Goal: Answer question/provide support: Share knowledge or assist other users

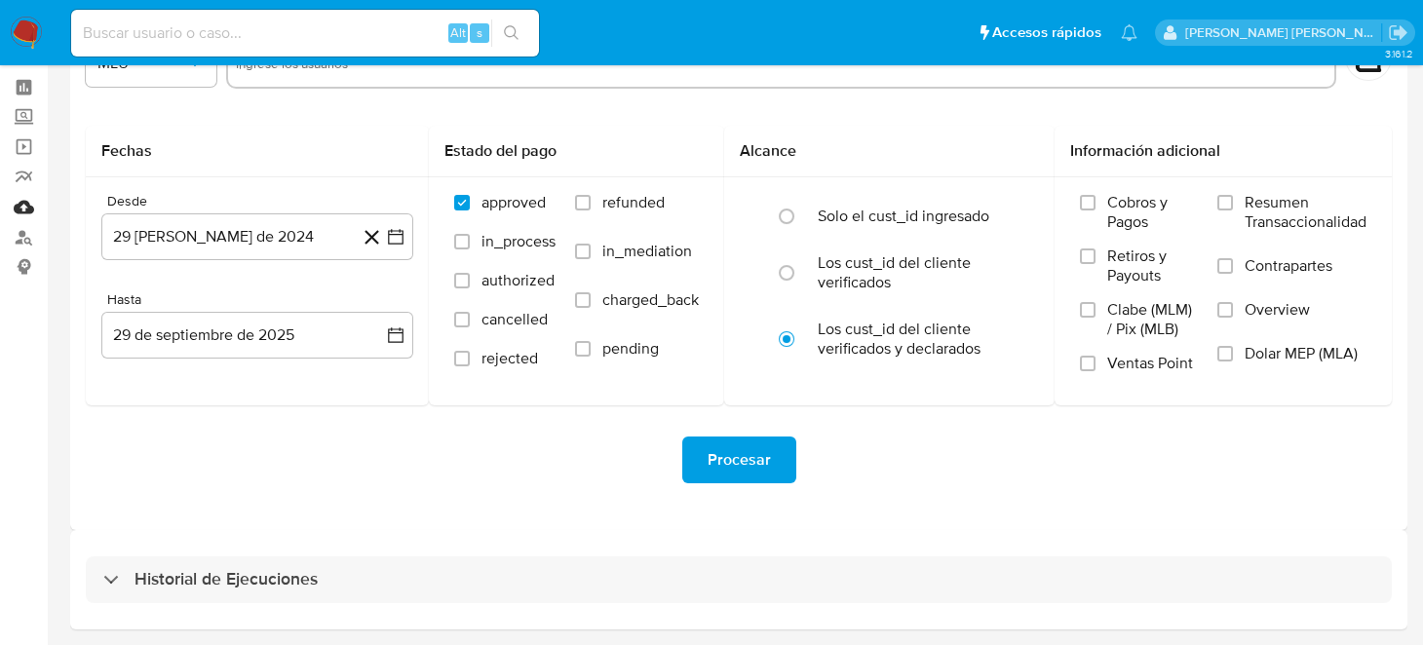
scroll to position [140, 0]
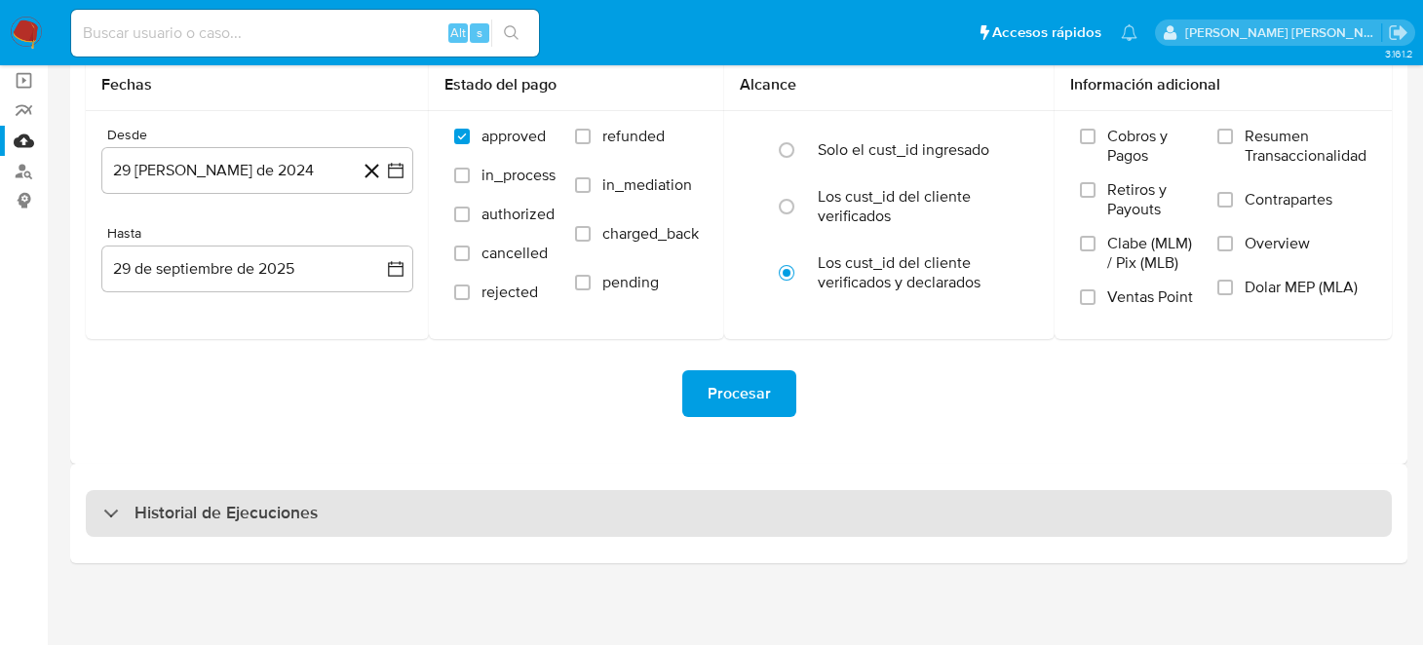
click at [185, 504] on h3 "Historial de Ejecuciones" at bounding box center [225, 513] width 183 height 23
select select "10"
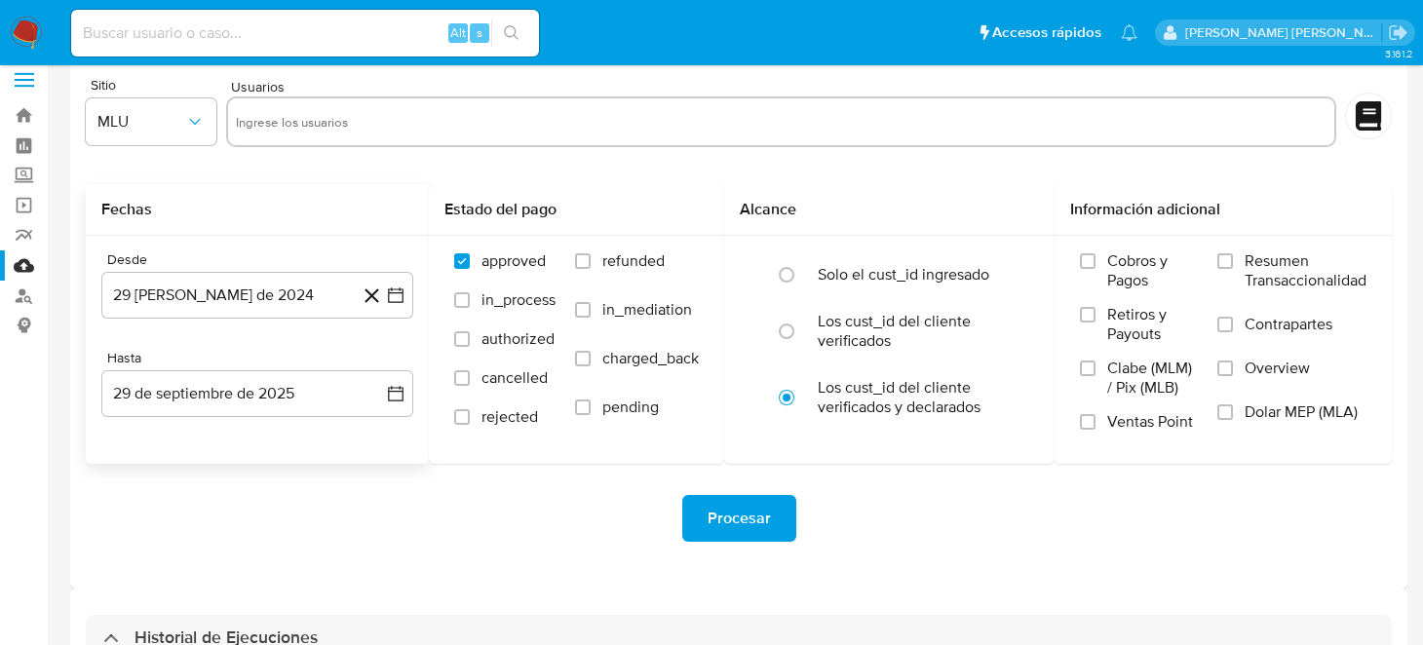
scroll to position [0, 0]
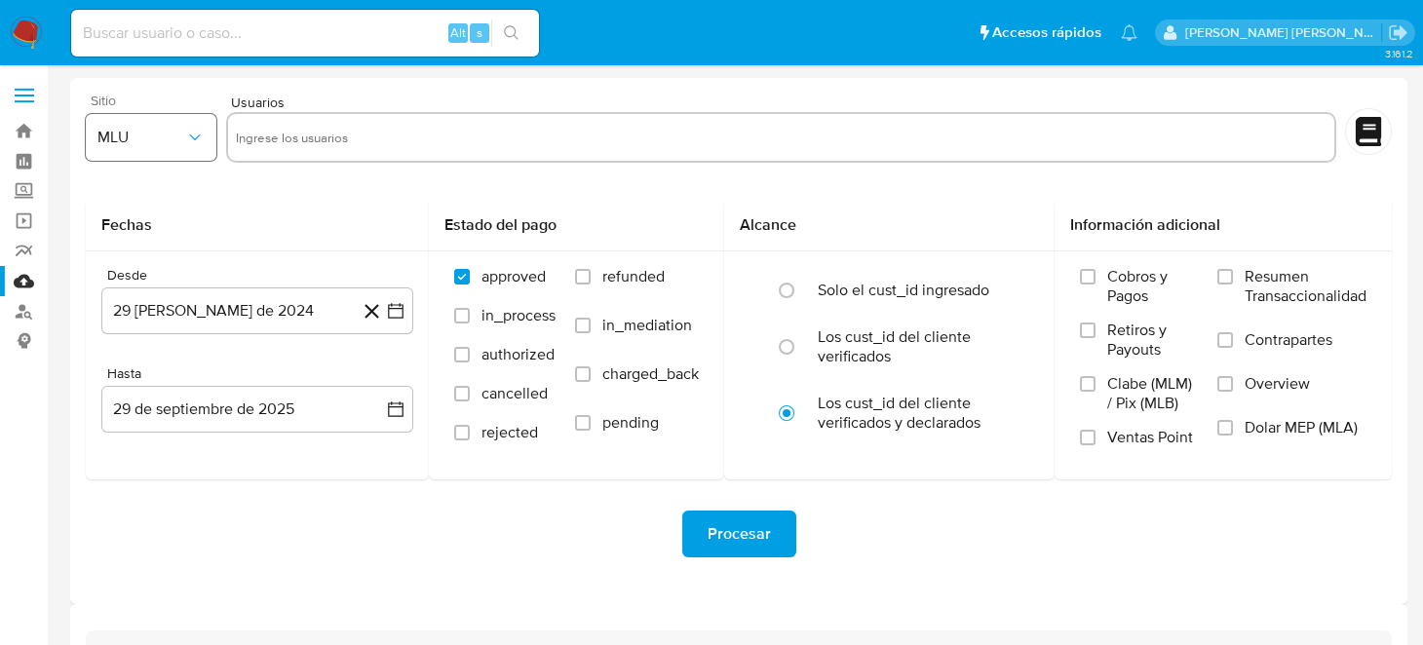
click at [171, 141] on span "MLU" at bounding box center [141, 137] width 88 height 19
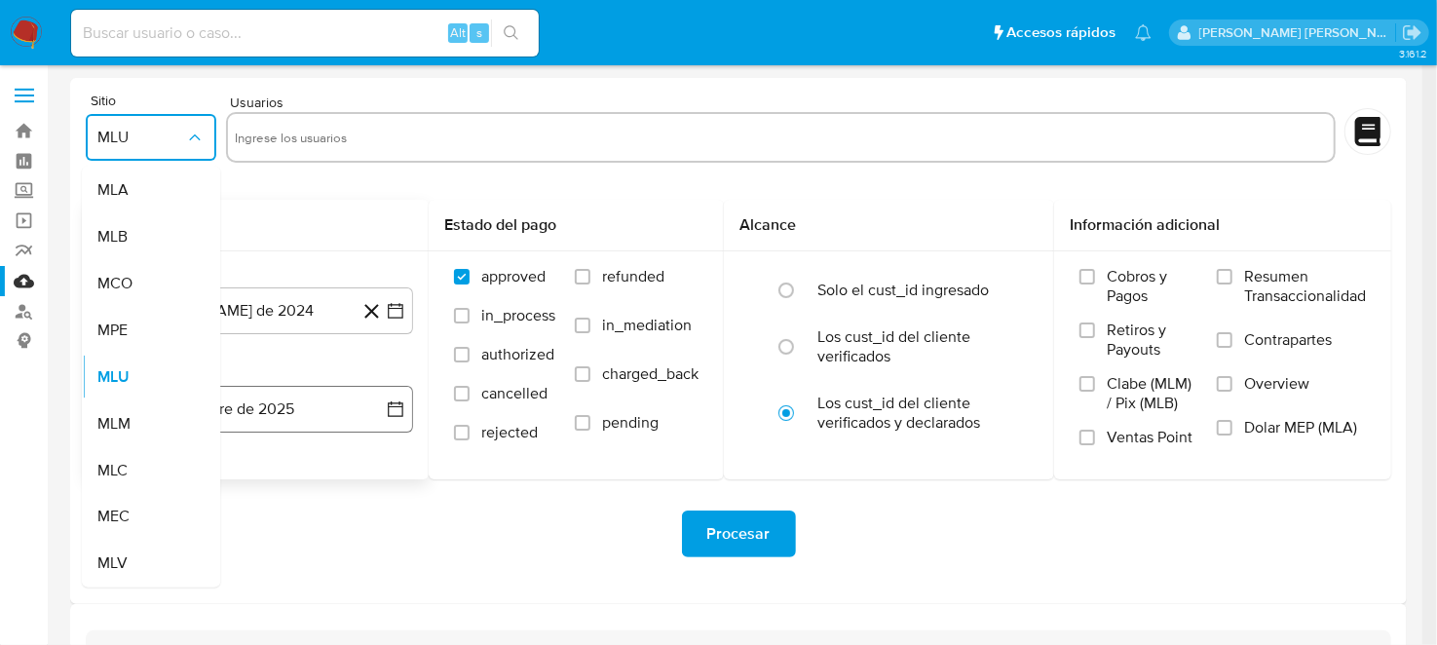
click at [104, 424] on span "MLM" at bounding box center [113, 423] width 33 height 19
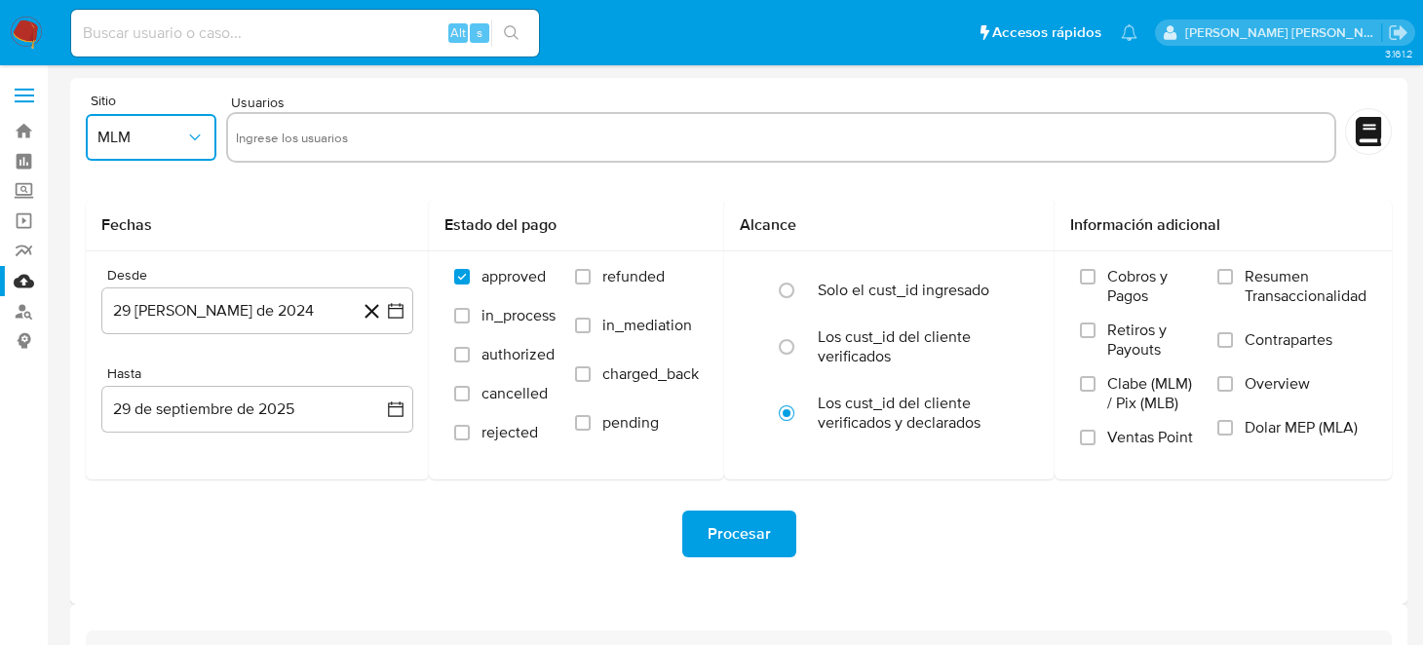
click at [271, 152] on input "text" at bounding box center [781, 137] width 1091 height 31
type input "293815074"
click at [400, 332] on button "29 de agosto de 2024" at bounding box center [257, 310] width 312 height 47
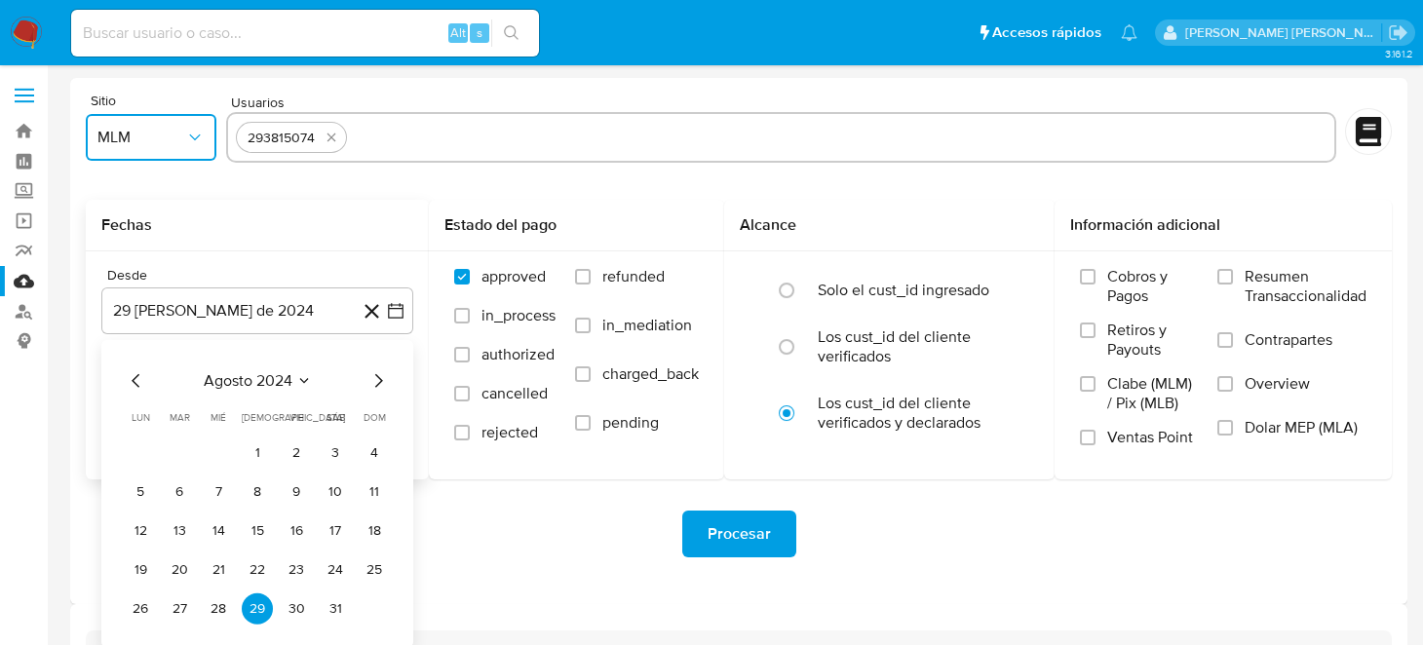
click at [380, 383] on icon "Mes siguiente" at bounding box center [377, 380] width 23 height 23
click at [380, 385] on icon "Mes siguiente" at bounding box center [377, 380] width 23 height 23
click at [380, 384] on icon "Mes siguiente" at bounding box center [377, 380] width 23 height 23
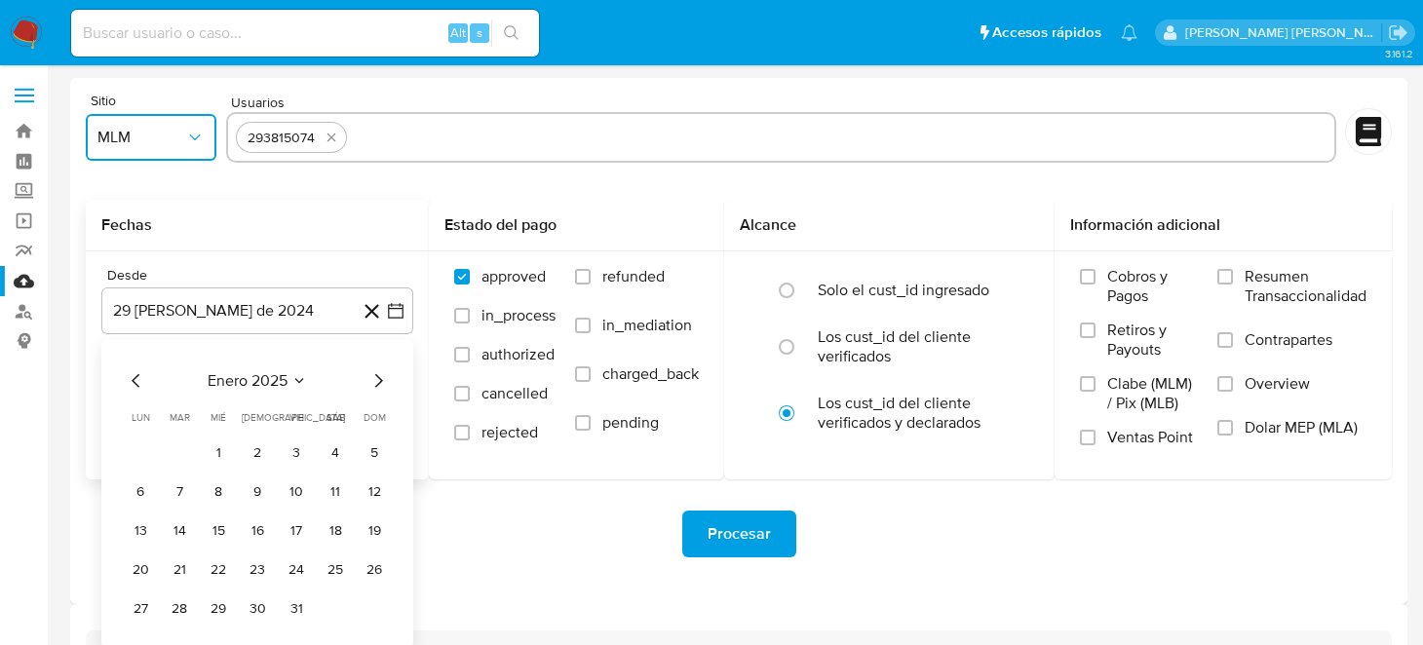
click at [380, 384] on icon "Mes siguiente" at bounding box center [377, 380] width 23 height 23
click at [380, 383] on icon "Mes siguiente" at bounding box center [377, 380] width 23 height 23
click at [264, 452] on button "1" at bounding box center [257, 453] width 31 height 31
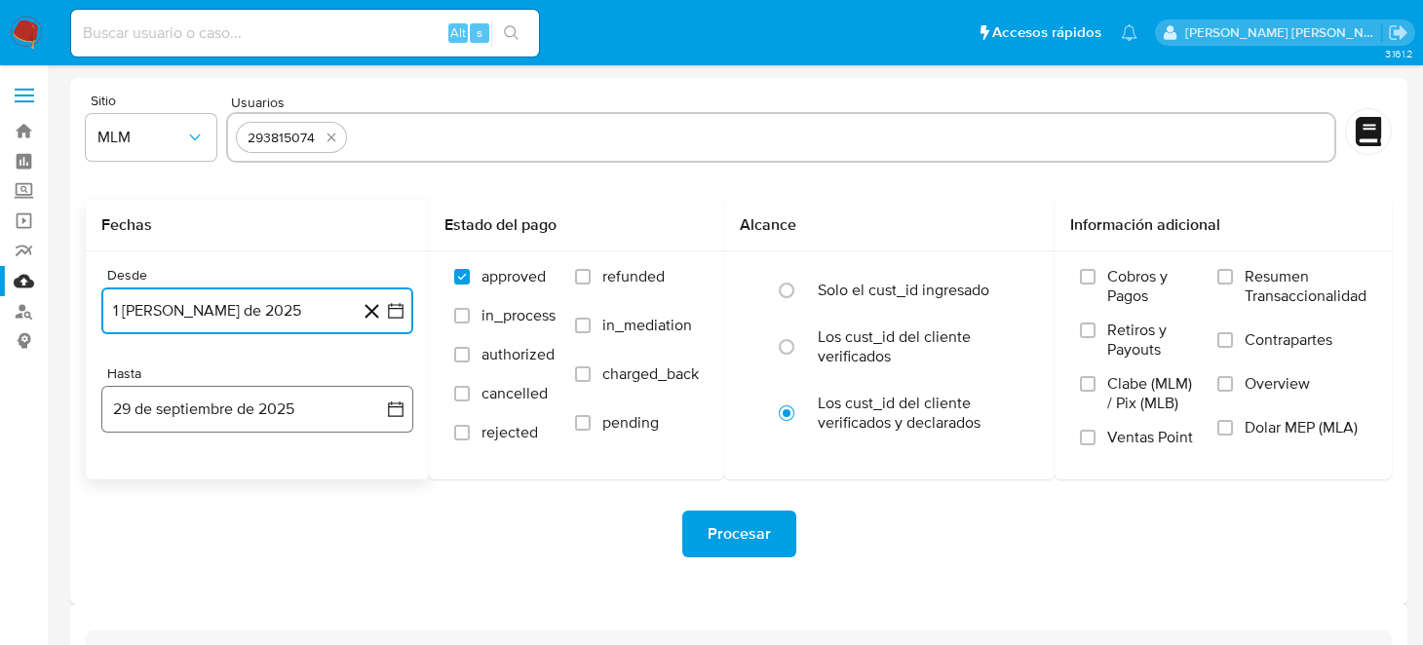
click at [388, 420] on button "29 de septiembre de 2025" at bounding box center [257, 409] width 312 height 47
click at [137, 476] on icon "Mes anterior" at bounding box center [136, 479] width 23 height 23
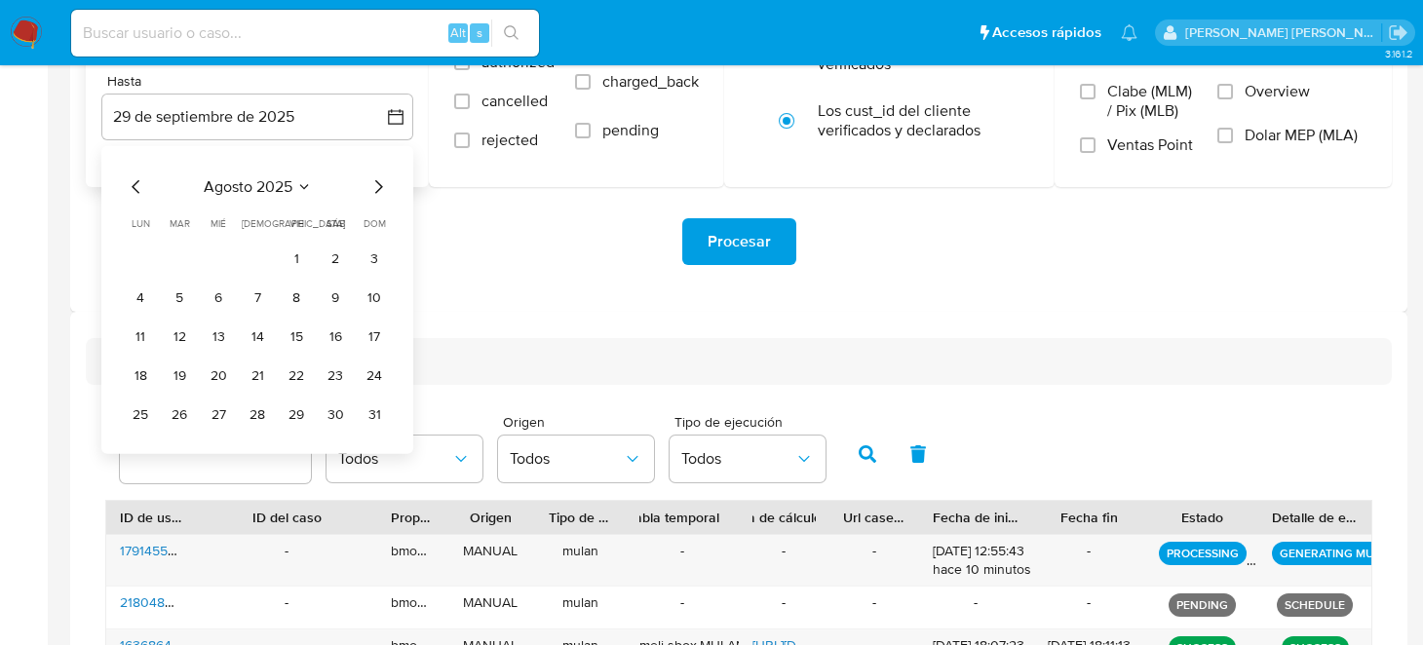
click at [372, 440] on div "agosto 2025 agosto 2025 lun lunes mar martes mié miércoles jue jueves vie viern…" at bounding box center [257, 300] width 312 height 308
click at [376, 425] on button "31" at bounding box center [374, 415] width 31 height 31
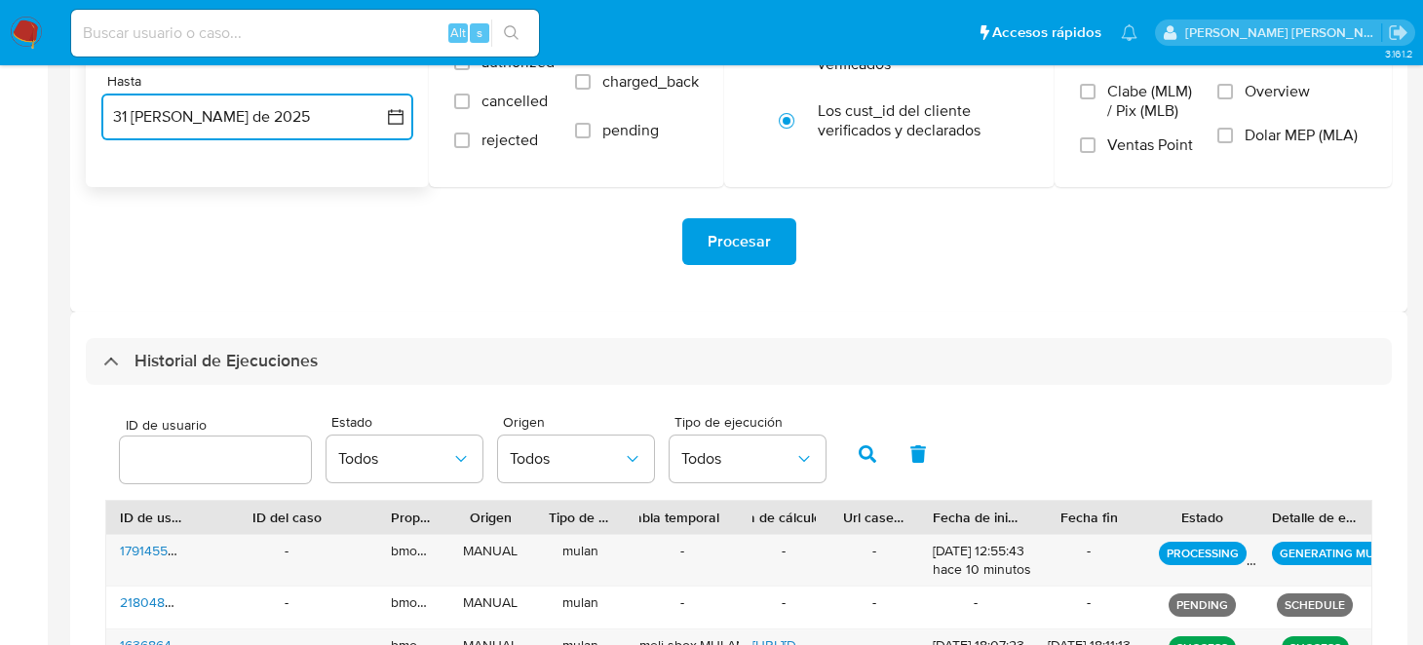
click at [450, 363] on div "Historial de Ejecuciones" at bounding box center [739, 361] width 1306 height 47
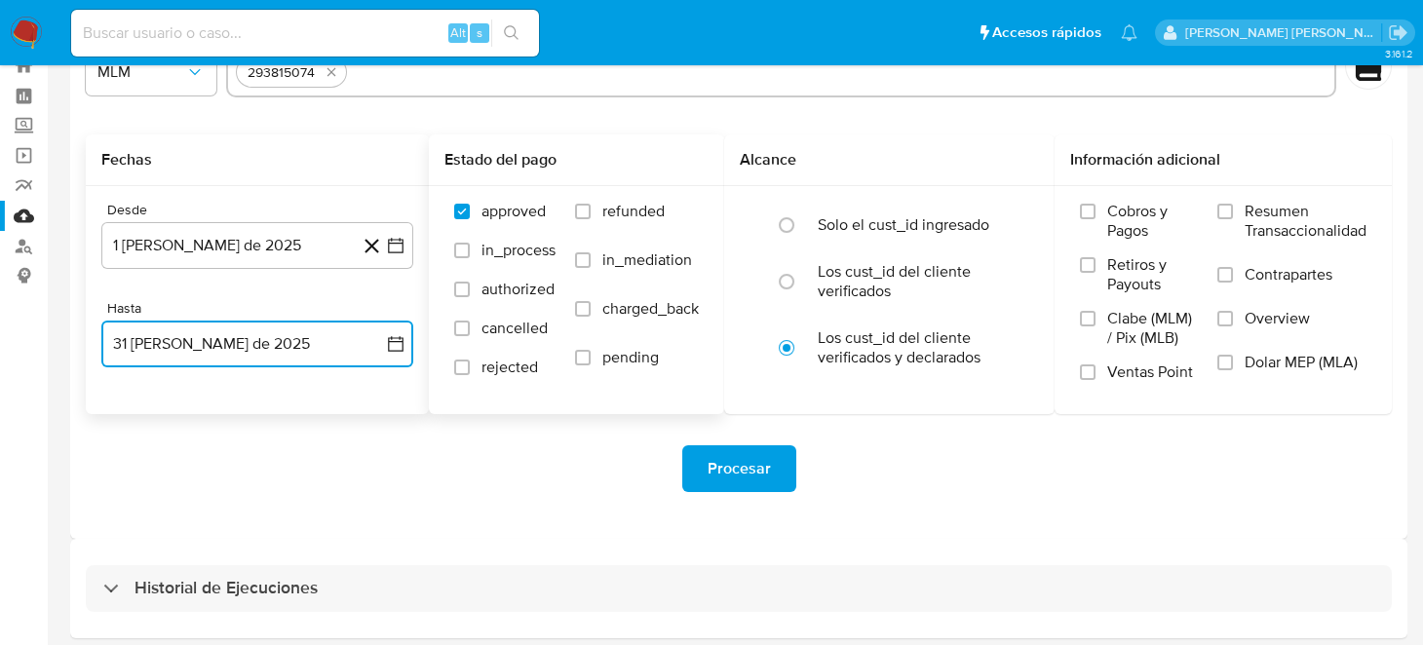
scroll to position [0, 0]
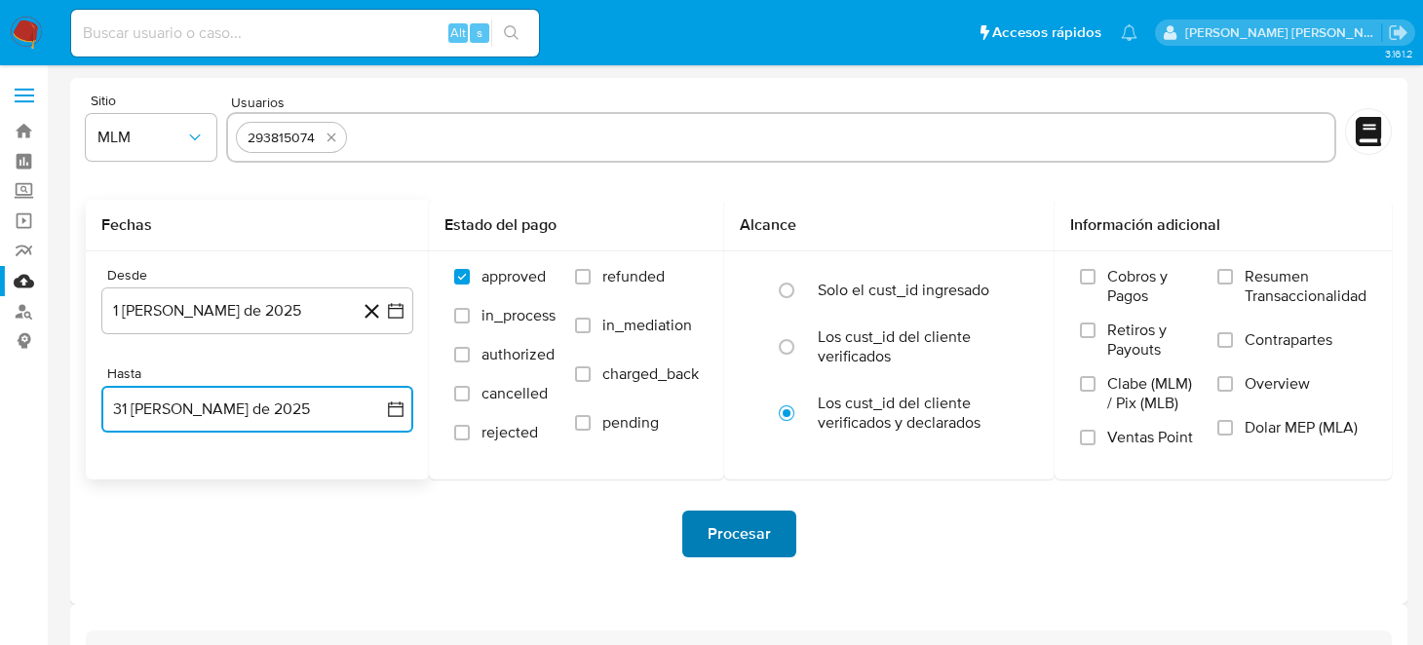
click at [730, 513] on span "Procesar" at bounding box center [739, 534] width 63 height 43
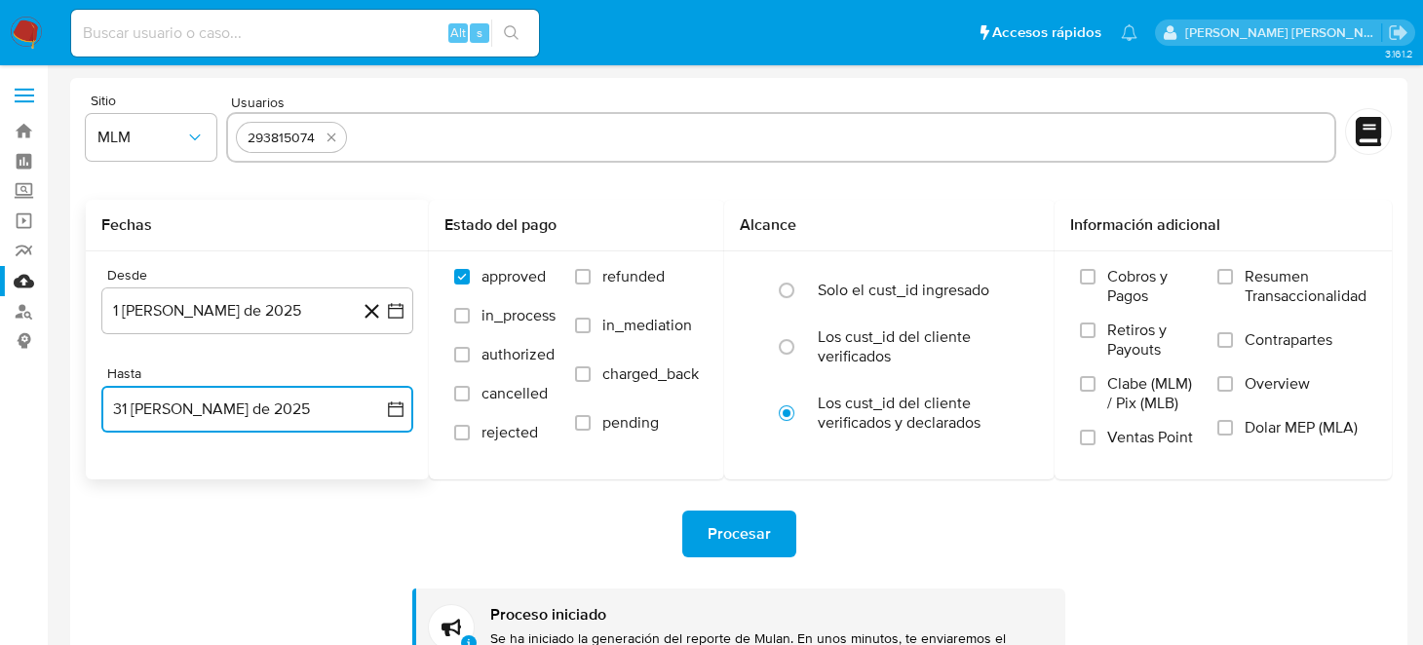
scroll to position [252, 0]
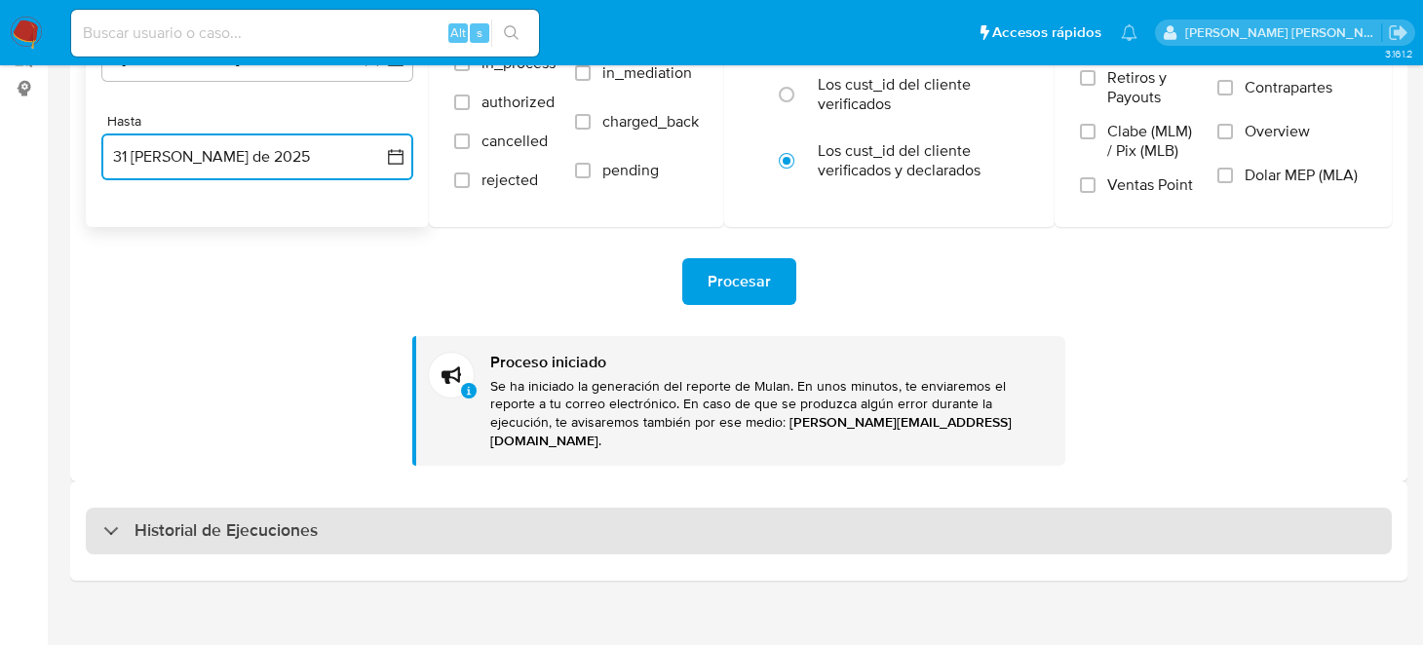
click at [229, 508] on div "Historial de Ejecuciones" at bounding box center [739, 531] width 1306 height 47
select select "10"
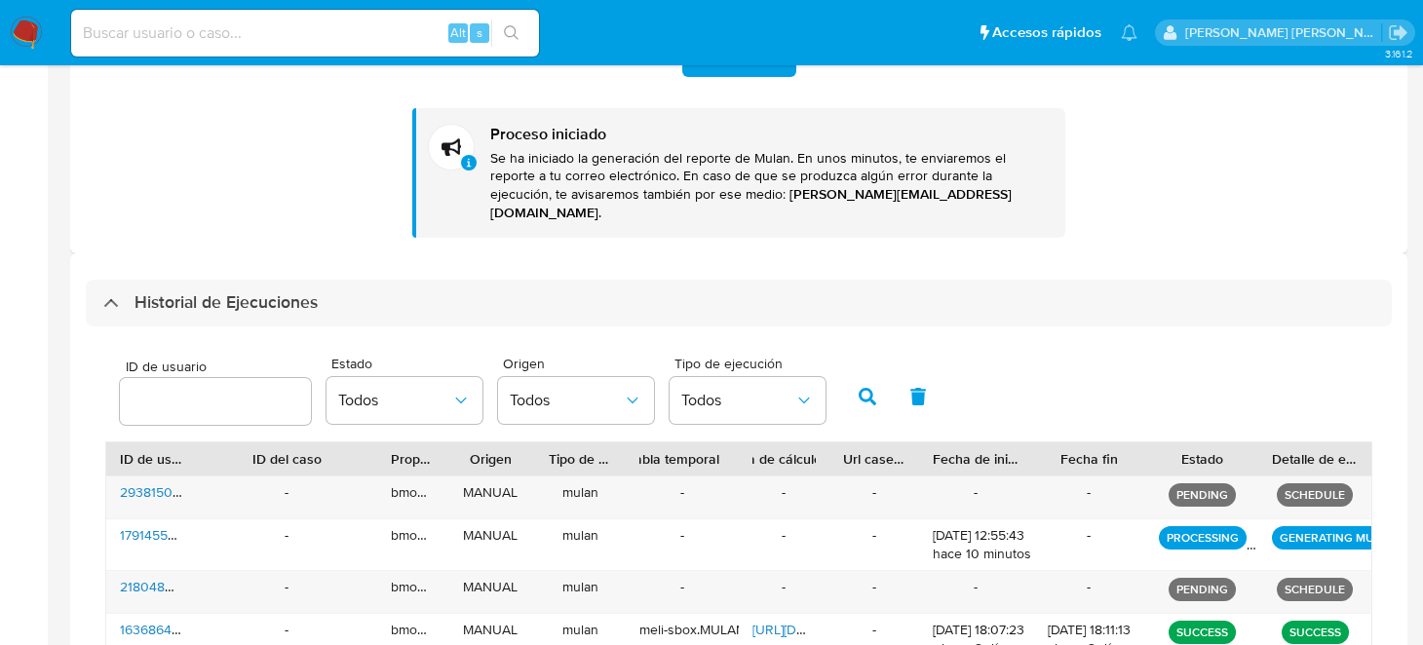
scroll to position [0, 0]
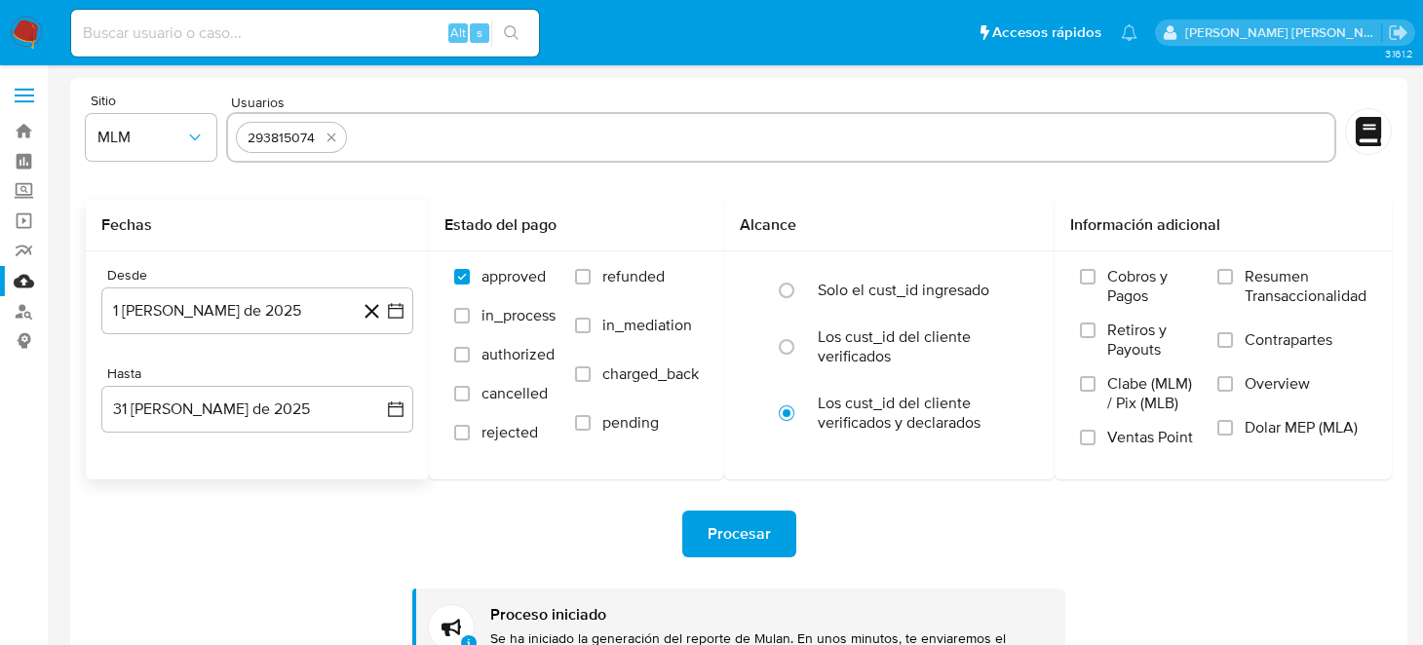
click at [25, 25] on img at bounding box center [26, 33] width 33 height 33
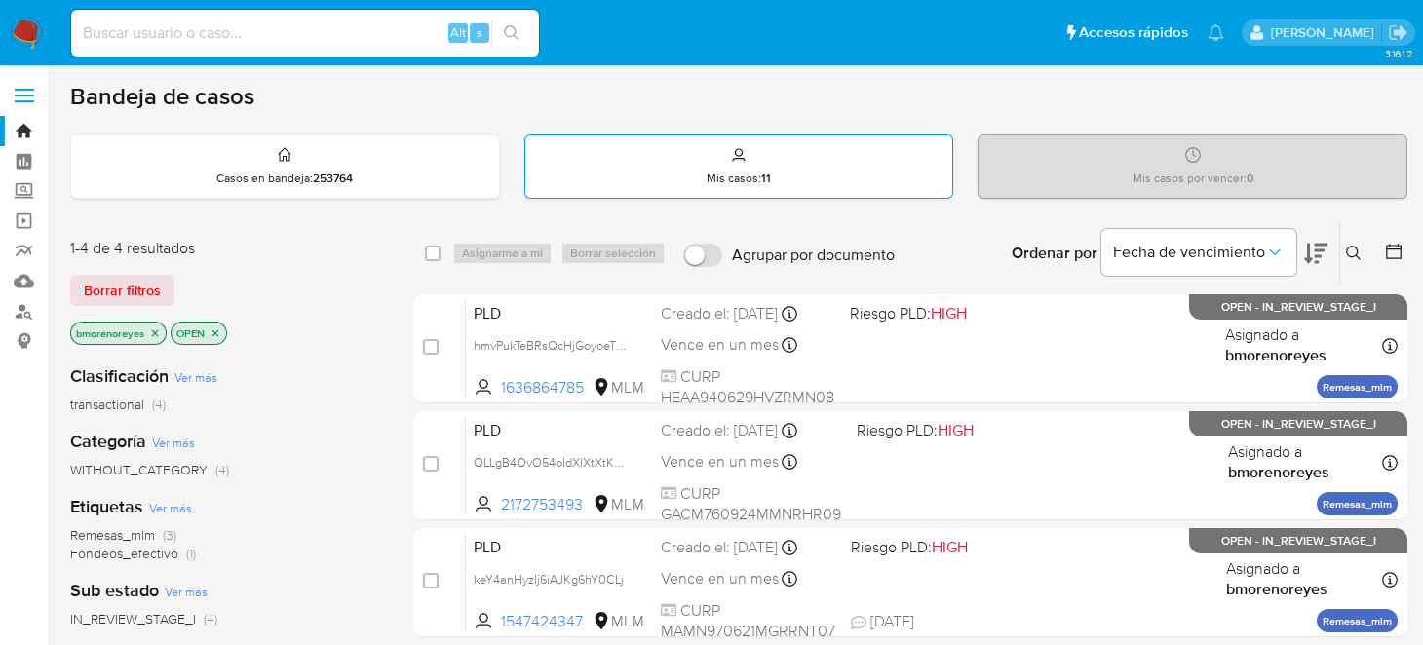
click at [701, 175] on div "Mis casos : 11" at bounding box center [739, 166] width 428 height 62
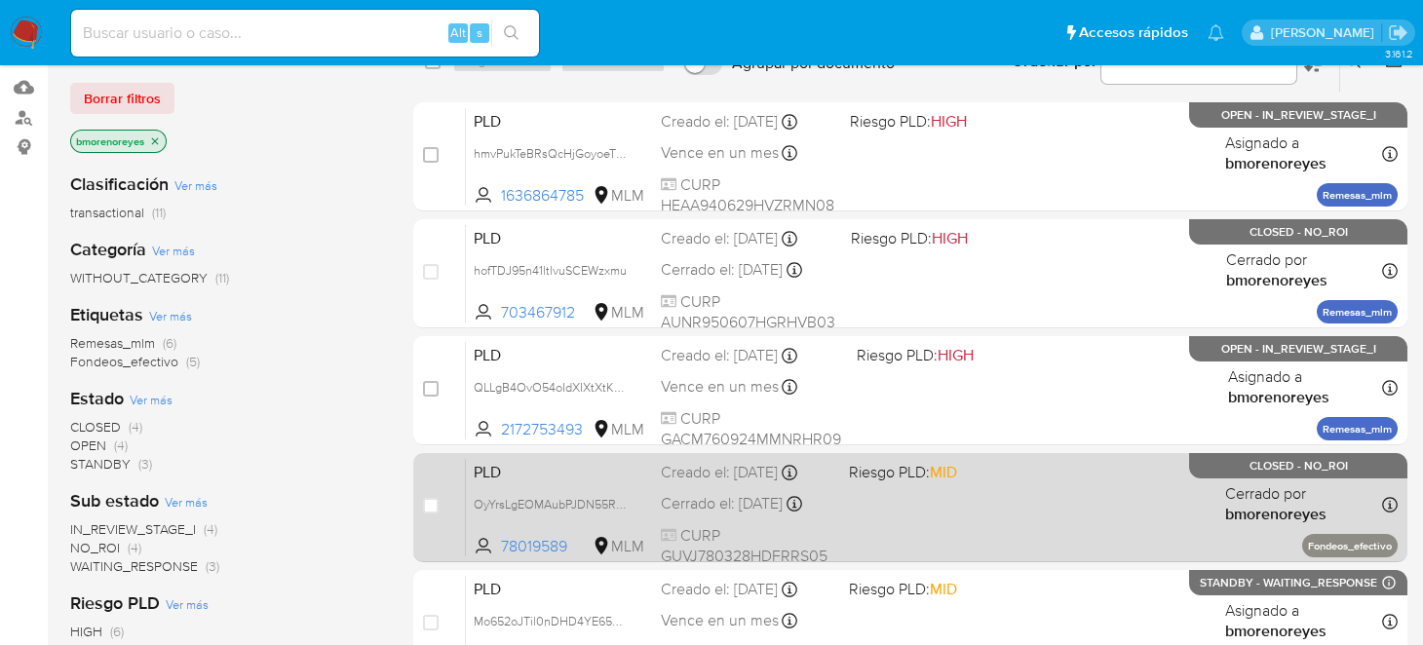
scroll to position [183, 0]
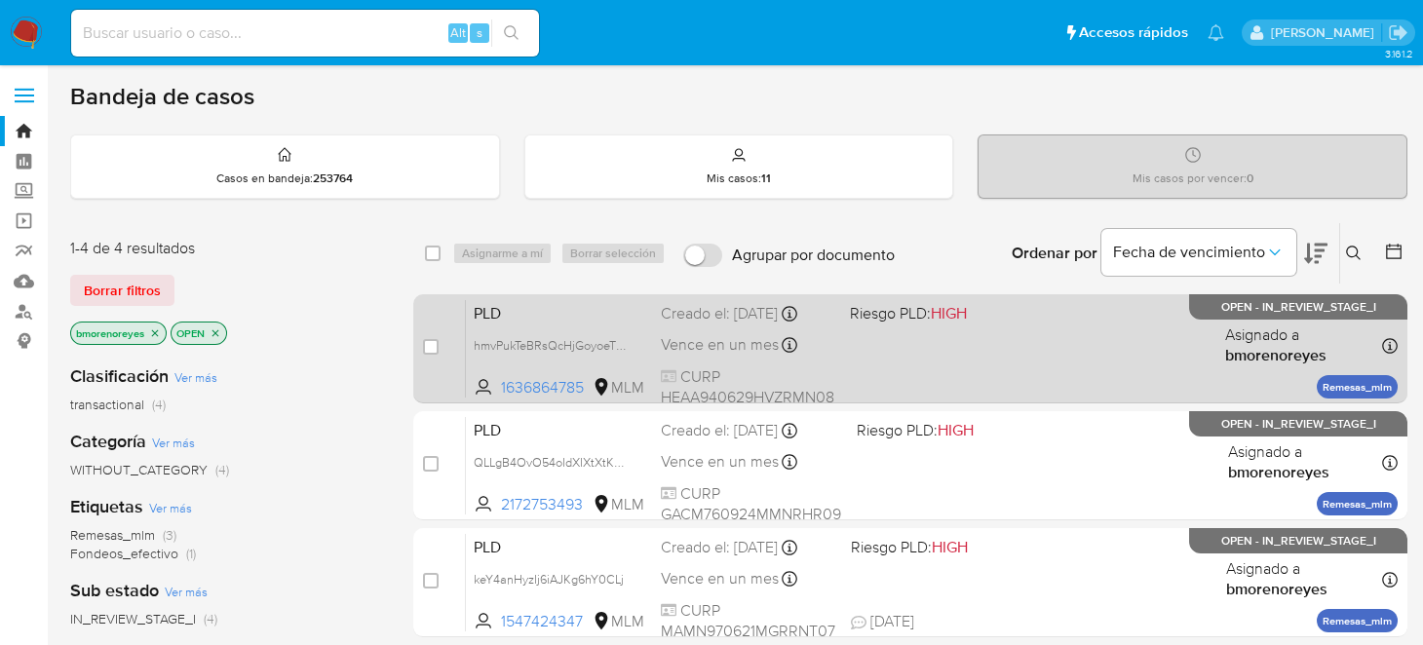
click at [923, 377] on div "PLD hmvPukTeBRsQcHjGoyoeTNMy 1636864785 MLM Riesgo PLD: HIGH Creado el: 12/09/2…" at bounding box center [932, 348] width 932 height 98
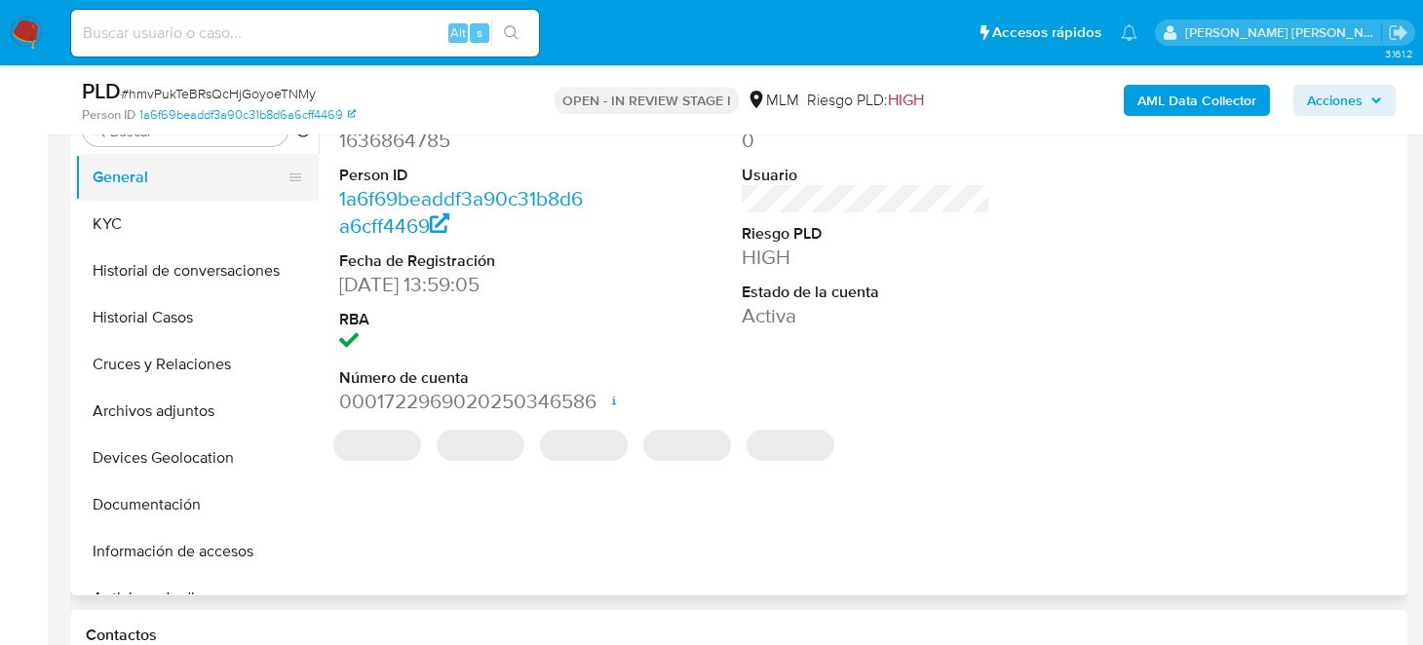
scroll to position [292, 0]
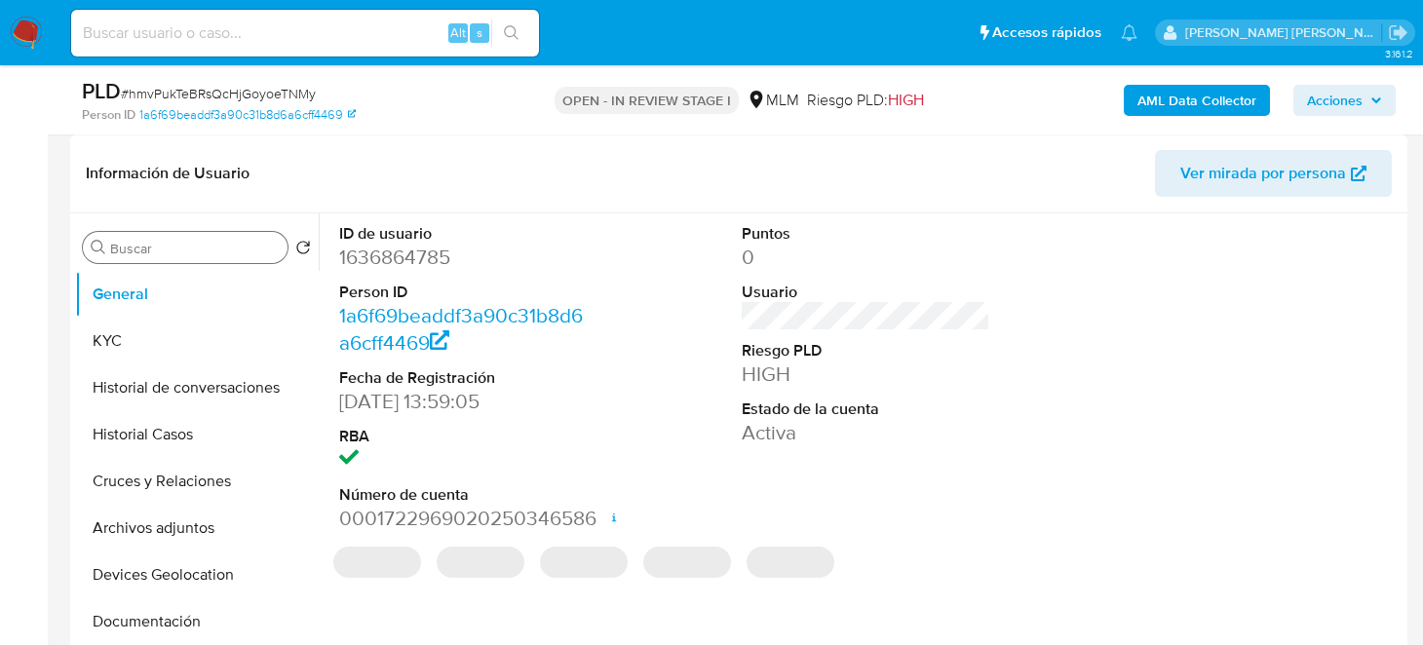
select select "10"
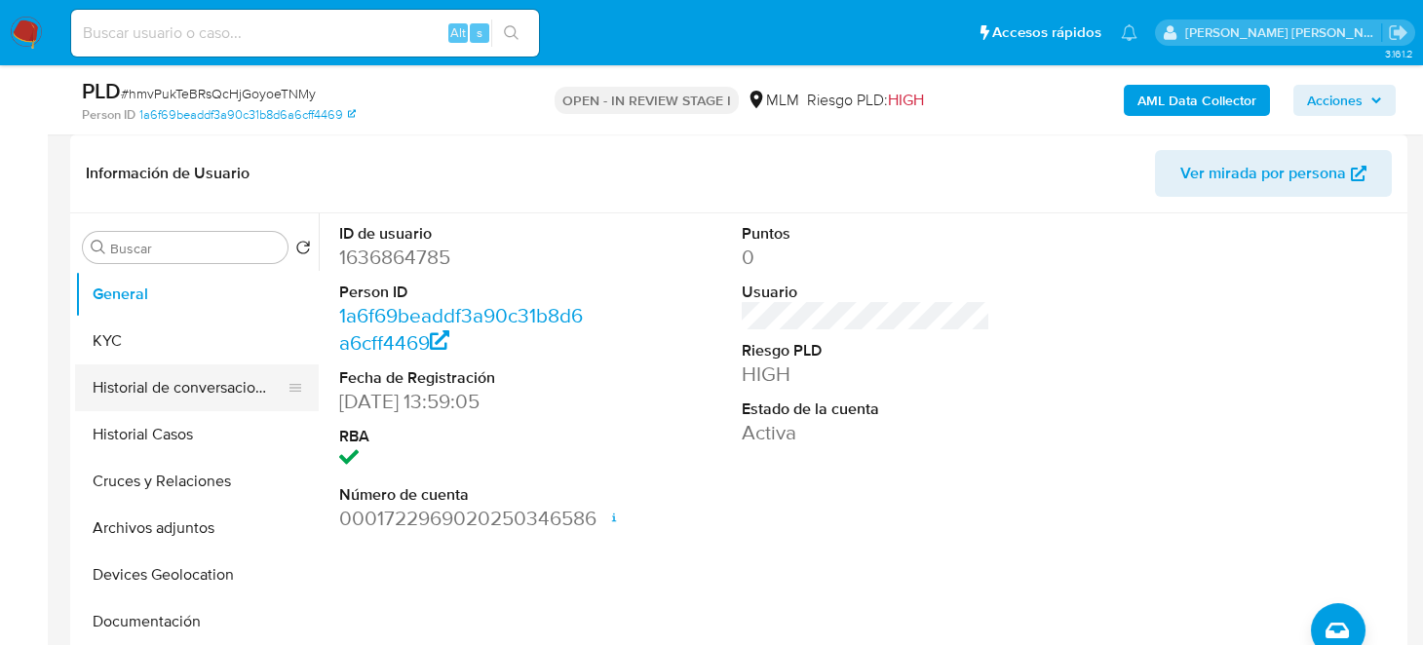
click at [204, 400] on button "Historial de conversaciones" at bounding box center [189, 387] width 228 height 47
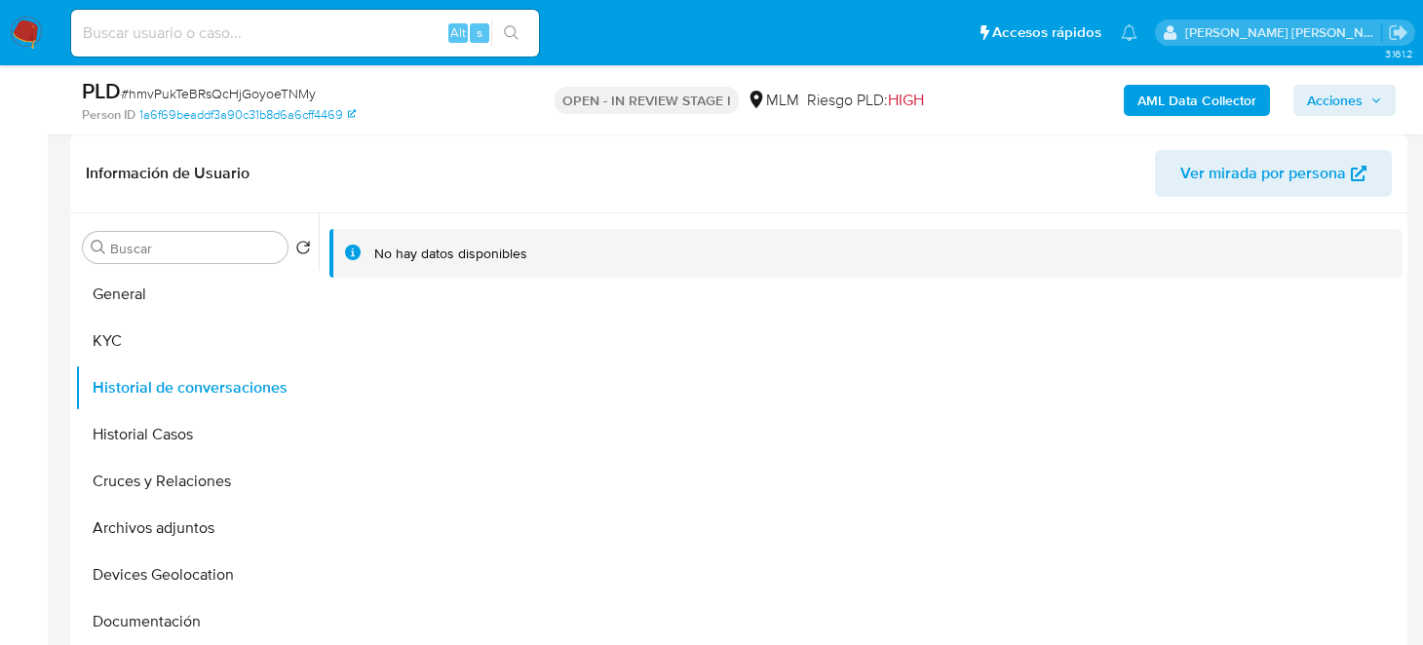
click at [42, 26] on nav "Pausado Ver notificaciones Alt s Accesos rápidos Presiona las siguientes teclas…" at bounding box center [711, 32] width 1423 height 65
click at [19, 21] on img at bounding box center [26, 33] width 33 height 33
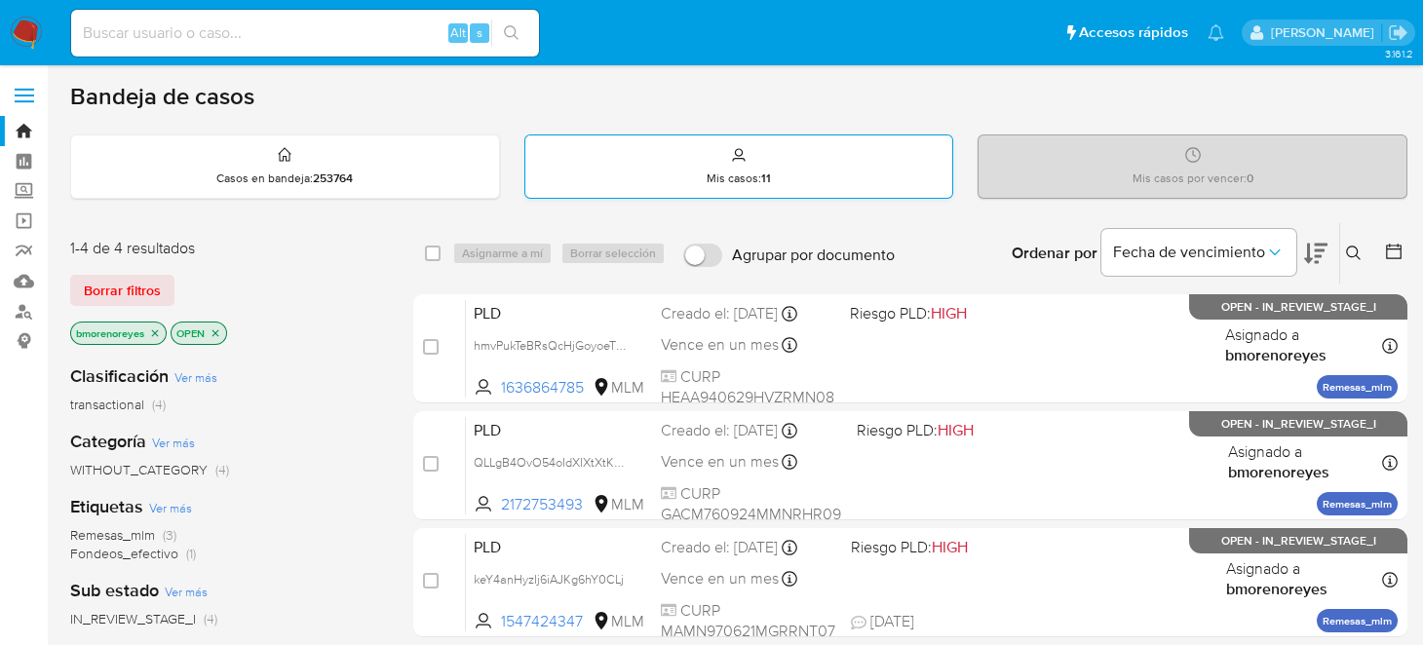
click at [731, 153] on icon at bounding box center [739, 155] width 16 height 16
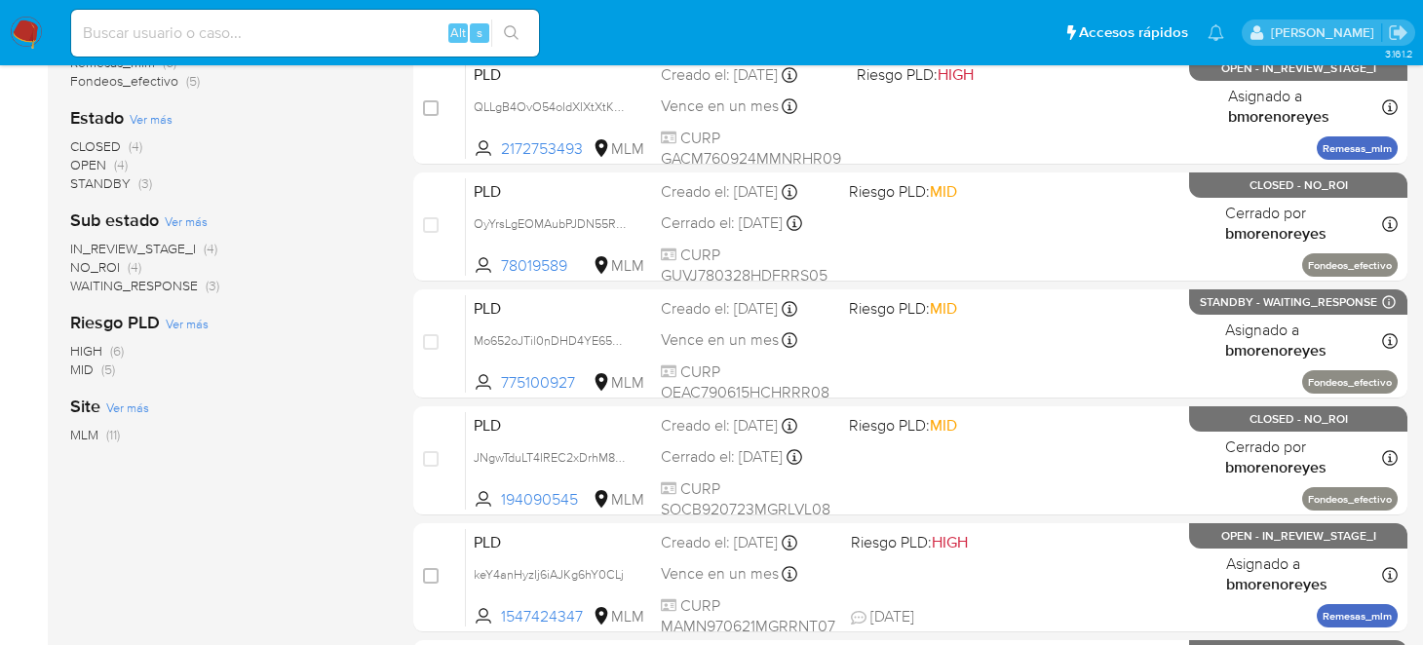
scroll to position [486, 0]
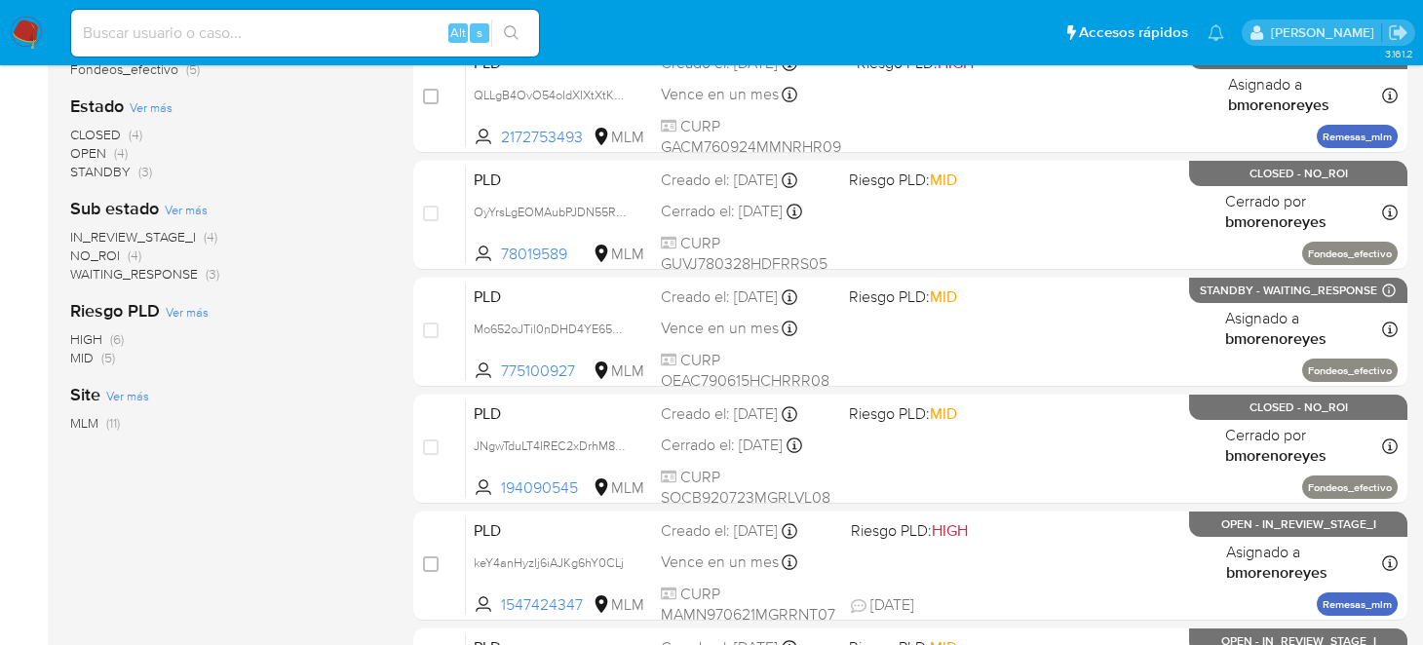
click at [148, 274] on span "WAITING_RESPONSE" at bounding box center [134, 273] width 128 height 19
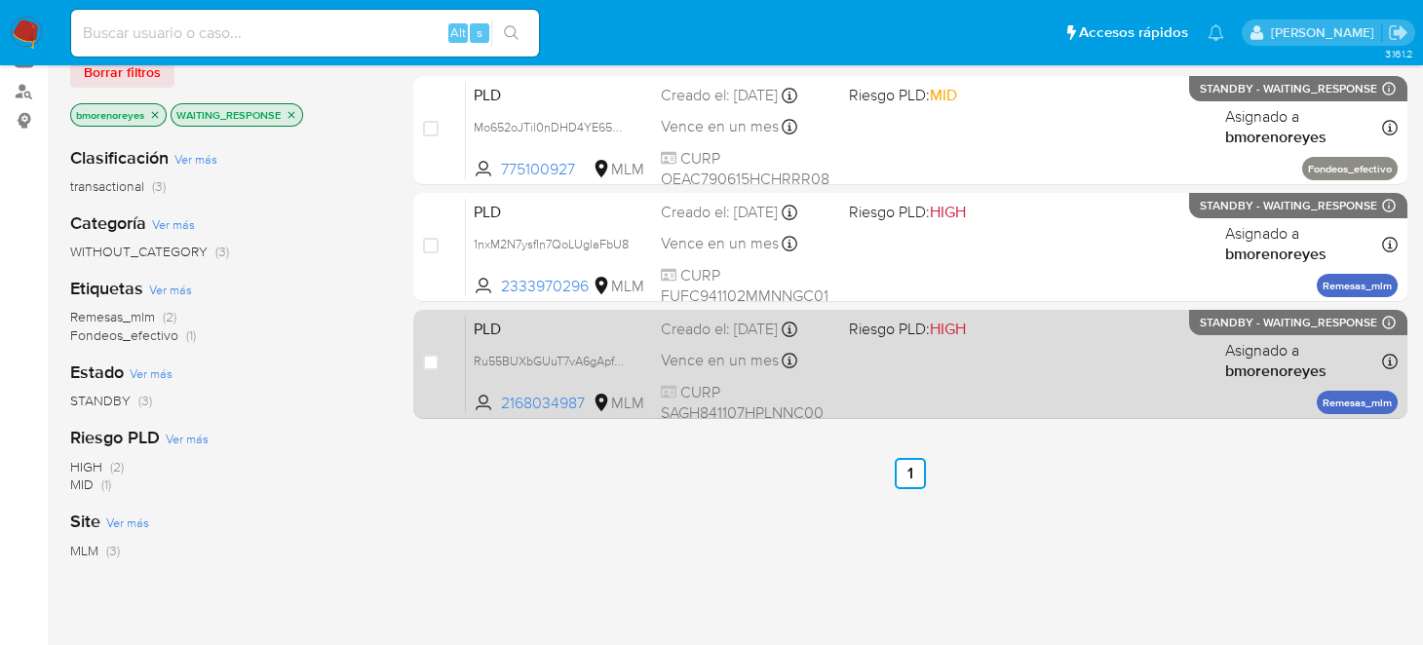
scroll to position [194, 0]
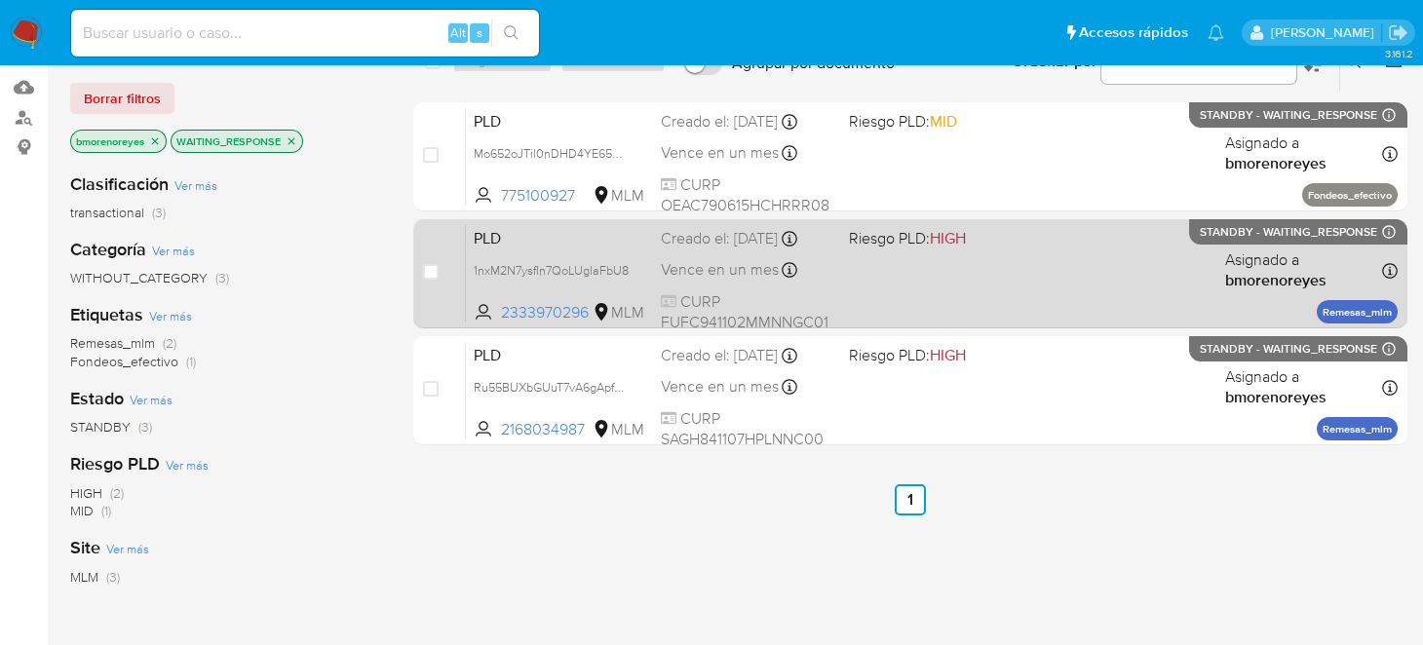
click at [957, 285] on div "PLD 1nxM2N7ysfIn7QoLUglaFbU8 2333970296 MLM Riesgo PLD: HIGH Creado el: 12/09/2…" at bounding box center [932, 273] width 932 height 98
click at [1007, 273] on div "PLD 1nxM2N7ysfIn7QoLUglaFbU8 2333970296 MLM Riesgo PLD: HIGH Creado el: 12/09/2…" at bounding box center [932, 273] width 932 height 98
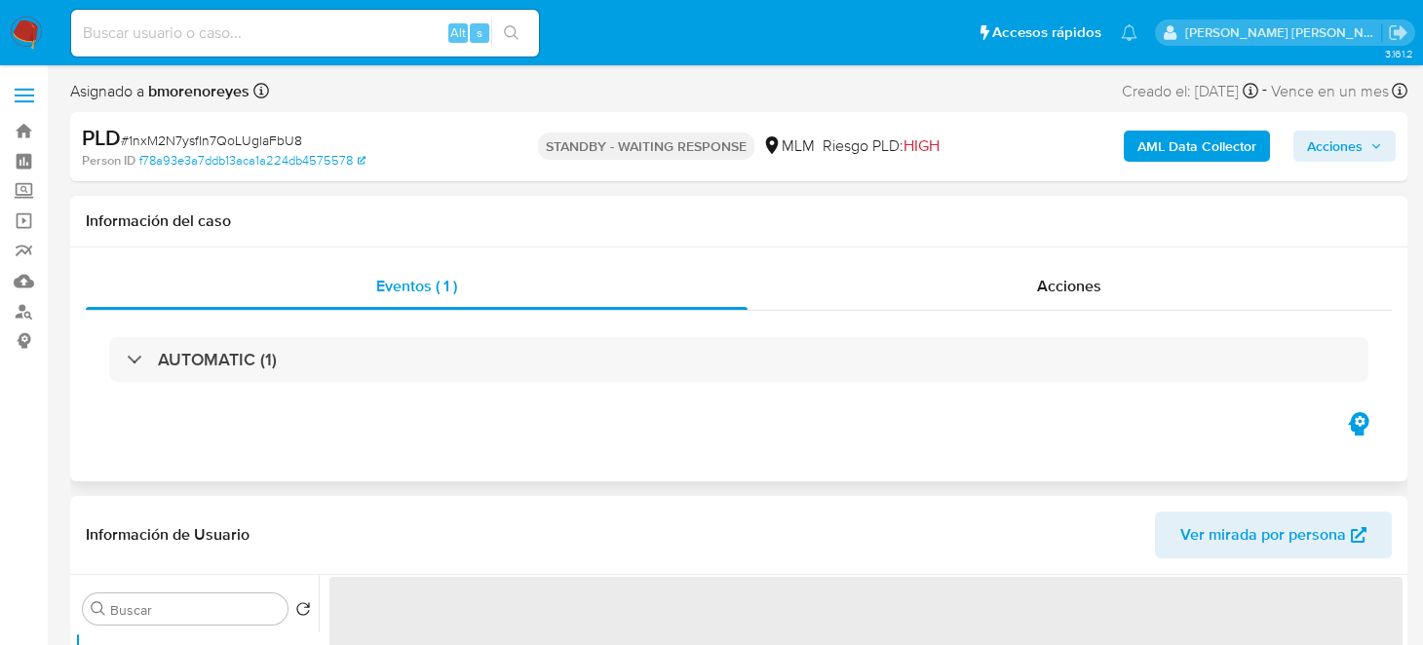
select select "10"
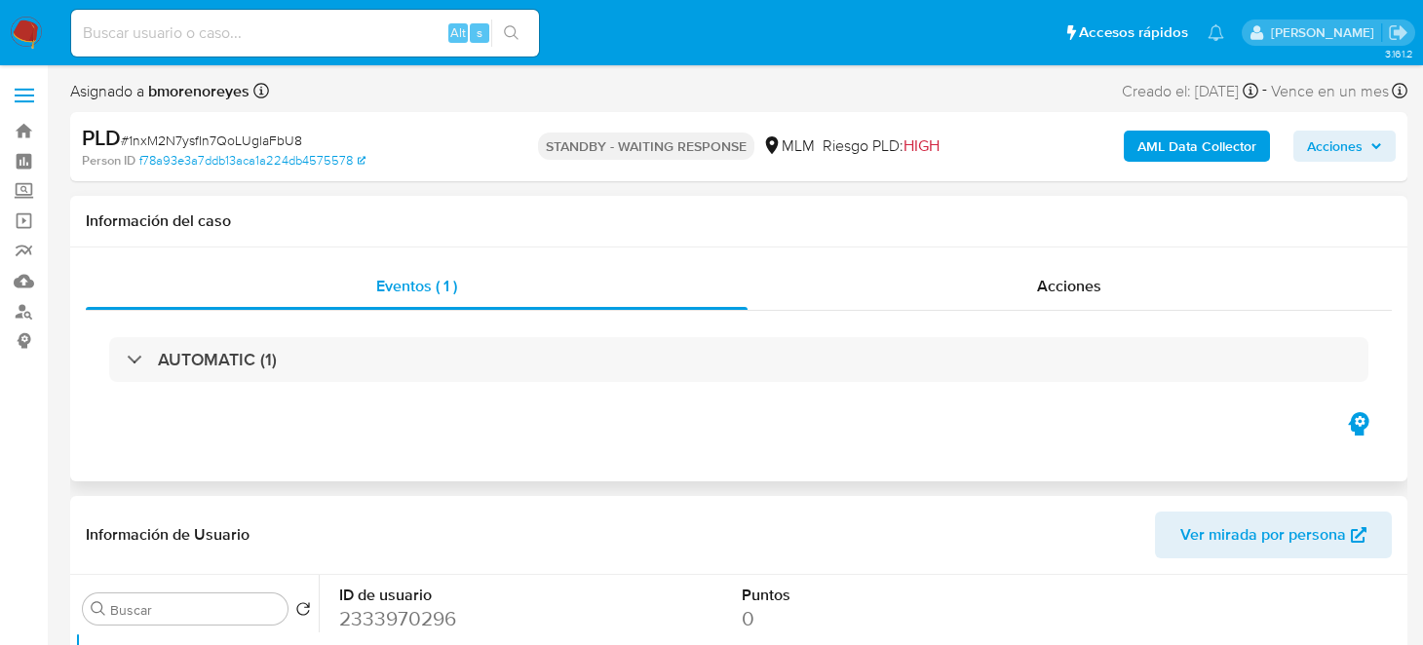
select select "10"
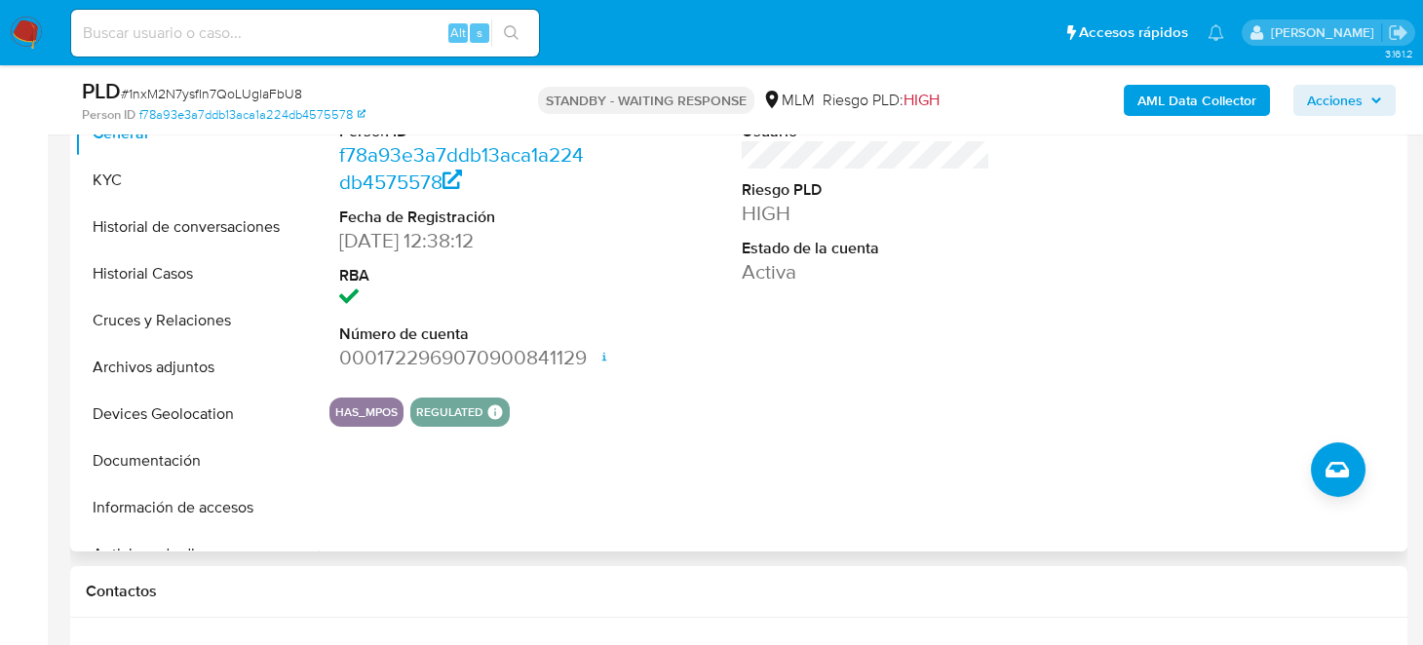
scroll to position [486, 0]
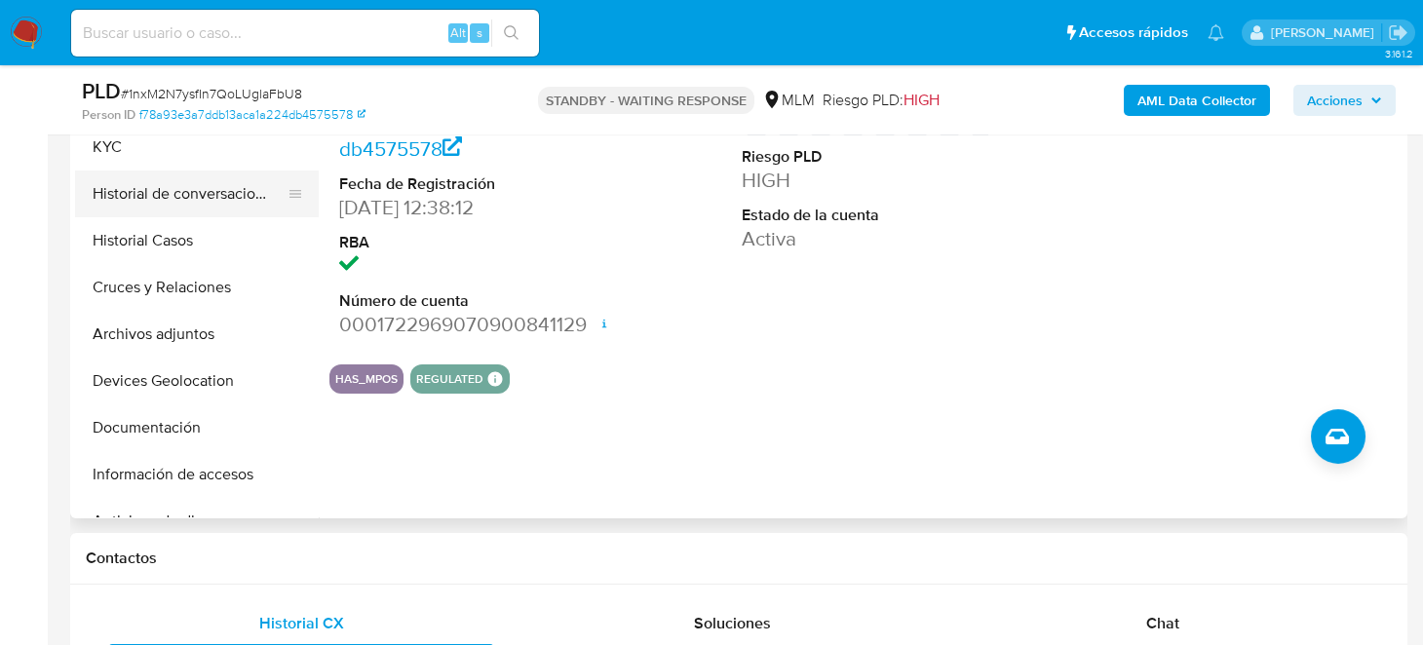
click at [206, 200] on button "Historial de conversaciones" at bounding box center [189, 194] width 228 height 47
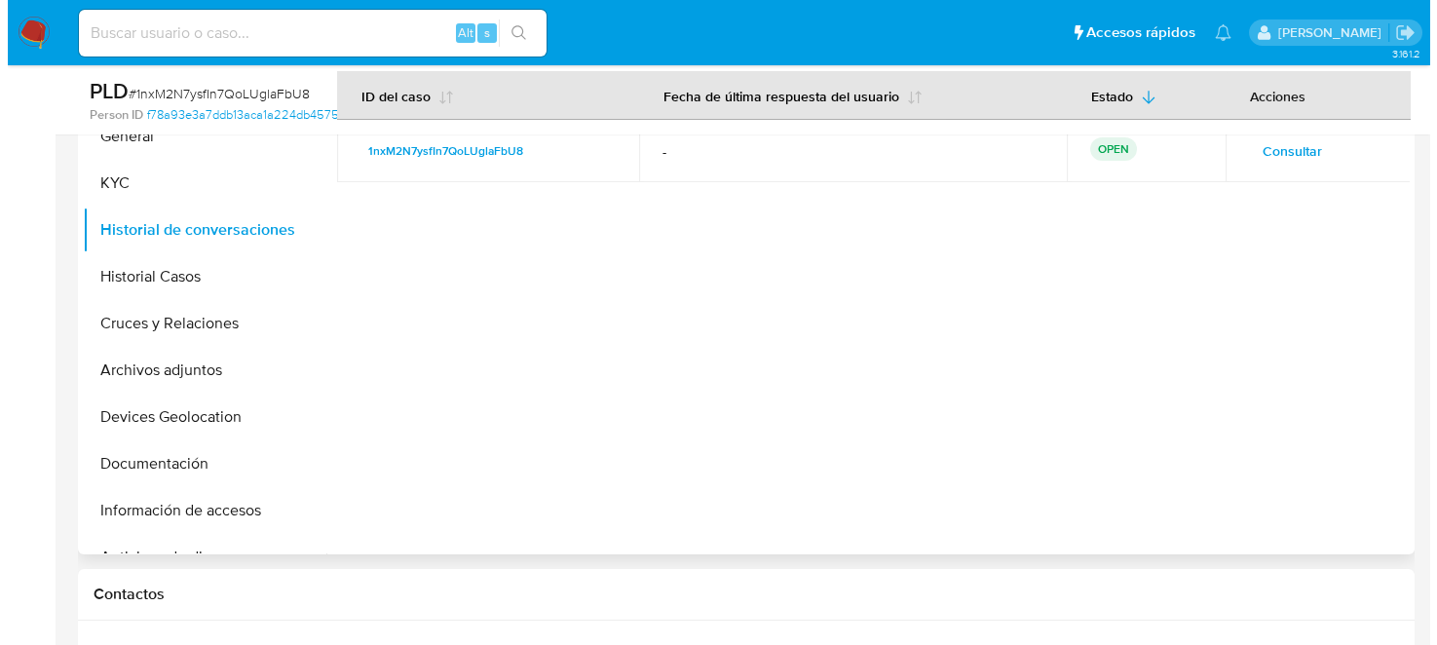
scroll to position [390, 0]
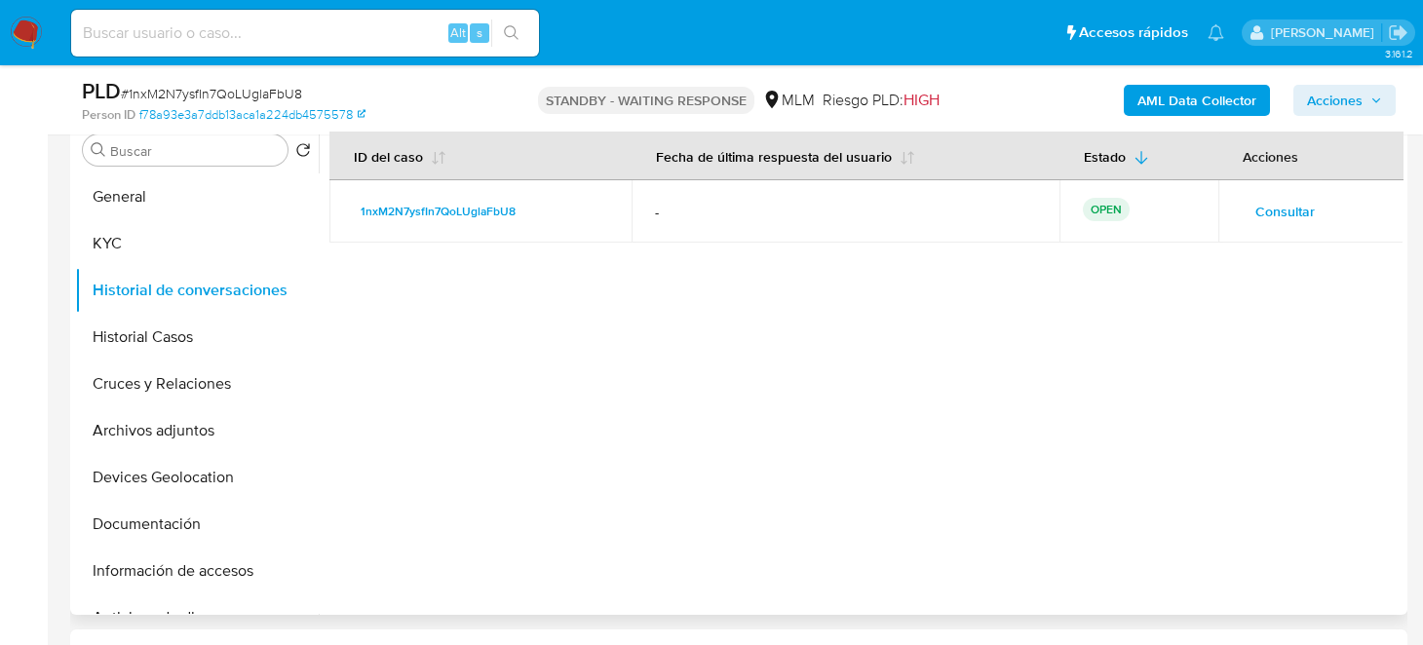
click at [1301, 206] on span "Consultar" at bounding box center [1284, 211] width 59 height 27
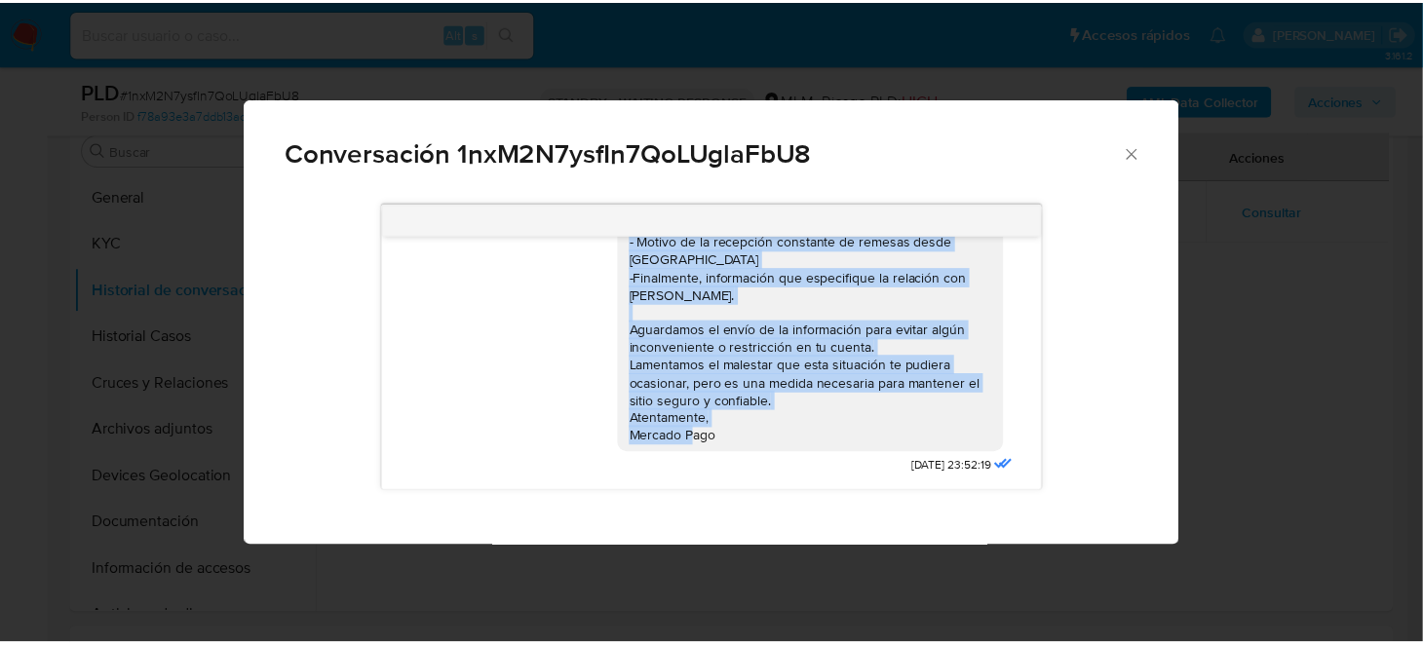
scroll to position [0, 0]
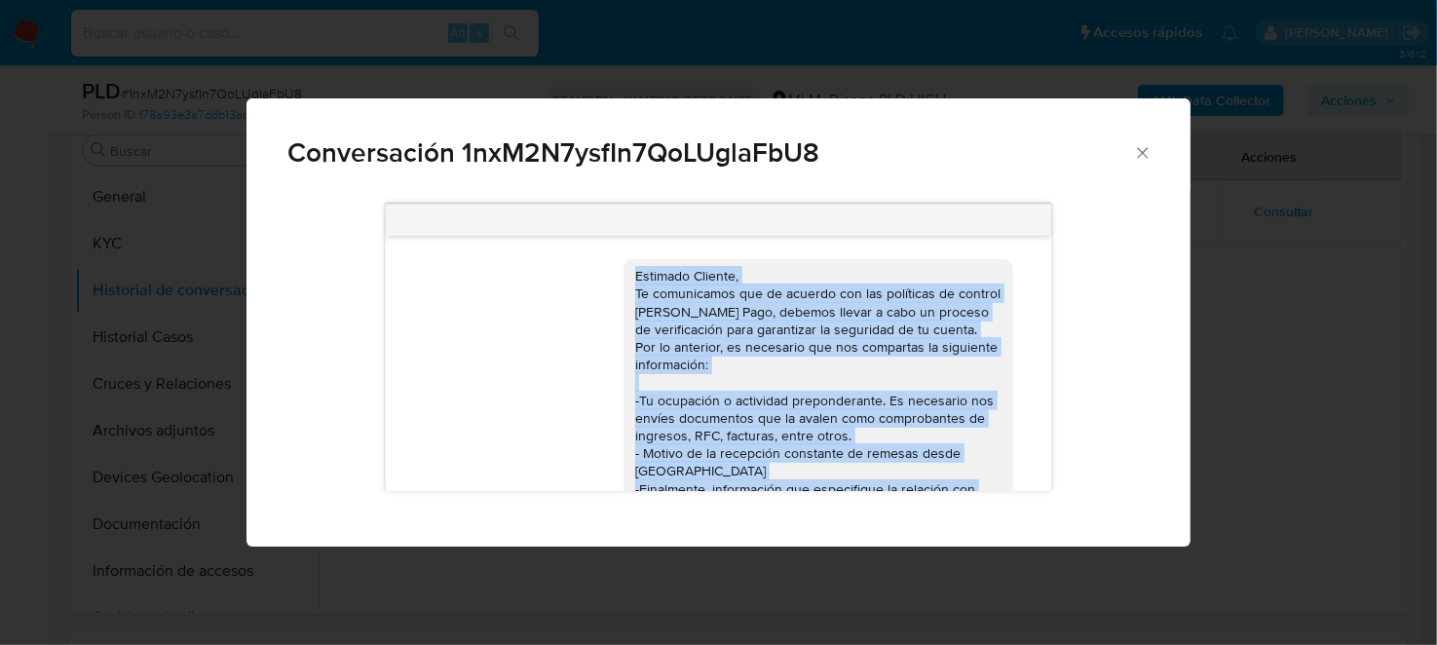
drag, startPoint x: 669, startPoint y: 404, endPoint x: 602, endPoint y: 228, distance: 188.4
click at [602, 228] on div "Estimado Cliente, Te comunicamos que de acuerdo con las políticas de control de…" at bounding box center [719, 348] width 669 height 288
copy div "Estimado Cliente, Te comunicamos que de acuerdo con las políticas de control de…"
click at [1148, 152] on icon "Cerrar" at bounding box center [1142, 152] width 19 height 19
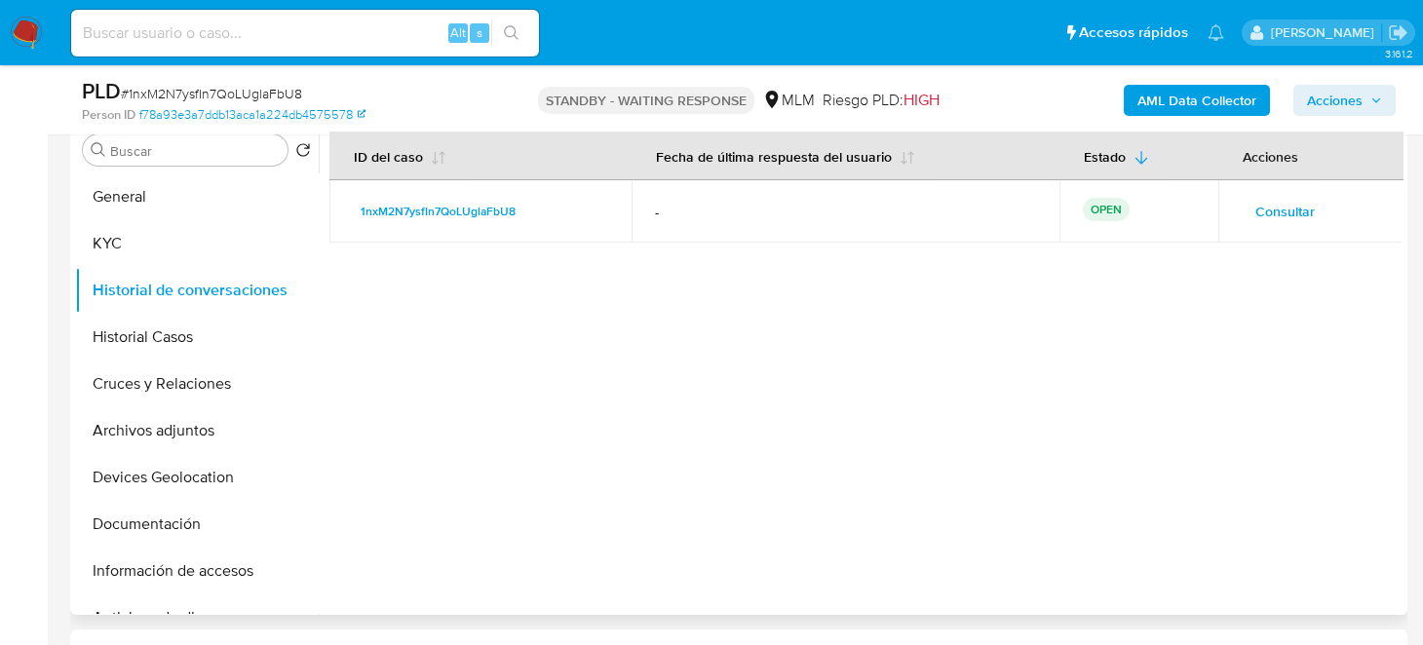
click at [1244, 368] on div at bounding box center [861, 365] width 1084 height 499
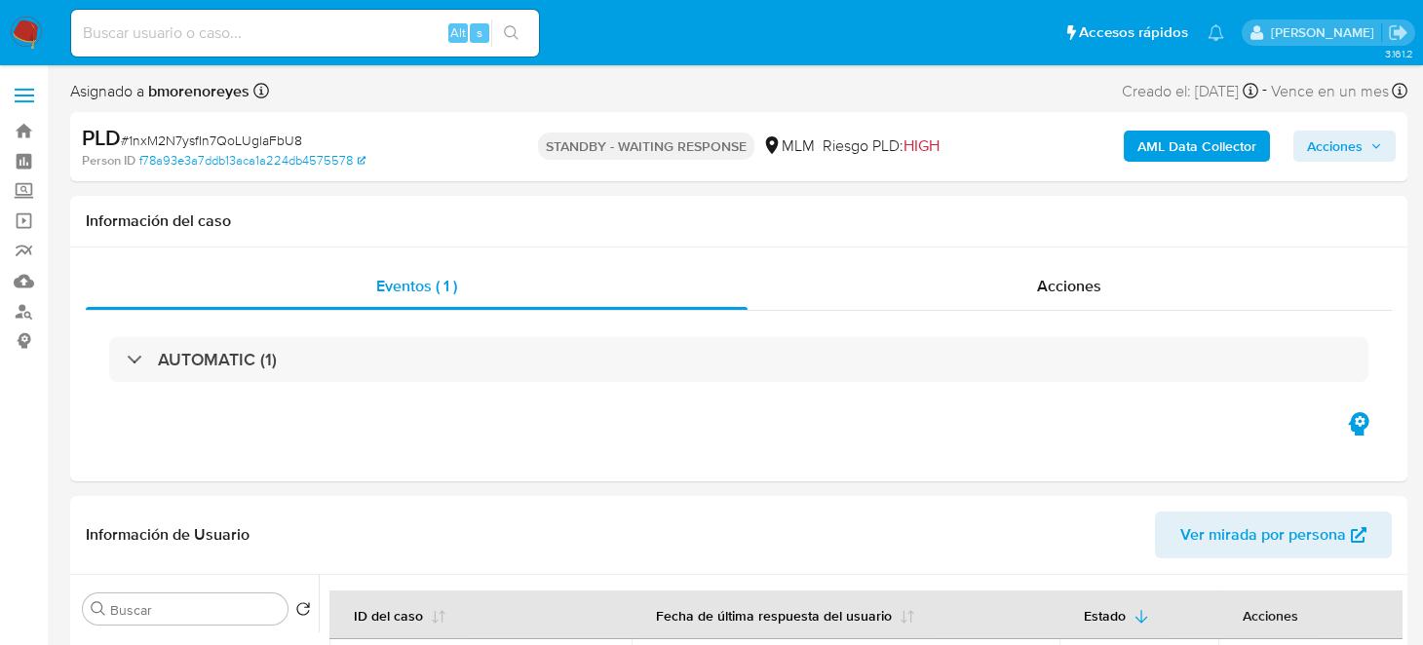
click at [31, 41] on img at bounding box center [26, 33] width 33 height 33
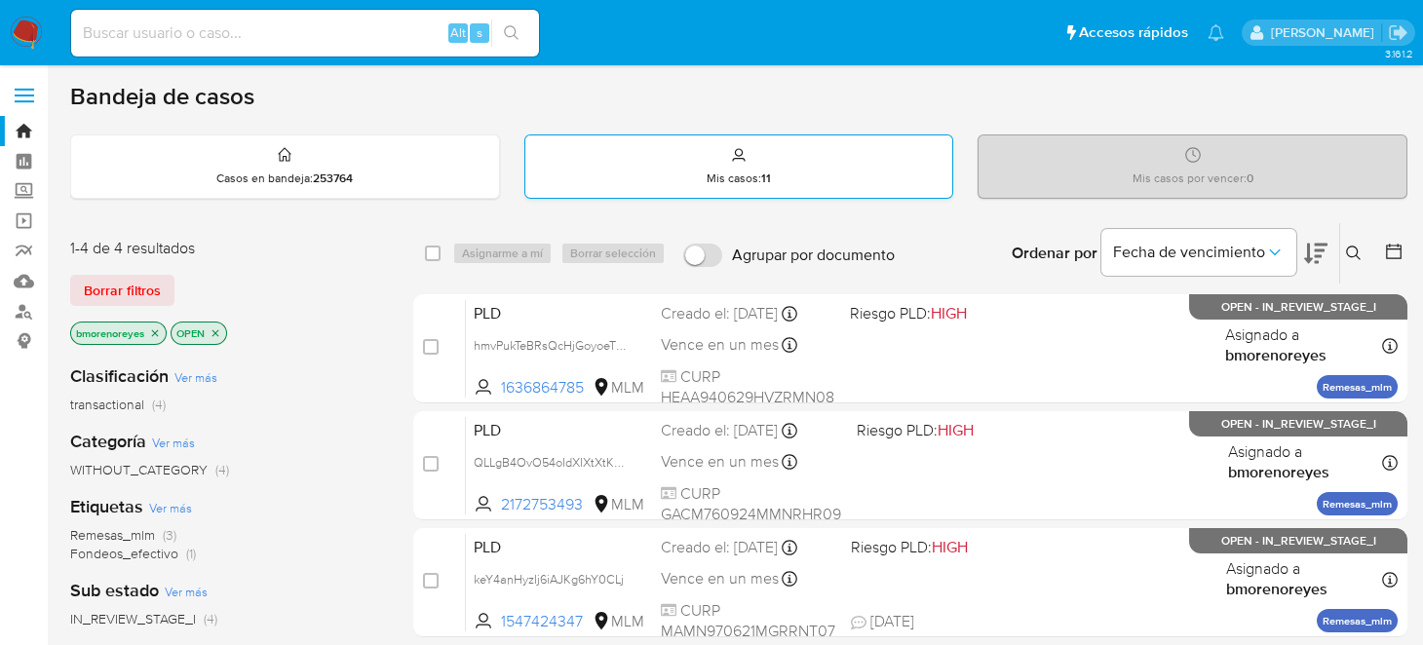
click at [776, 169] on div "Mis casos : 11" at bounding box center [739, 166] width 428 height 62
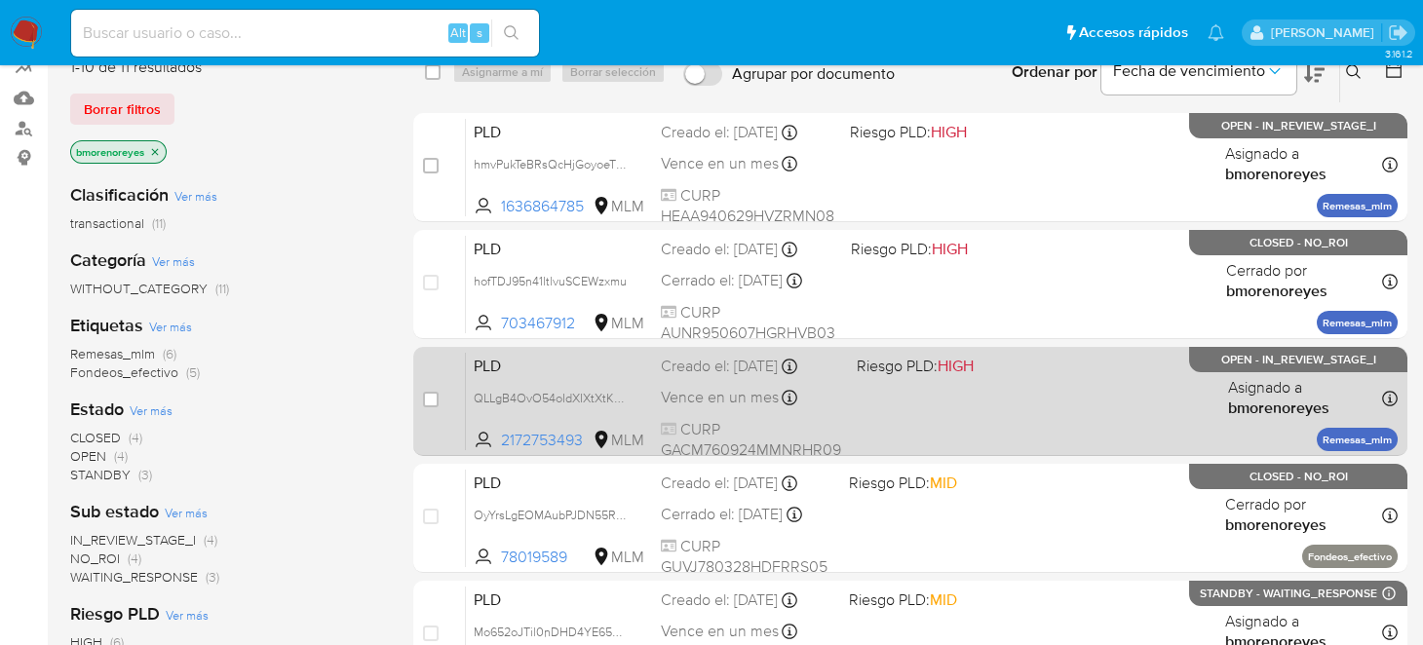
scroll to position [194, 0]
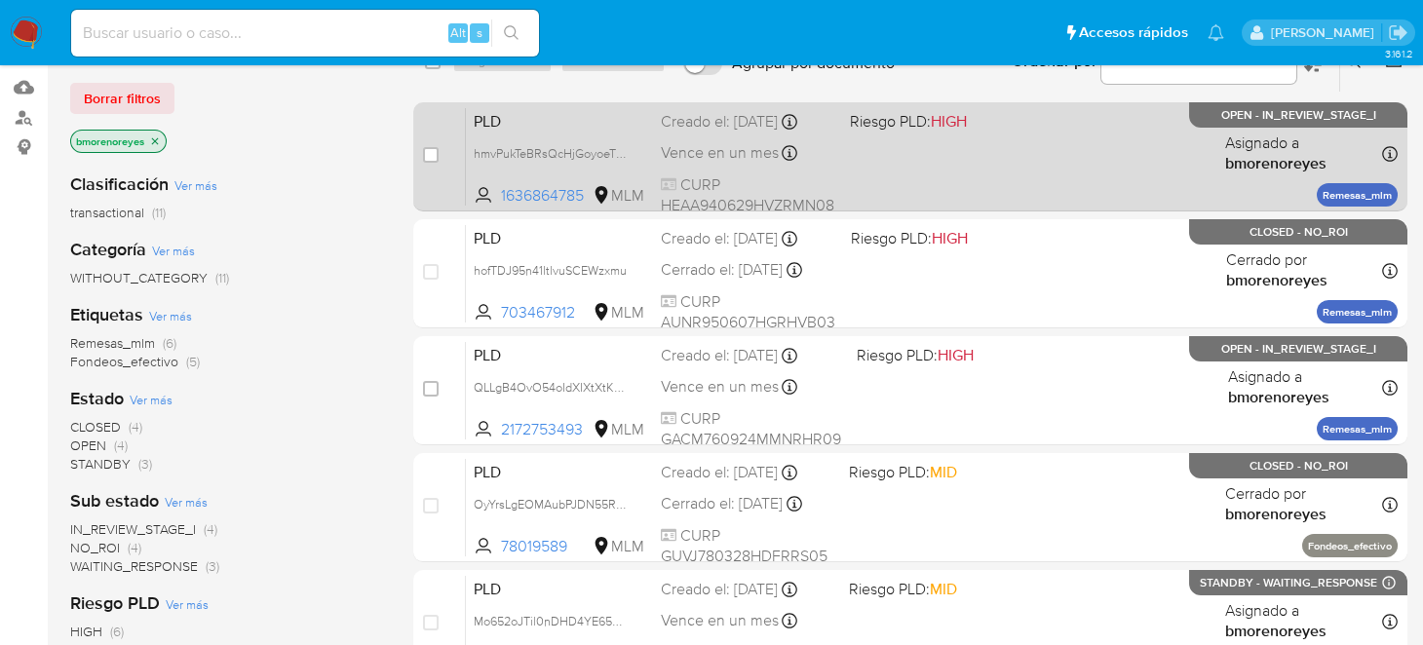
click at [1011, 172] on div "PLD hmvPukTeBRsQcHjGoyoeTNMy 1636864785 MLM Riesgo PLD: HIGH Creado el: [DATE] …" at bounding box center [932, 156] width 932 height 98
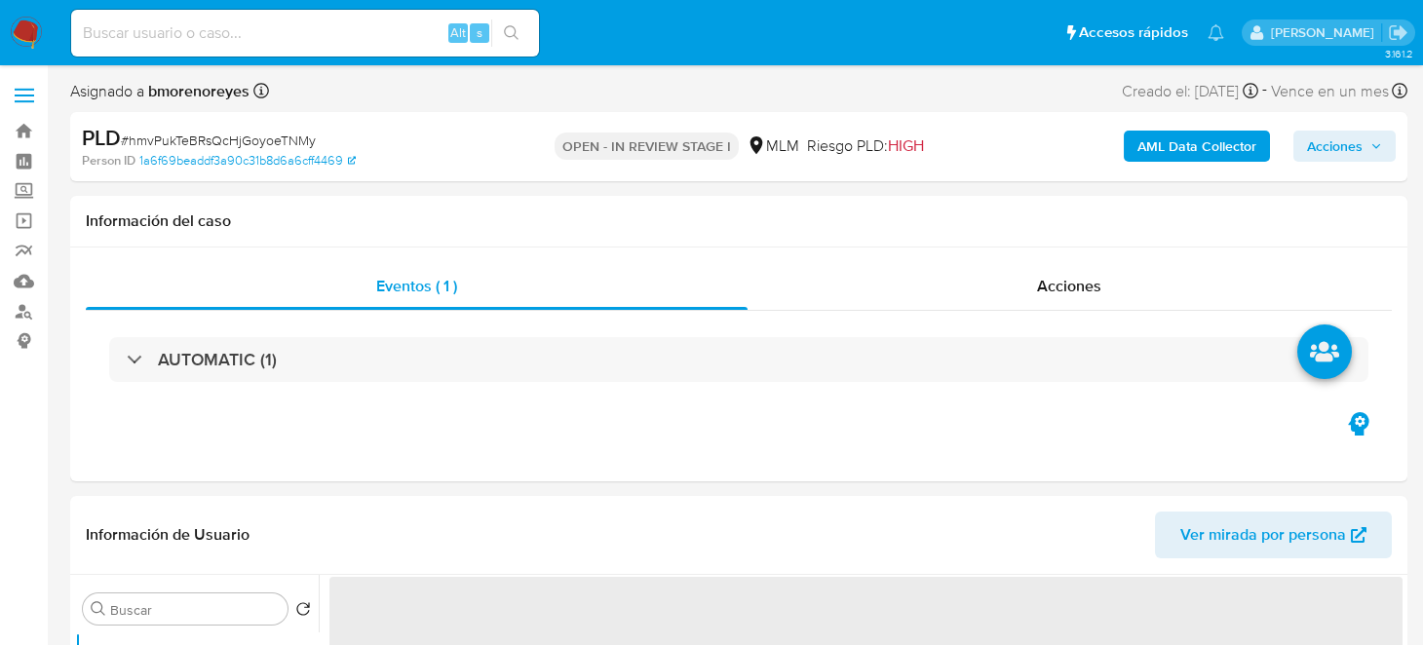
select select "10"
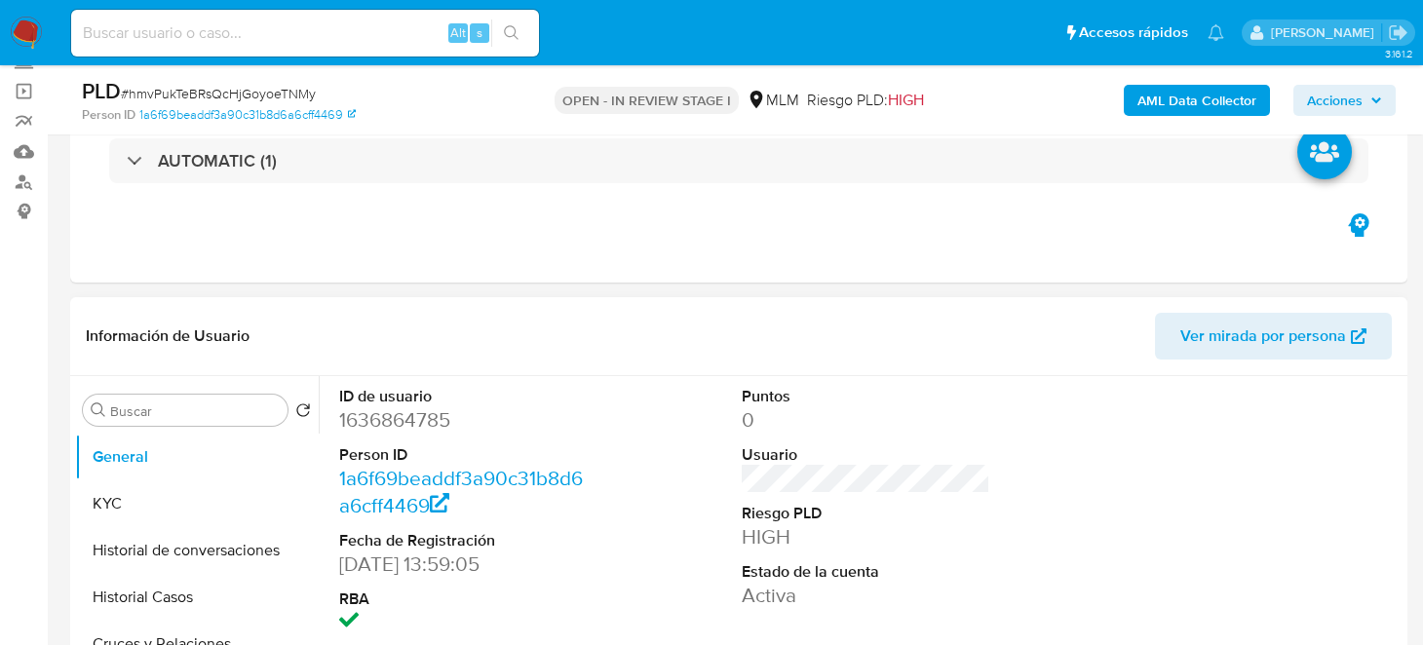
scroll to position [292, 0]
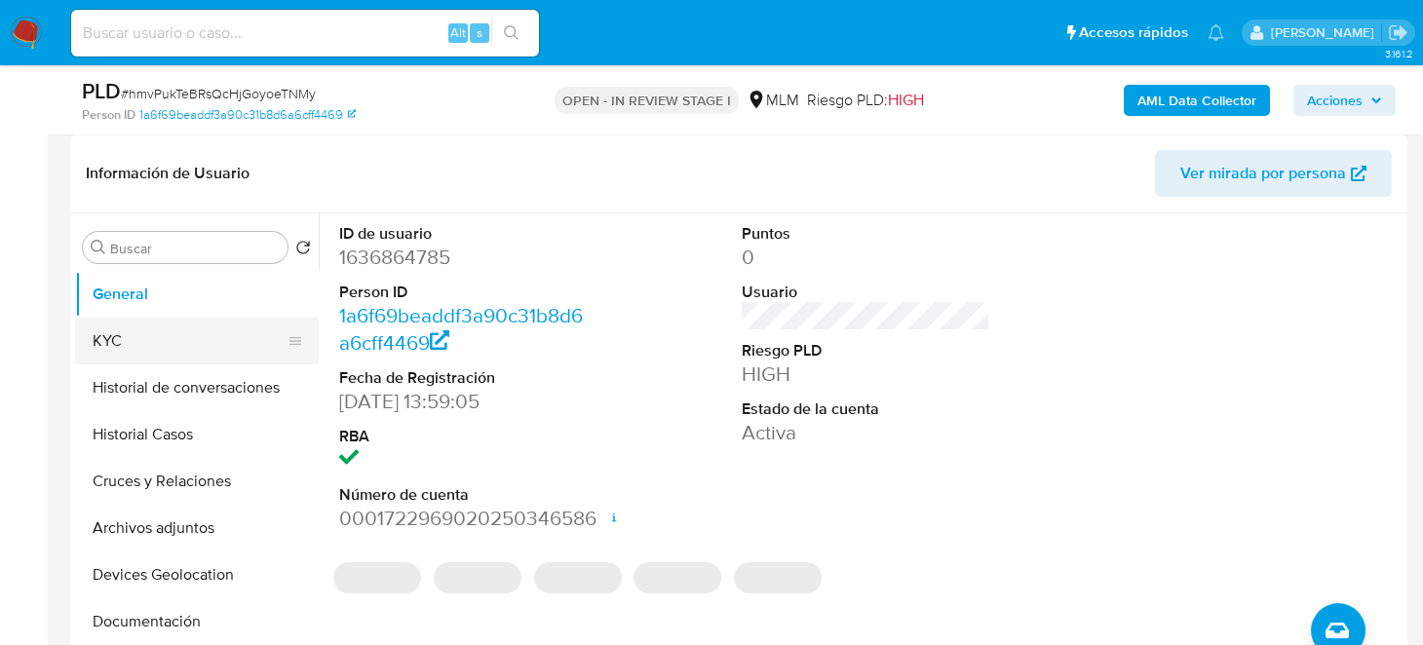
click at [131, 336] on button "KYC" at bounding box center [189, 341] width 228 height 47
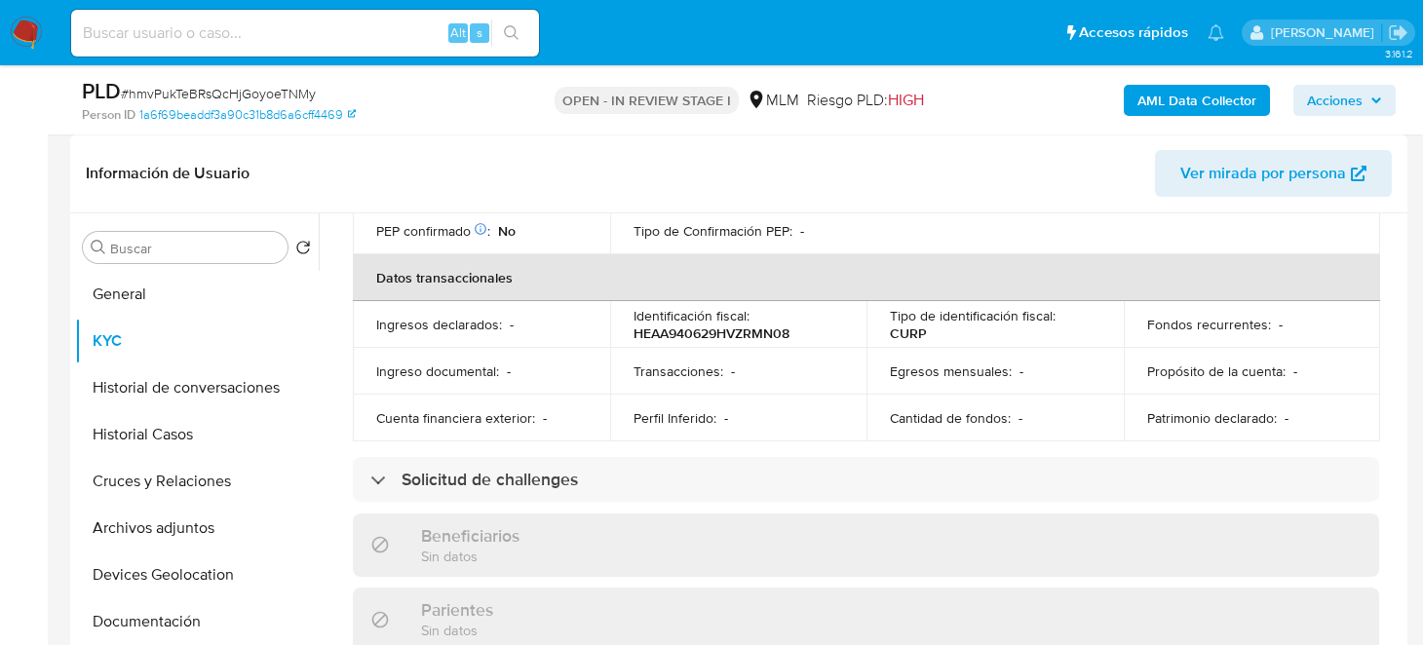
scroll to position [681, 0]
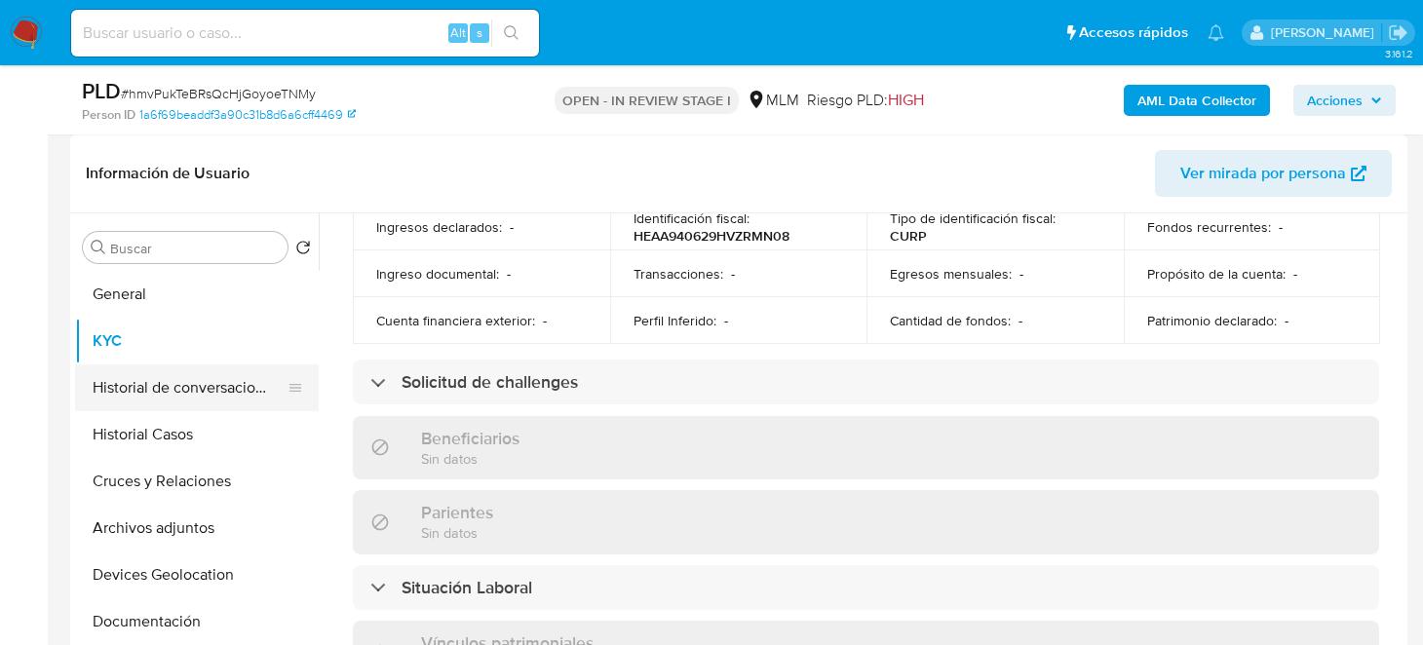
click at [112, 392] on button "Historial de conversaciones" at bounding box center [189, 387] width 228 height 47
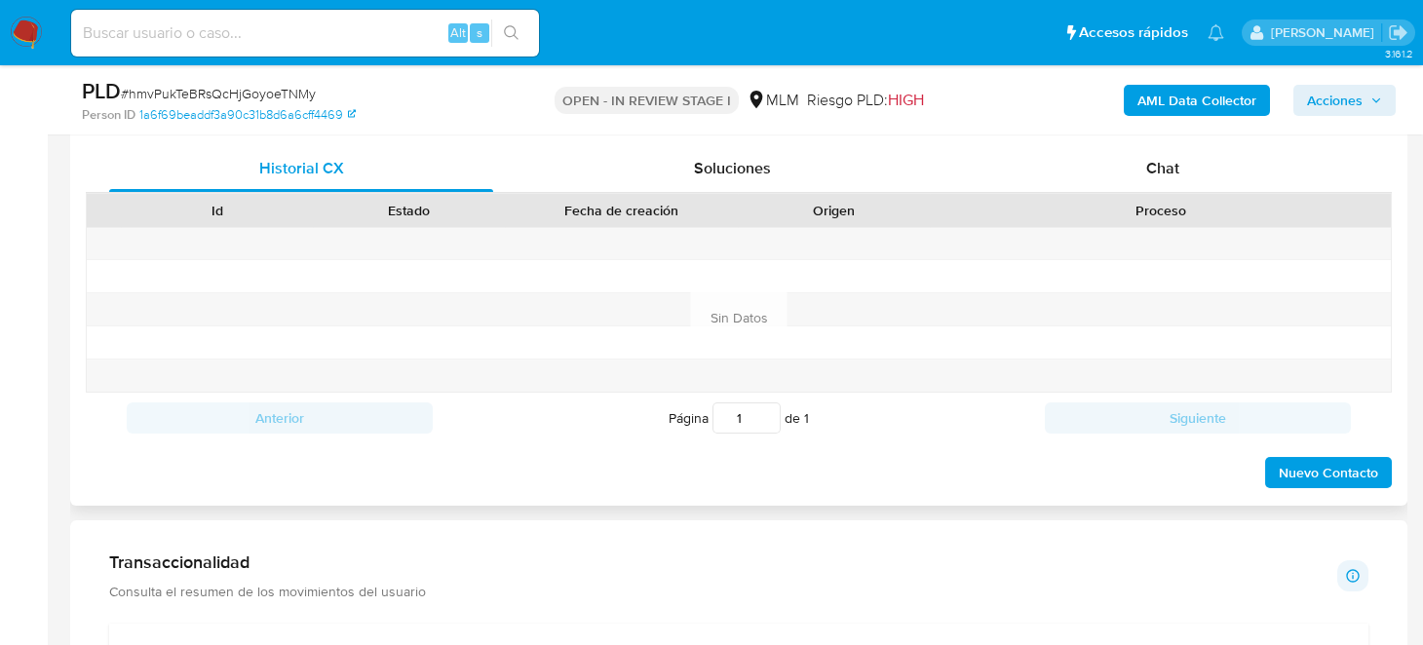
scroll to position [974, 0]
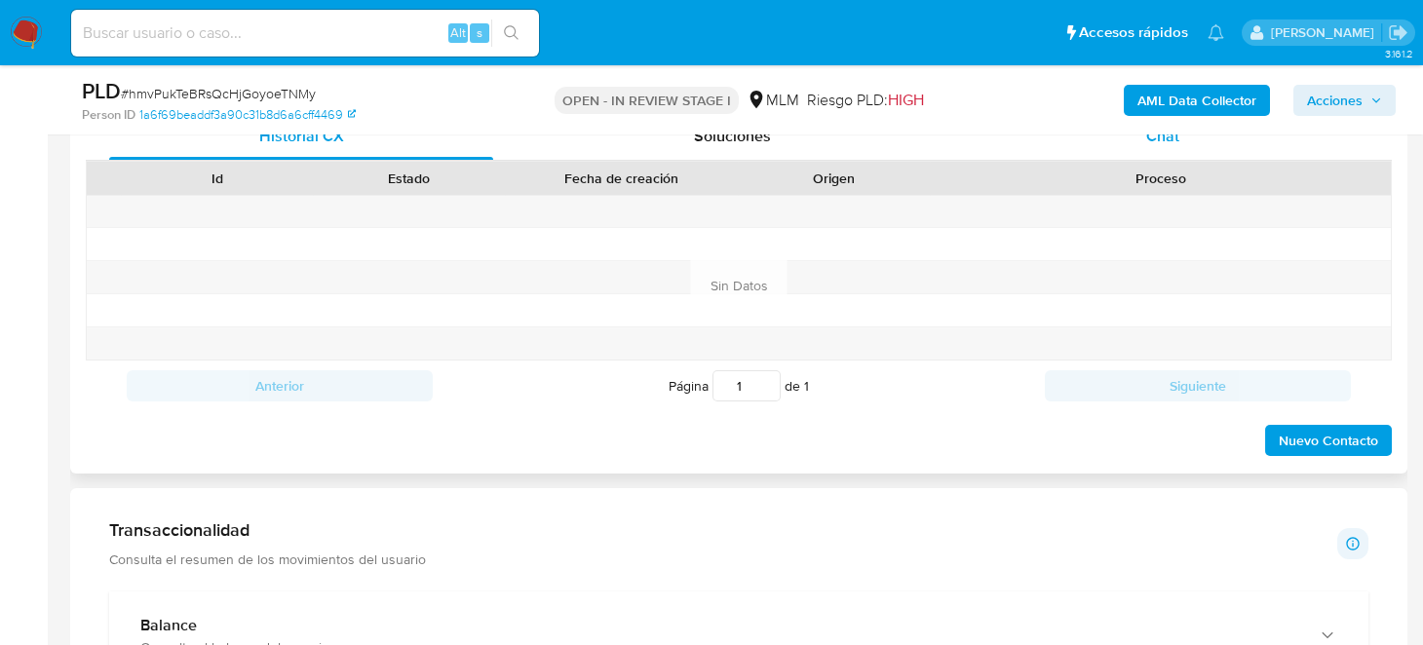
click at [1142, 144] on div "Chat" at bounding box center [1163, 136] width 384 height 47
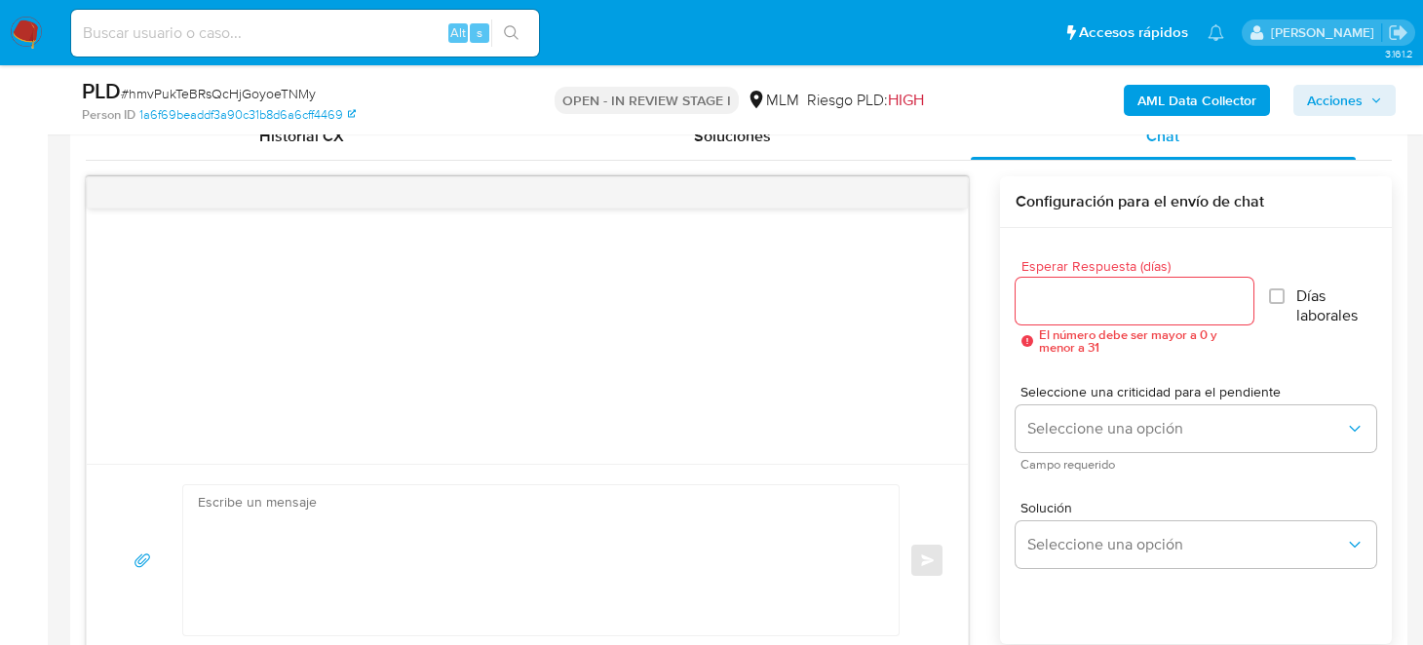
click at [1054, 292] on input "Esperar Respuesta (días)" at bounding box center [1134, 300] width 238 height 25
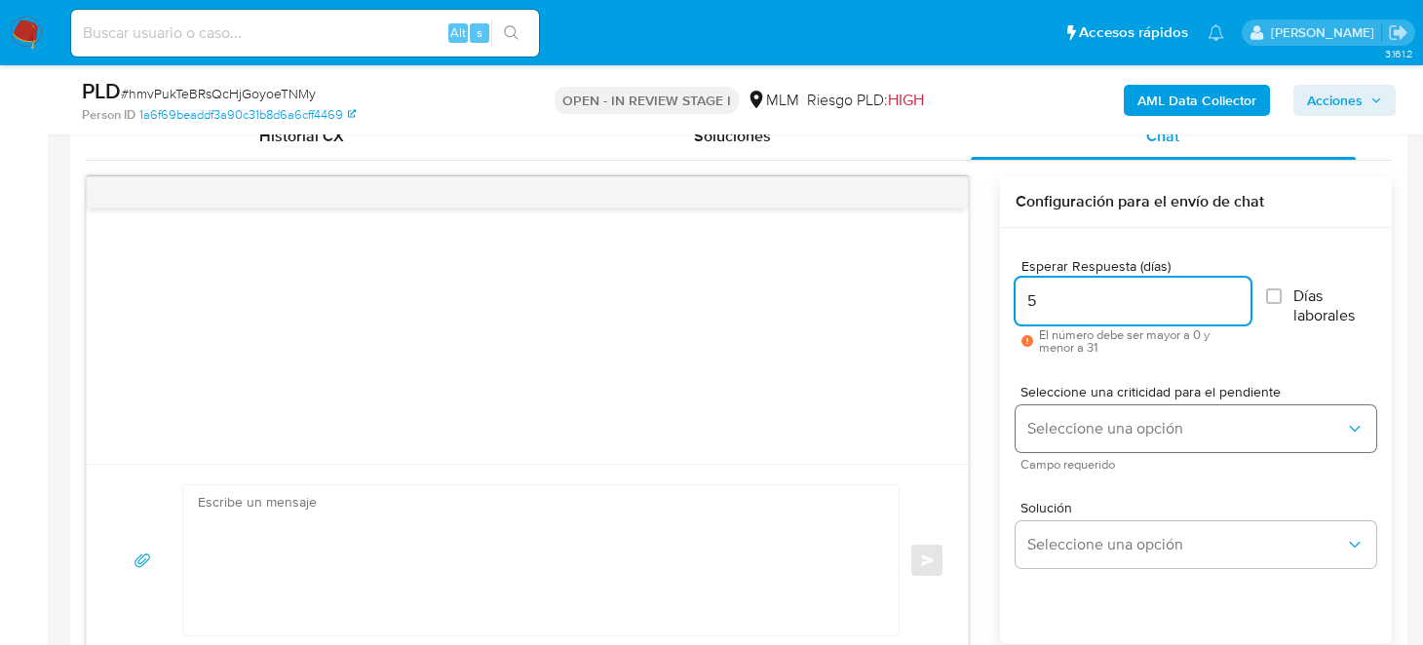
type input "5"
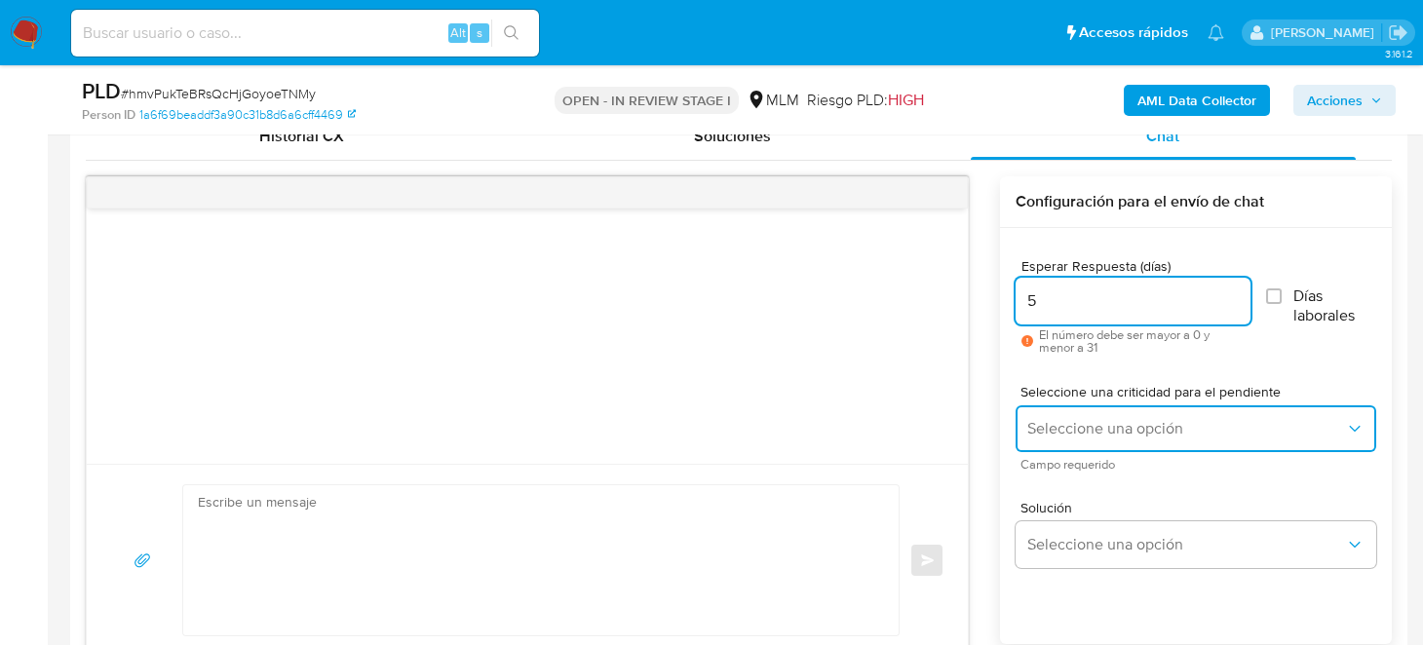
click at [1089, 440] on button "Seleccione una opción" at bounding box center [1195, 428] width 361 height 47
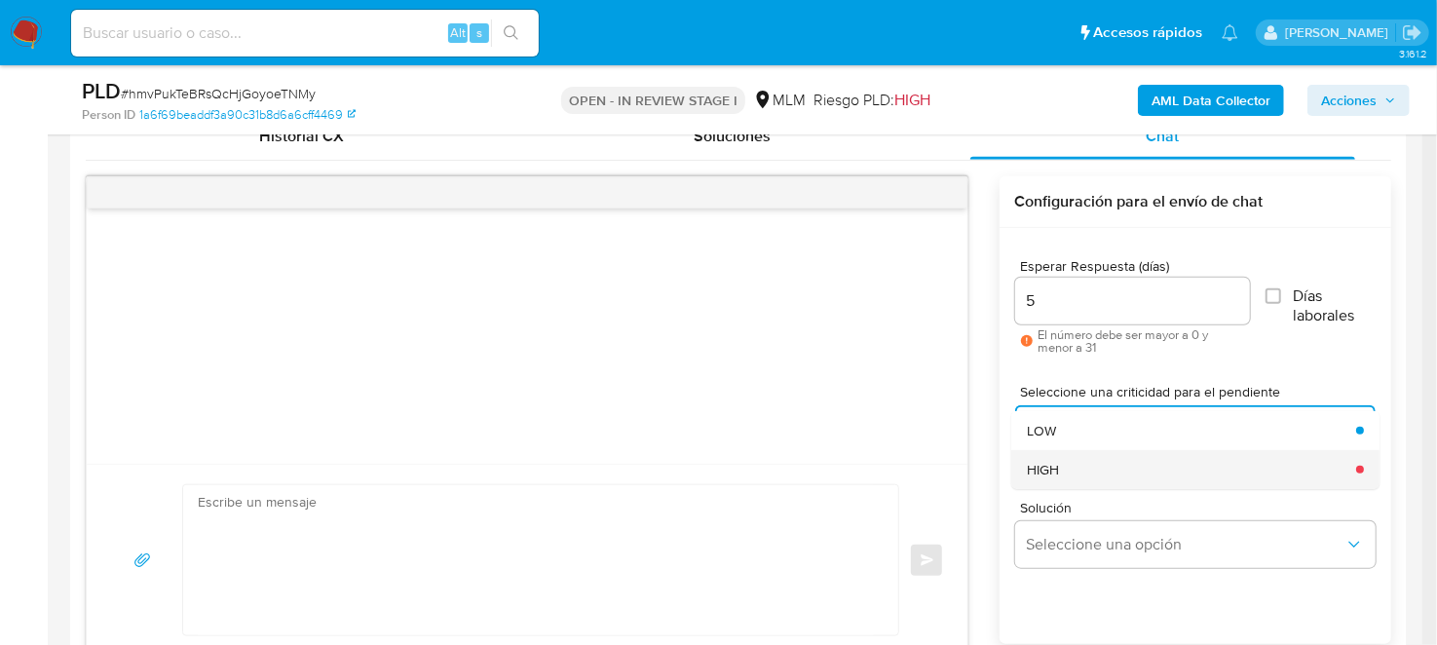
click at [1078, 460] on div "HIGH" at bounding box center [1186, 469] width 318 height 39
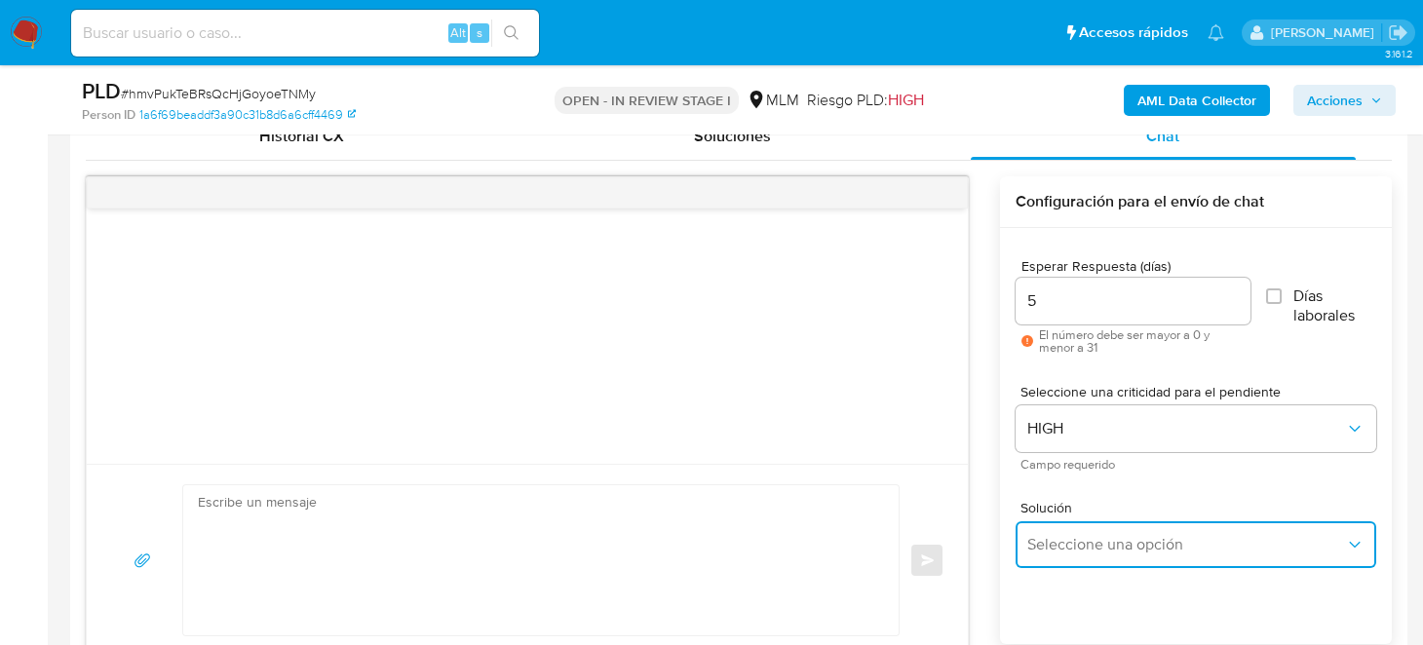
click at [1077, 546] on span "Seleccione una opción" at bounding box center [1186, 544] width 318 height 19
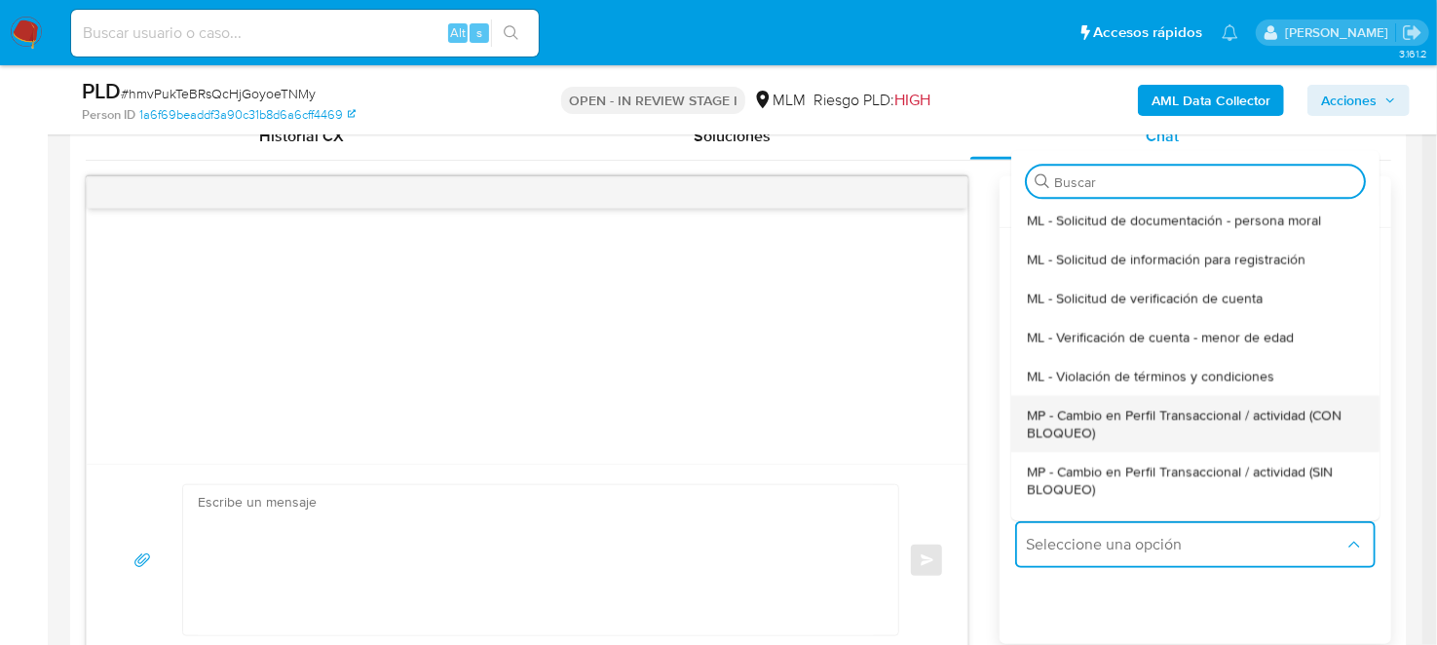
click at [1109, 410] on span "MP - Cambio en Perfil Transaccional / actividad (CON BLOQUEO)" at bounding box center [1189, 423] width 325 height 35
type textarea "Estimado ,Te comunicamos que se ha identificado un cambio en el uso habitual de…"
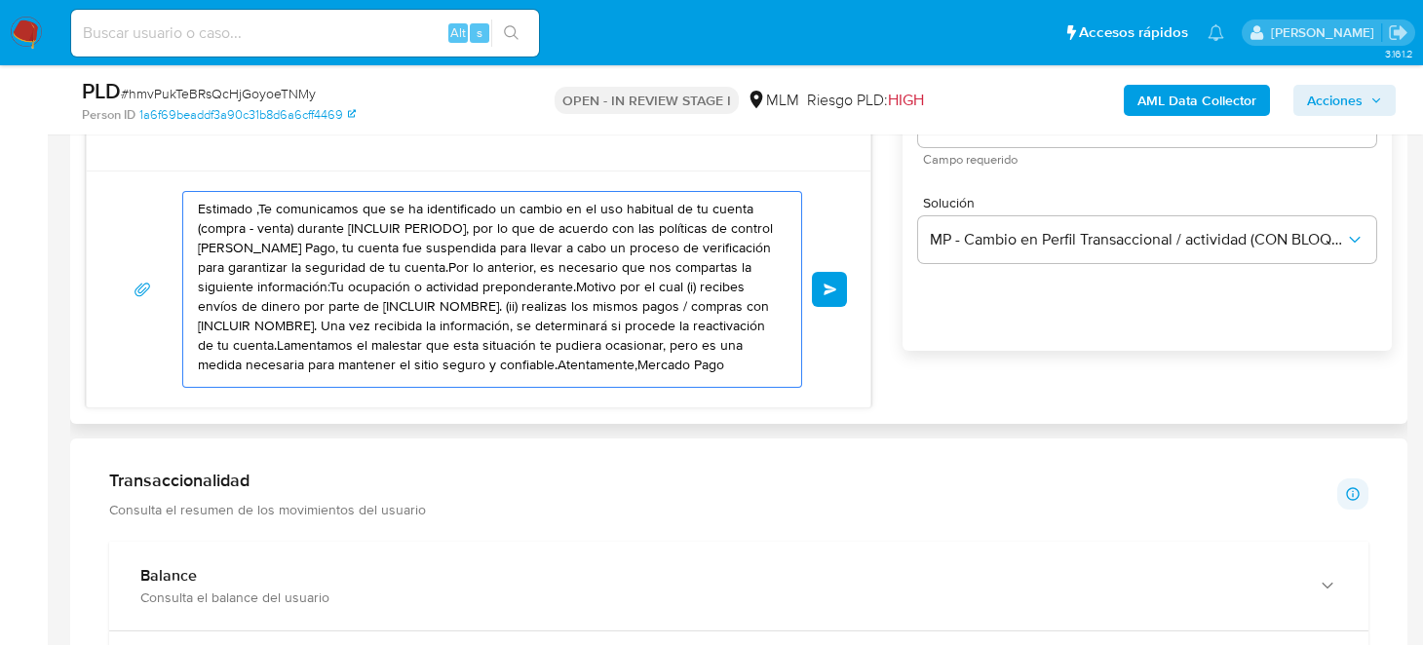
scroll to position [0, 0]
drag, startPoint x: 251, startPoint y: 375, endPoint x: 181, endPoint y: 166, distance: 221.0
click at [181, 166] on div "Estimado ,Te comunicamos que se ha identificado un cambio en el uso habitual de…" at bounding box center [478, 145] width 785 height 525
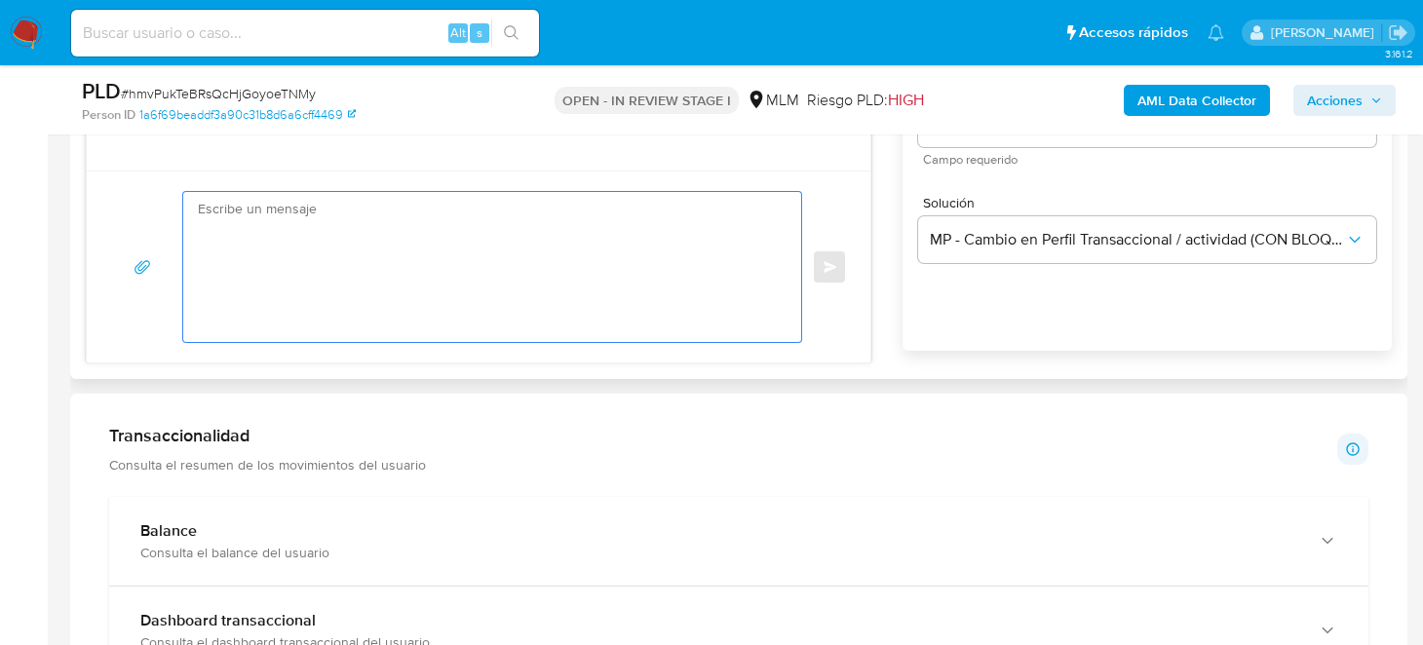
paste textarea "Estimado Cliente, Te comunicamos que de acuerdo con las políticas de control de…"
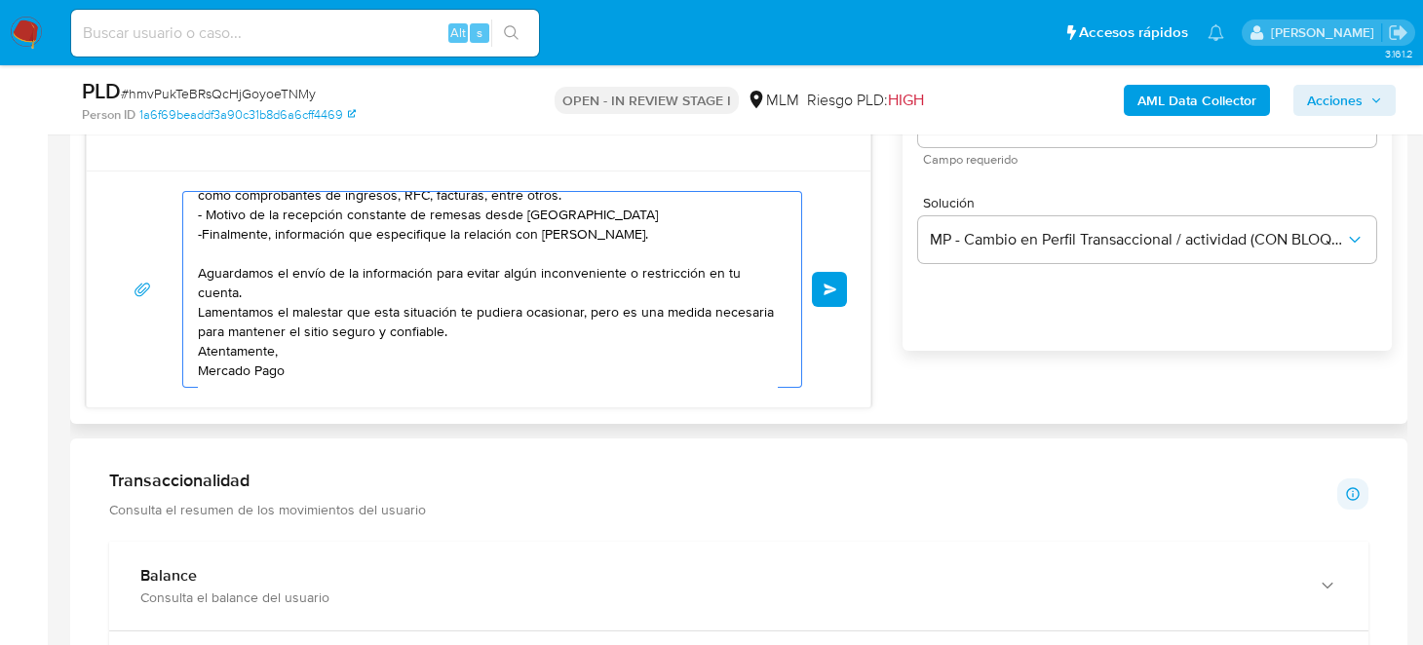
click at [414, 266] on textarea "Estimado Cliente, Te comunicamos que de acuerdo con las políticas de control de…" at bounding box center [487, 289] width 579 height 195
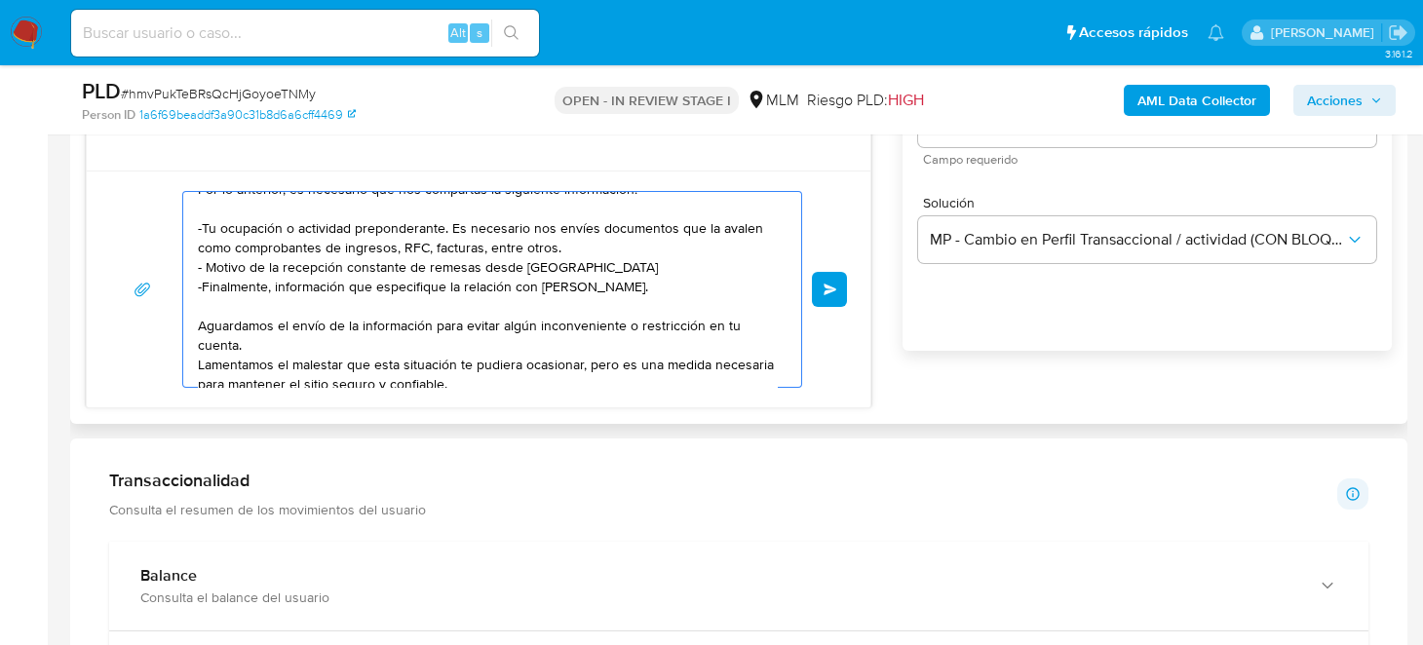
scroll to position [45, 0]
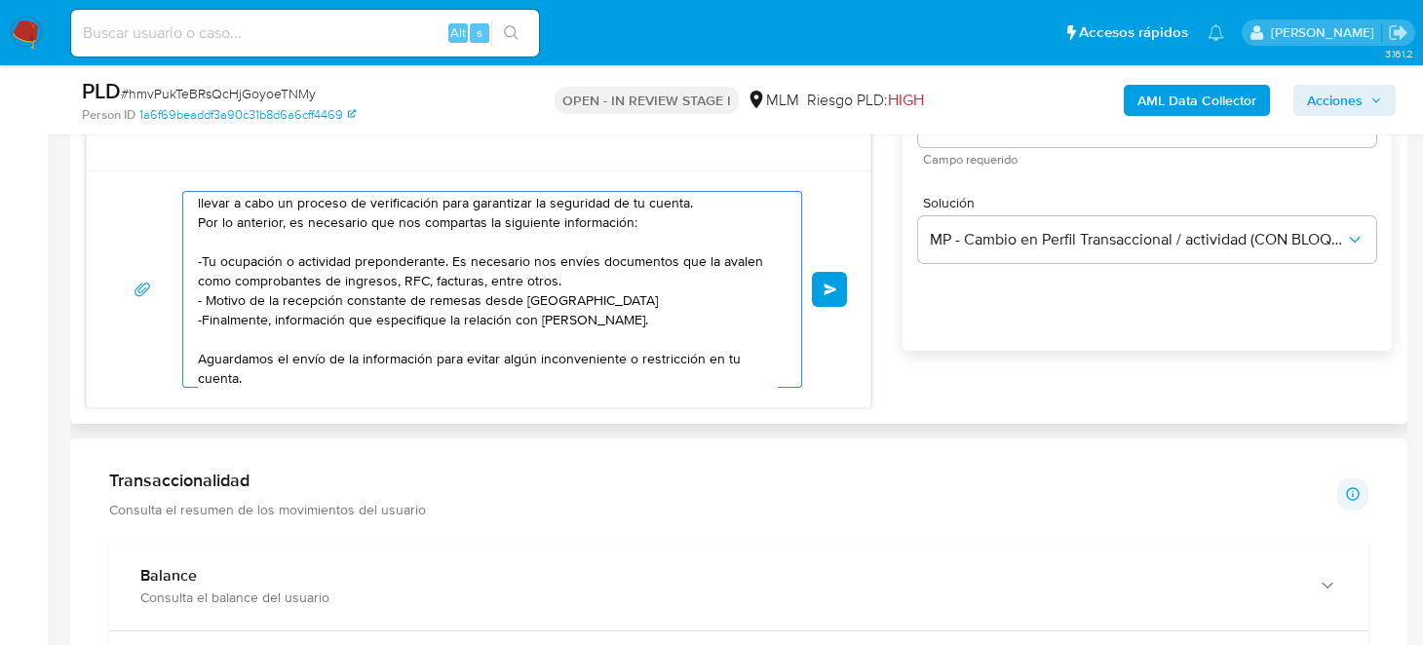
drag, startPoint x: 544, startPoint y: 340, endPoint x: 638, endPoint y: 342, distance: 94.5
click at [638, 342] on textarea "Estimado Cliente, Te comunicamos que de acuerdo con las políticas de control de…" at bounding box center [487, 289] width 579 height 195
paste textarea "YOLISMA BAUTISTA HERNANDEZ"
click at [523, 360] on textarea "Estimado Cliente, Te comunicamos que de acuerdo con las políticas de control de…" at bounding box center [487, 289] width 579 height 195
drag, startPoint x: 548, startPoint y: 336, endPoint x: 593, endPoint y: 336, distance: 44.8
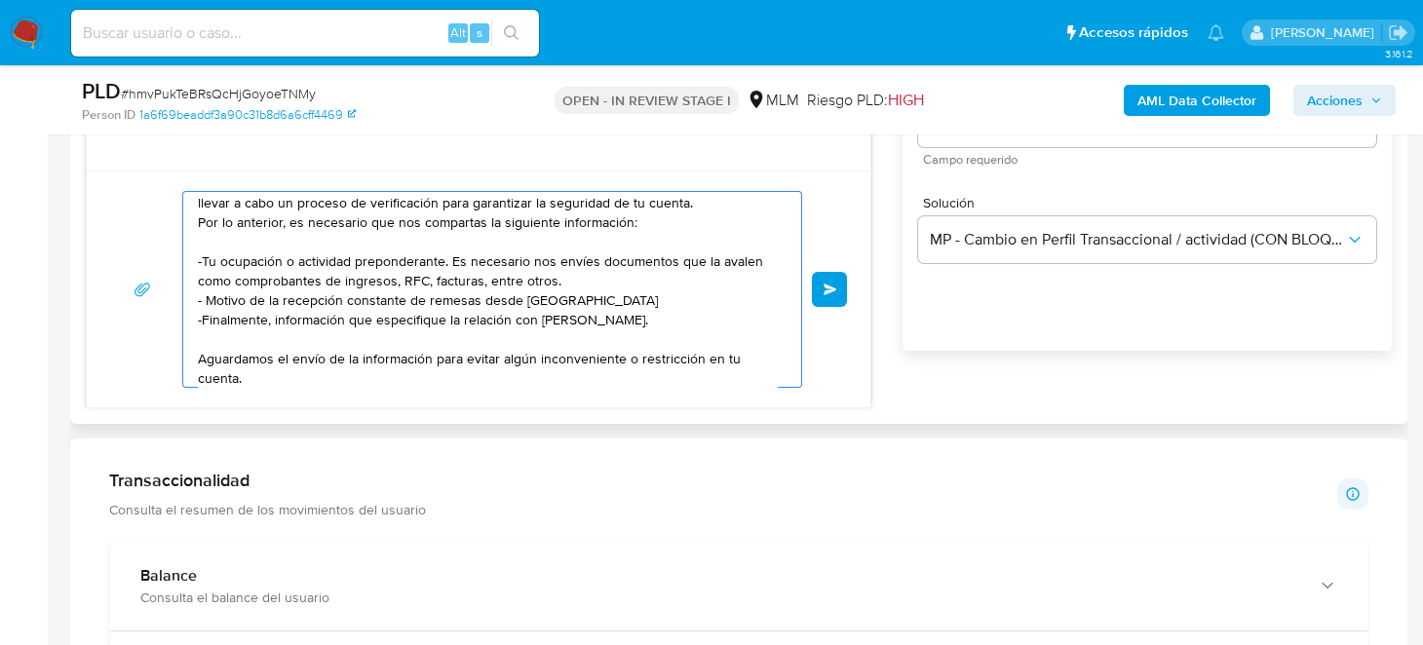
click at [593, 336] on textarea "Estimado Cliente, Te comunicamos que de acuerdo con las políticas de control de…" at bounding box center [487, 289] width 579 height 195
click at [486, 287] on textarea "Estimado Cliente, Te comunicamos que de acuerdo con las políticas de control de…" at bounding box center [487, 289] width 579 height 195
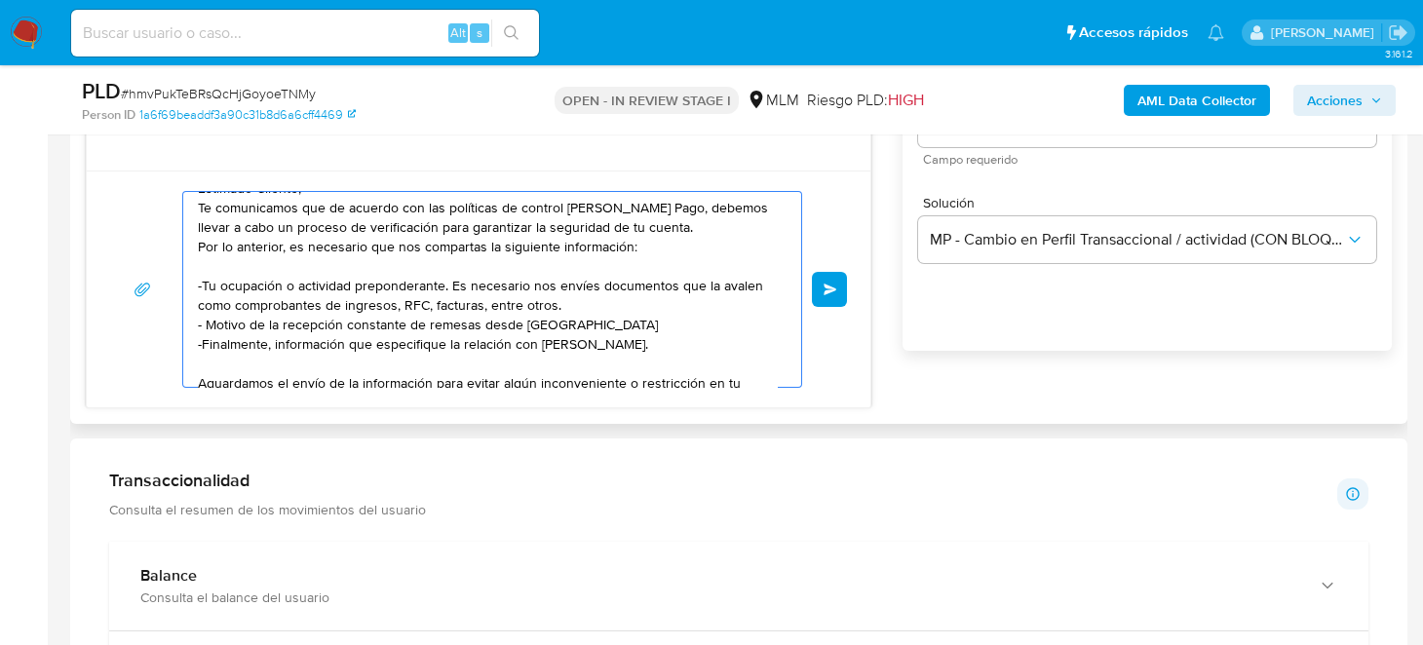
scroll to position [0, 0]
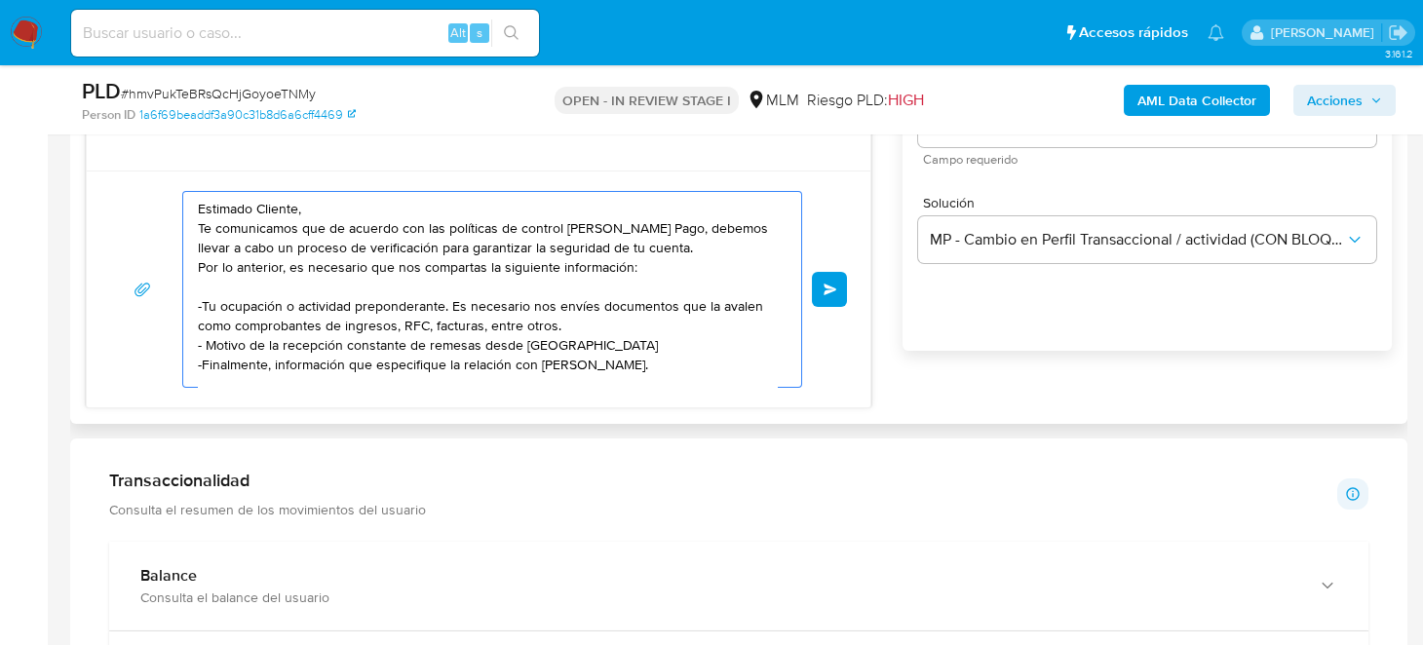
click at [198, 220] on textarea "Estimado Cliente, Te comunicamos que de acuerdo con las políticas de control de…" at bounding box center [487, 289] width 579 height 195
click at [324, 275] on textarea "Estimado Cliente, Te comunicamos que de acuerdo con las políticas de control de…" at bounding box center [487, 289] width 579 height 195
drag, startPoint x: 290, startPoint y: 372, endPoint x: 188, endPoint y: 157, distance: 238.4
click at [188, 157] on div "Estimado Cliente, Te comunicamos que de acuerdo con las políticas de control de…" at bounding box center [478, 145] width 785 height 525
type textarea "Estimado Cliente, Te comunicamos que de acuerdo con las políticas de control de…"
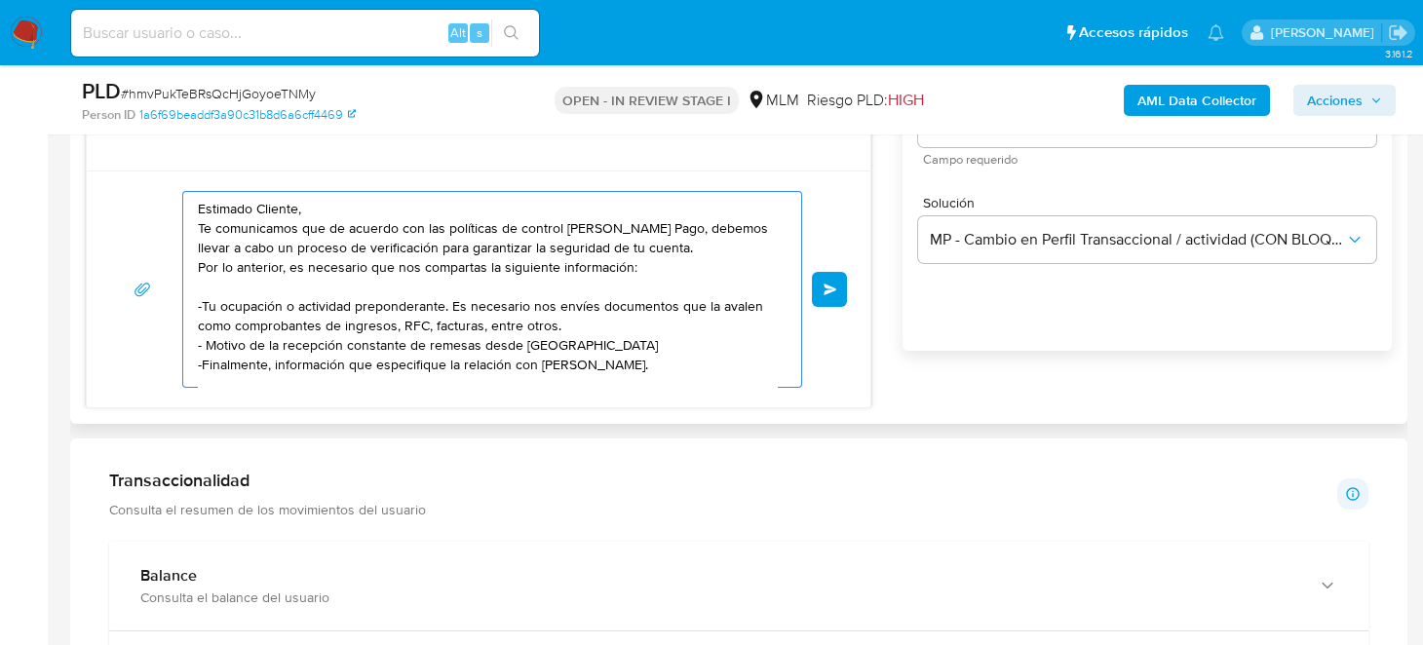
click at [324, 162] on div at bounding box center [479, 160] width 784 height 19
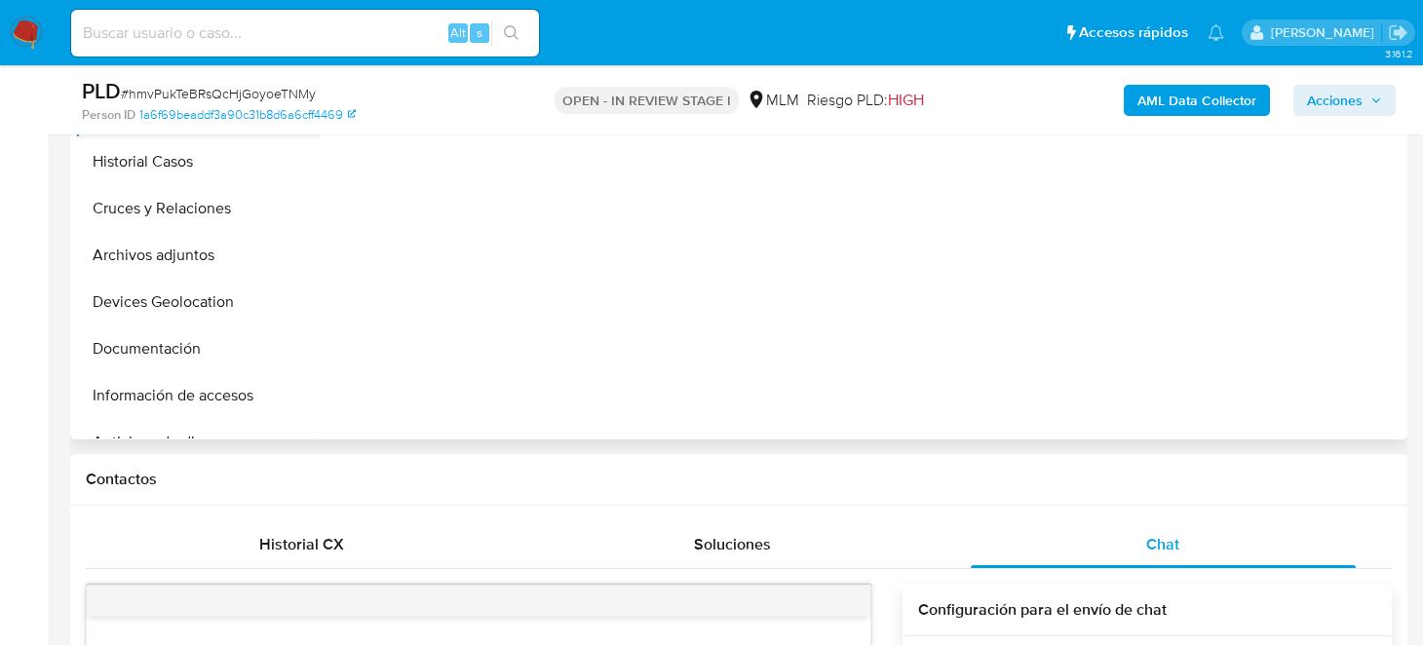
scroll to position [390, 0]
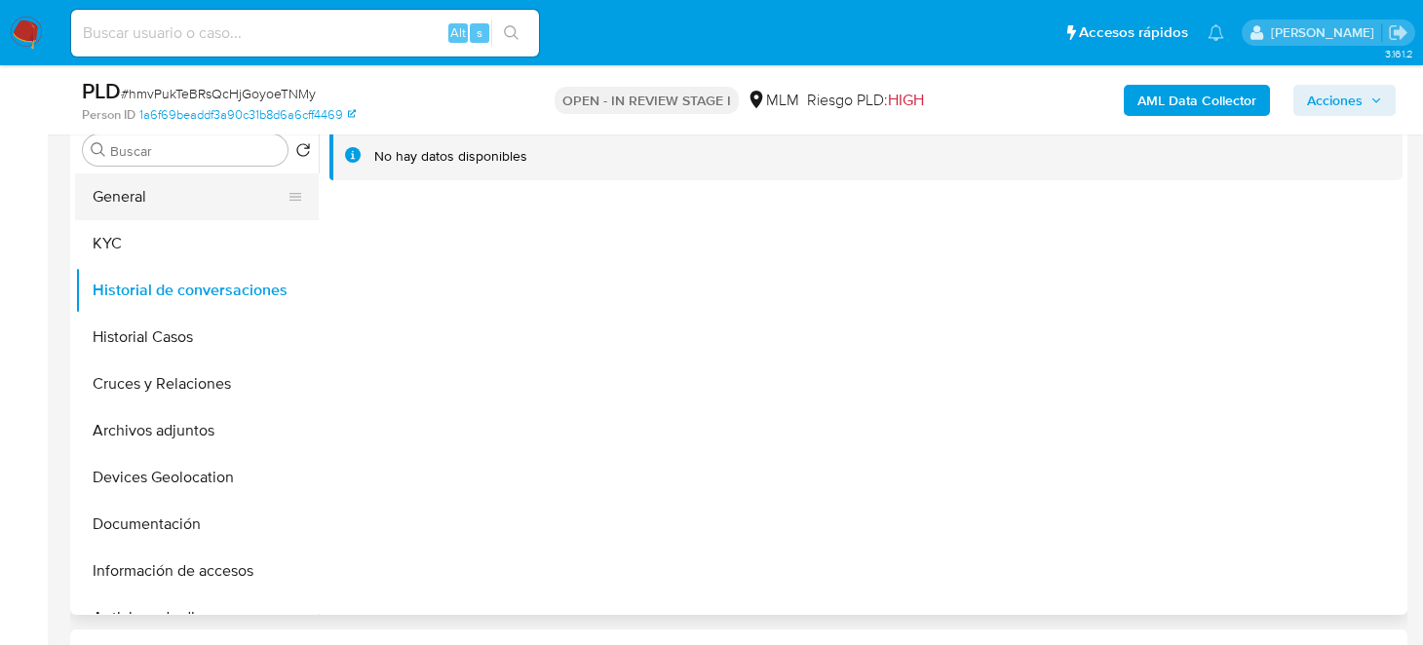
click at [175, 188] on button "General" at bounding box center [189, 196] width 228 height 47
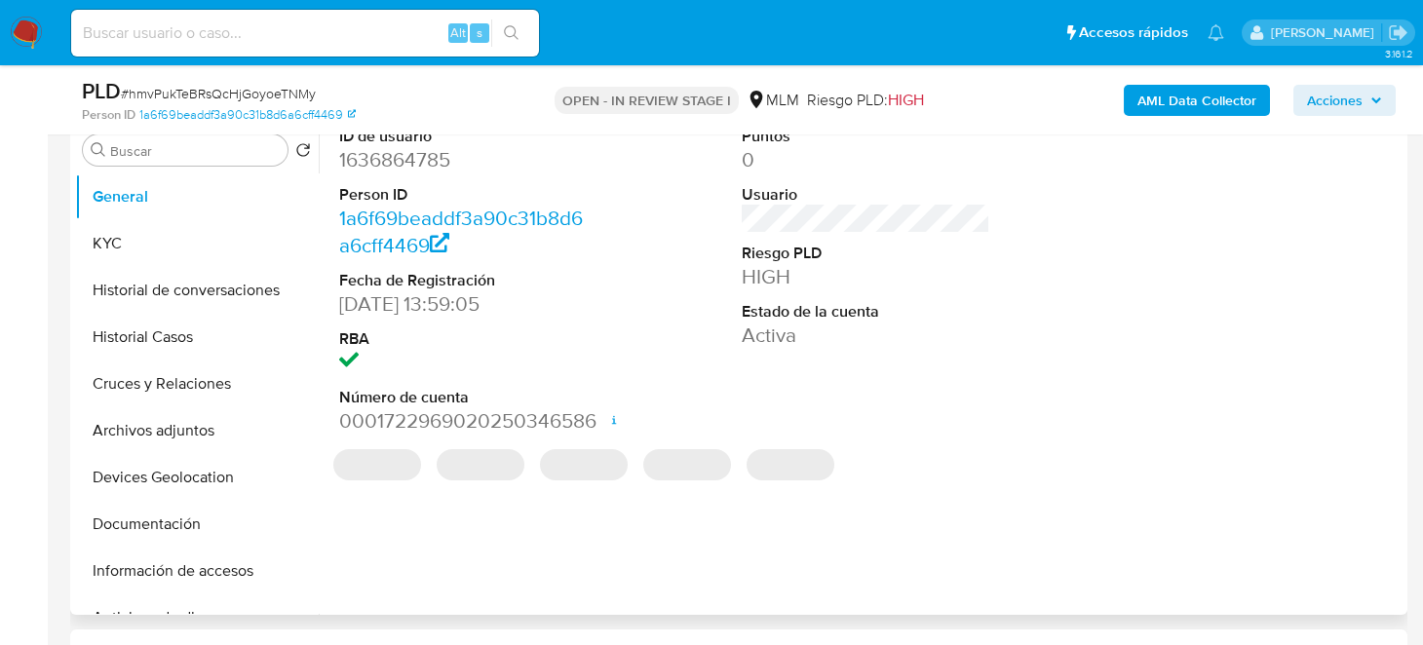
scroll to position [292, 0]
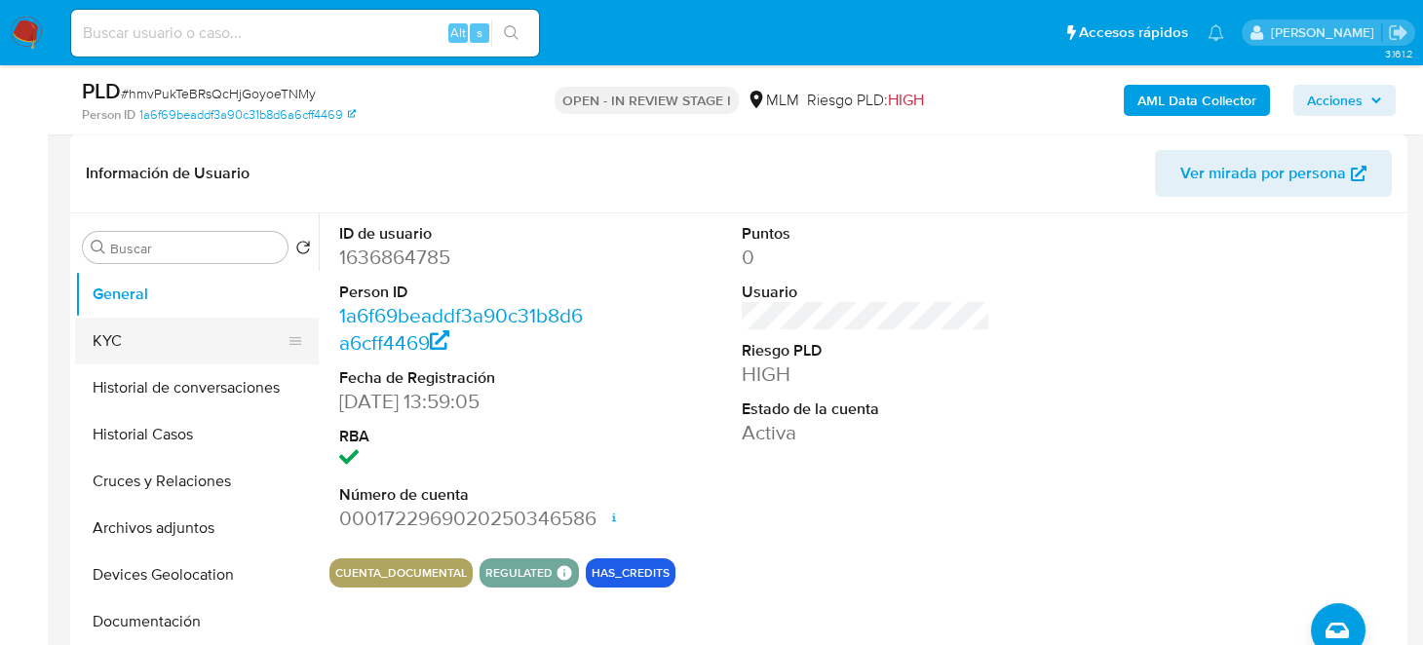
click at [116, 333] on button "KYC" at bounding box center [189, 341] width 228 height 47
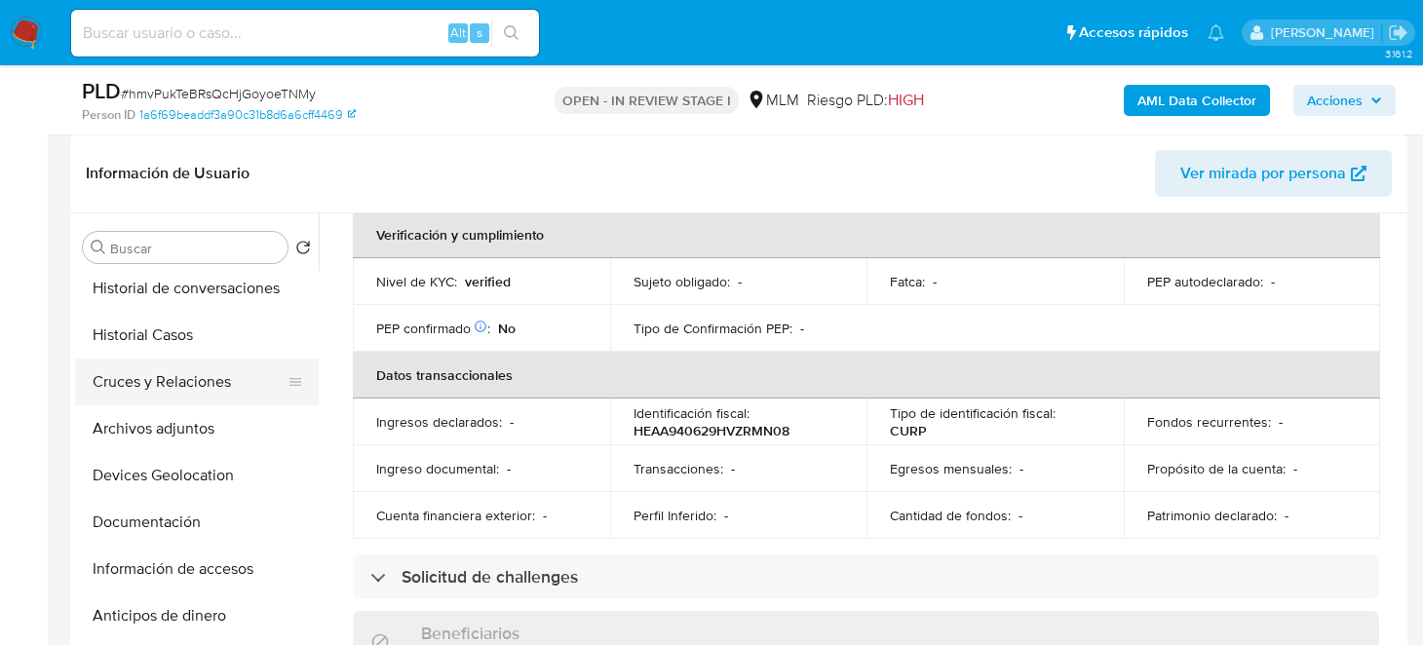
scroll to position [96, 0]
click at [185, 301] on button "Historial de conversaciones" at bounding box center [189, 291] width 228 height 47
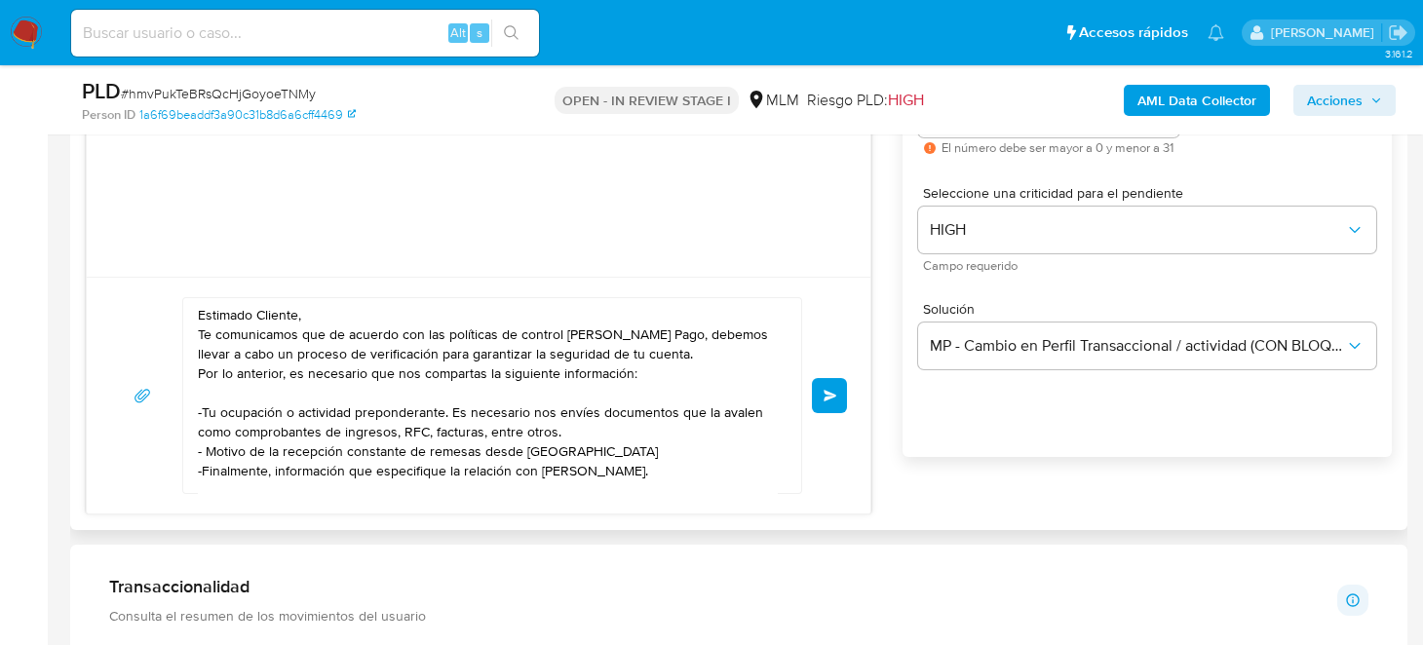
scroll to position [1169, 0]
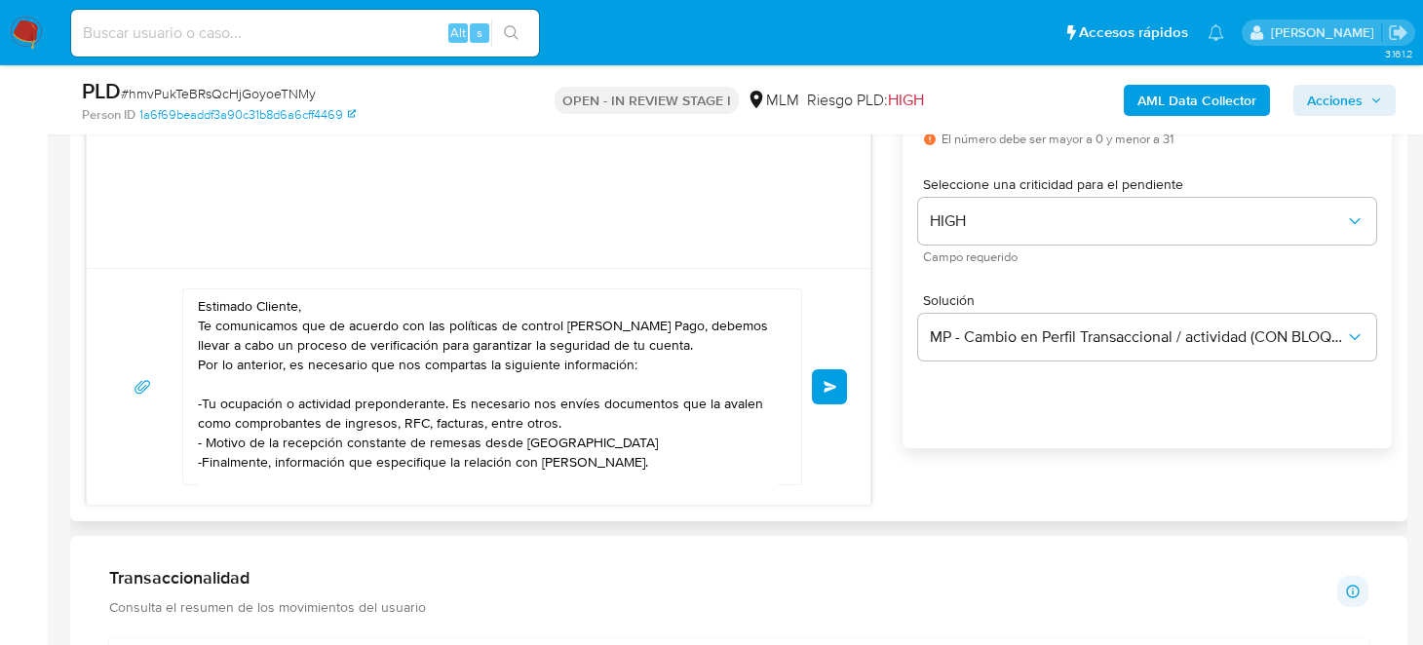
click at [822, 400] on button "Enviar" at bounding box center [829, 386] width 35 height 35
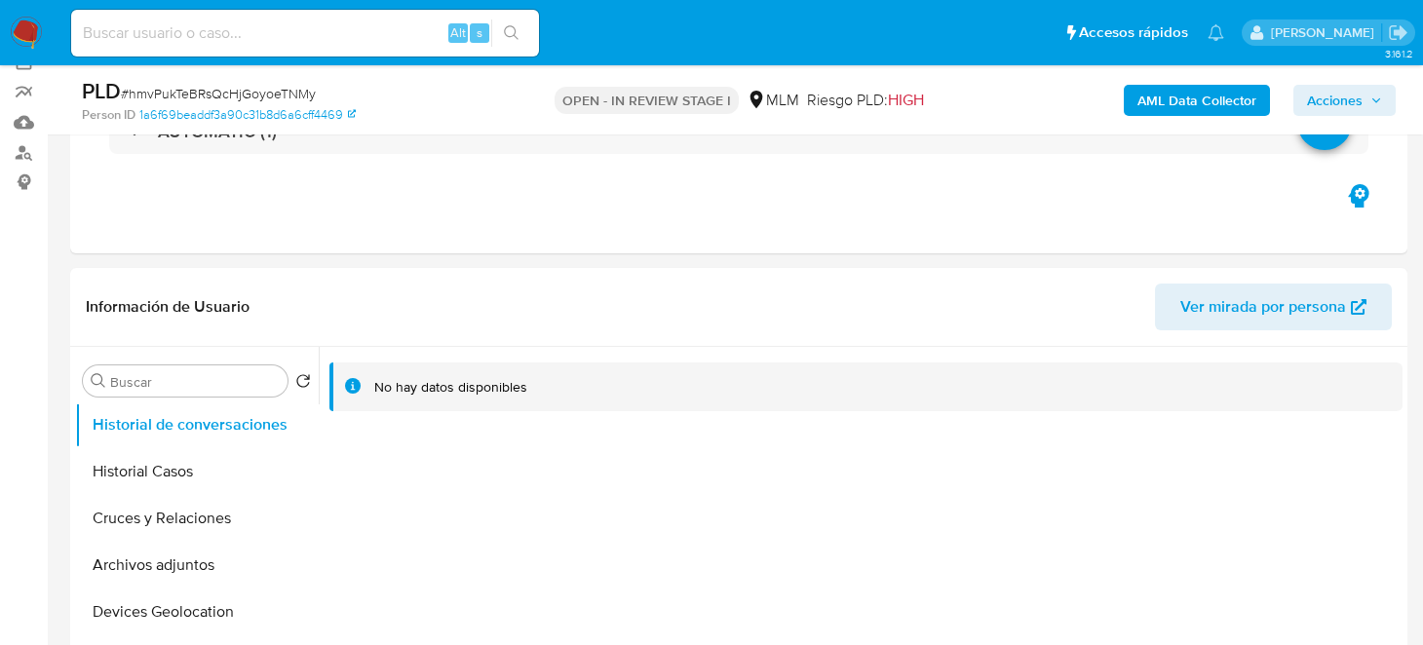
scroll to position [96, 0]
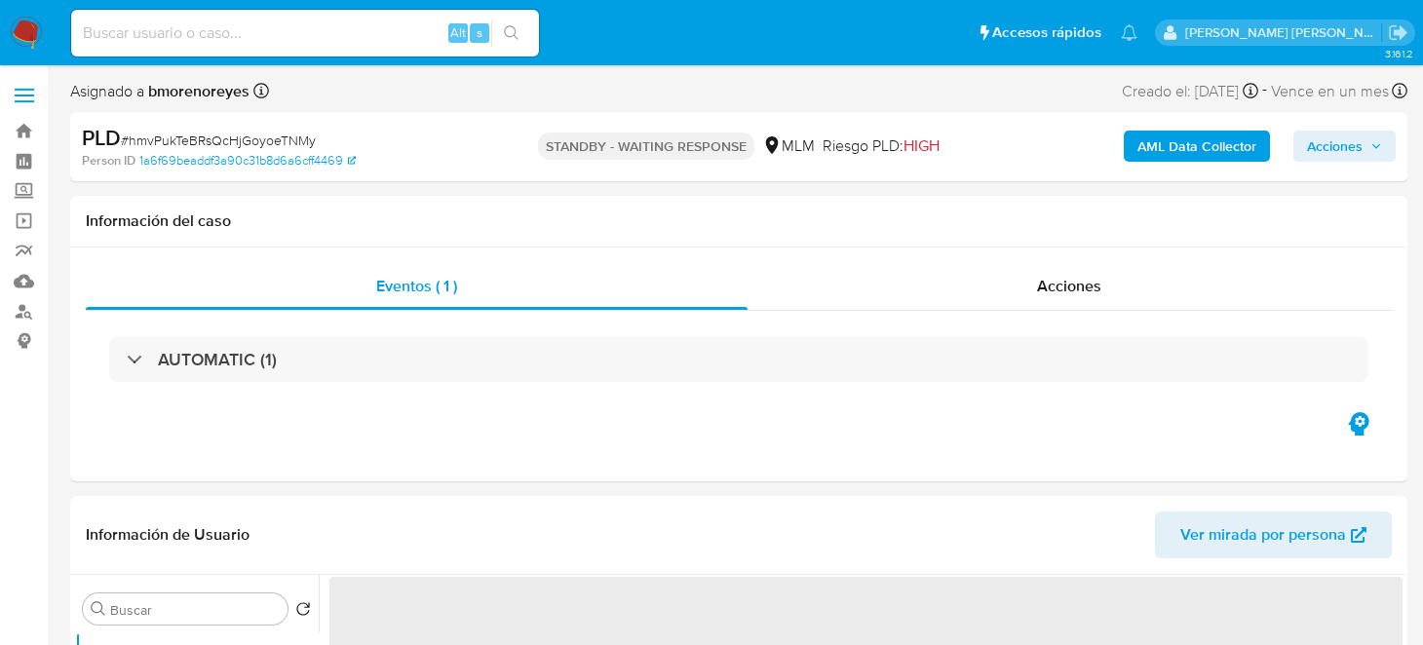
select select "10"
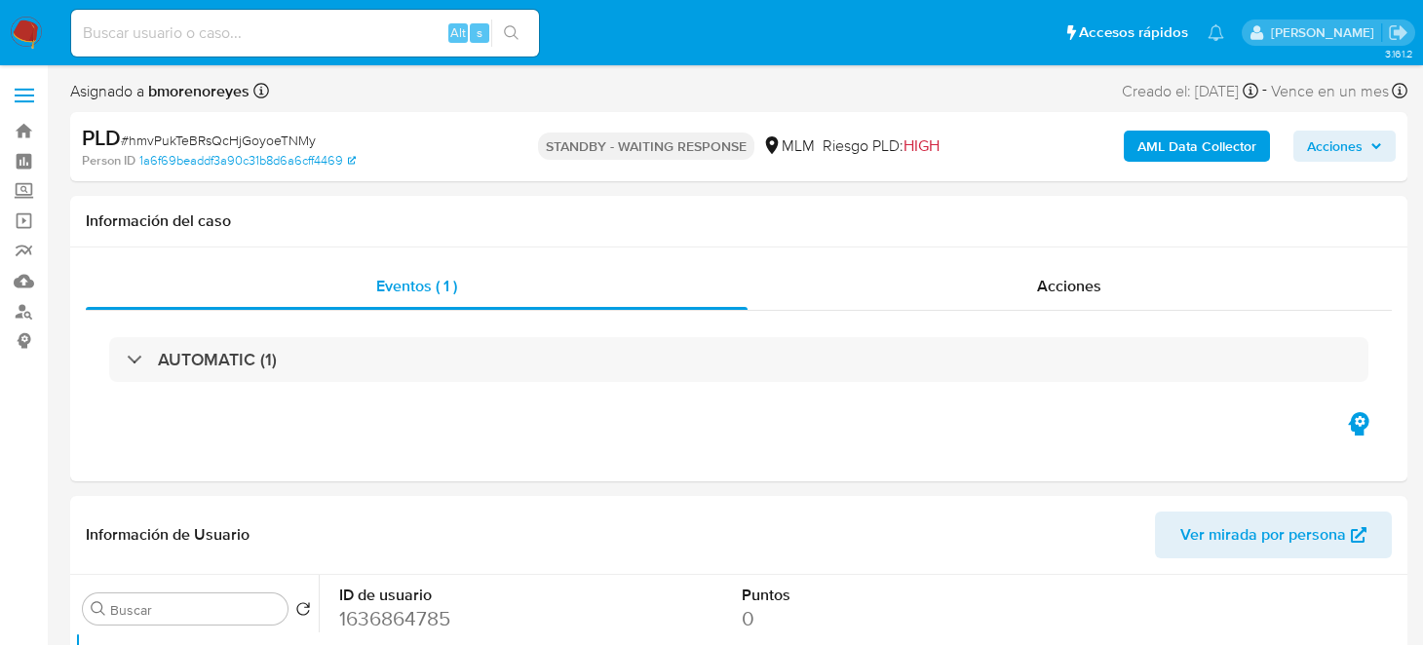
click at [16, 53] on nav "Pausado Ver notificaciones Alt s Accesos rápidos Presiona las siguientes teclas…" at bounding box center [711, 32] width 1423 height 65
click at [28, 41] on img at bounding box center [26, 33] width 33 height 33
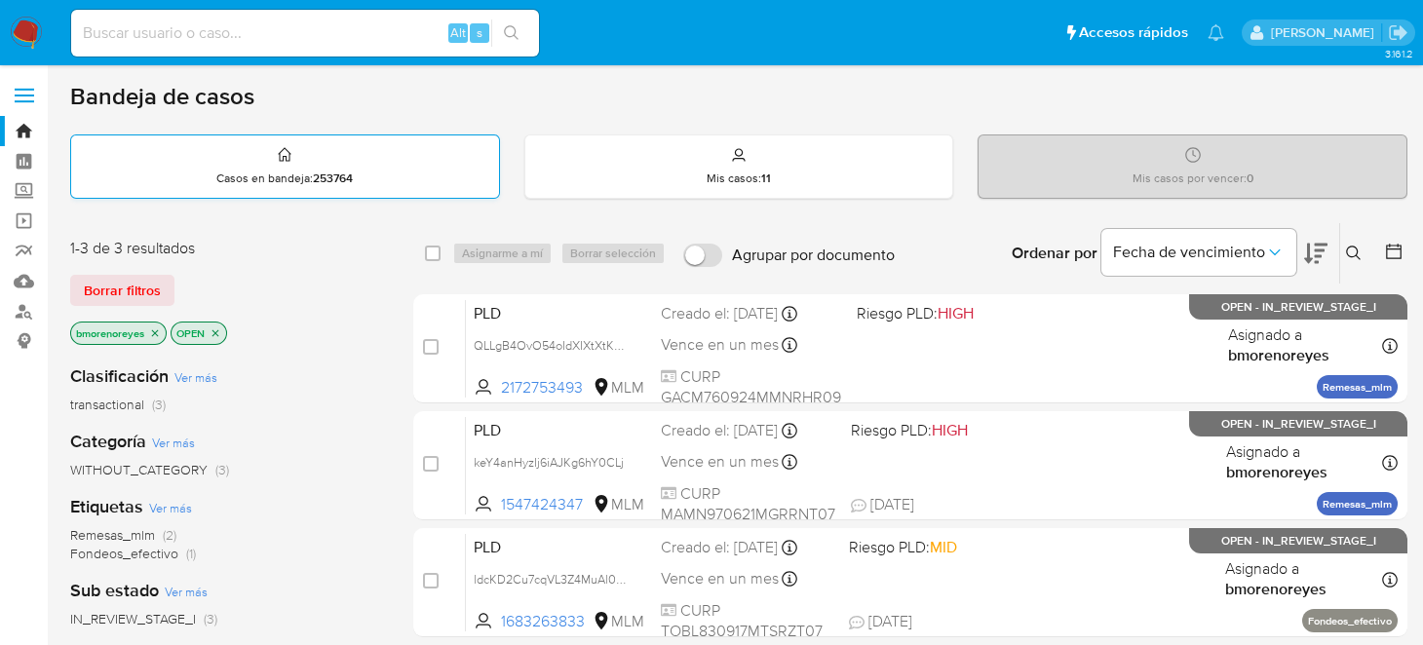
click at [464, 174] on div "Casos en bandeja : 253764" at bounding box center [285, 166] width 428 height 62
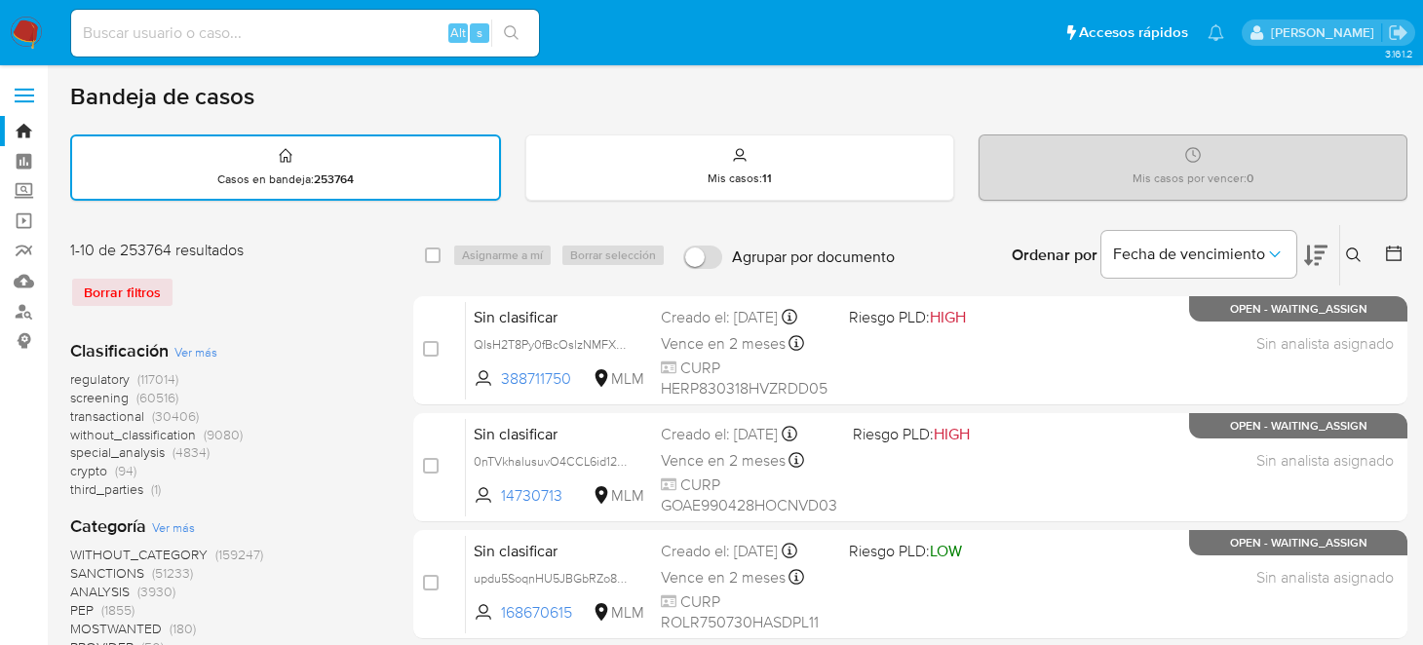
click at [1346, 251] on icon at bounding box center [1354, 256] width 16 height 16
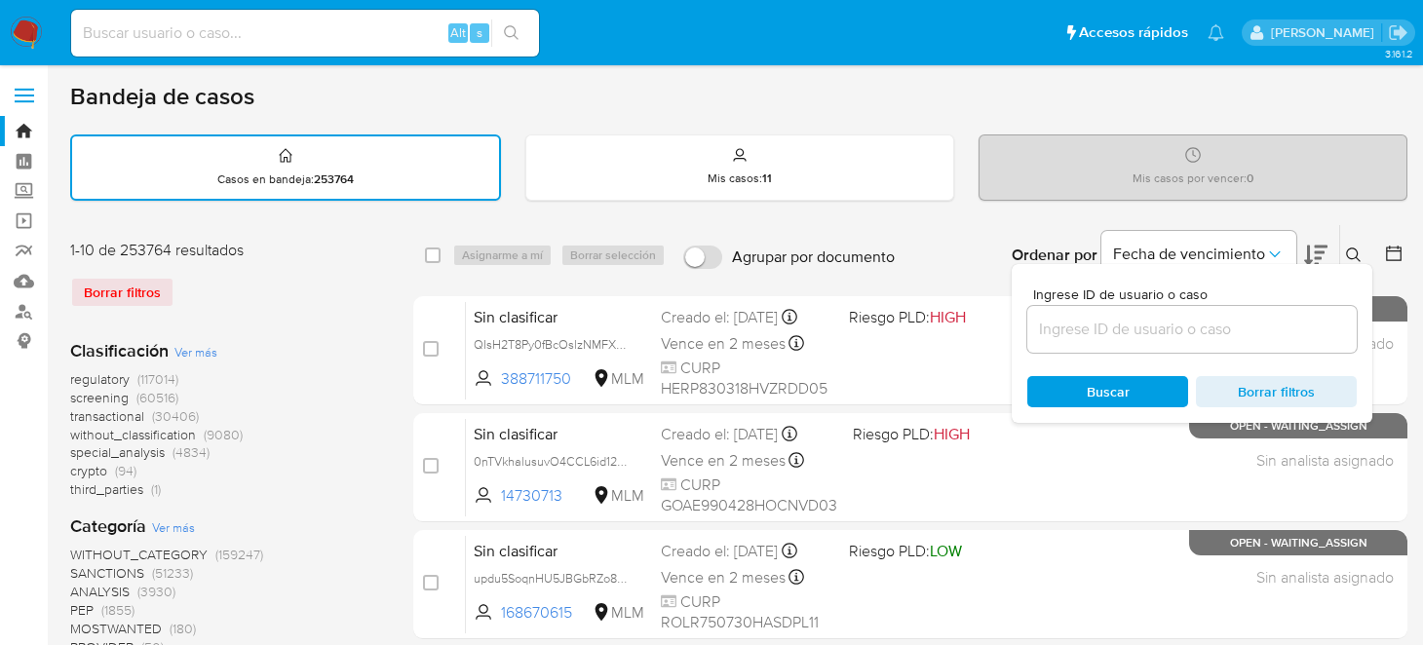
click at [1155, 325] on input at bounding box center [1191, 329] width 329 height 25
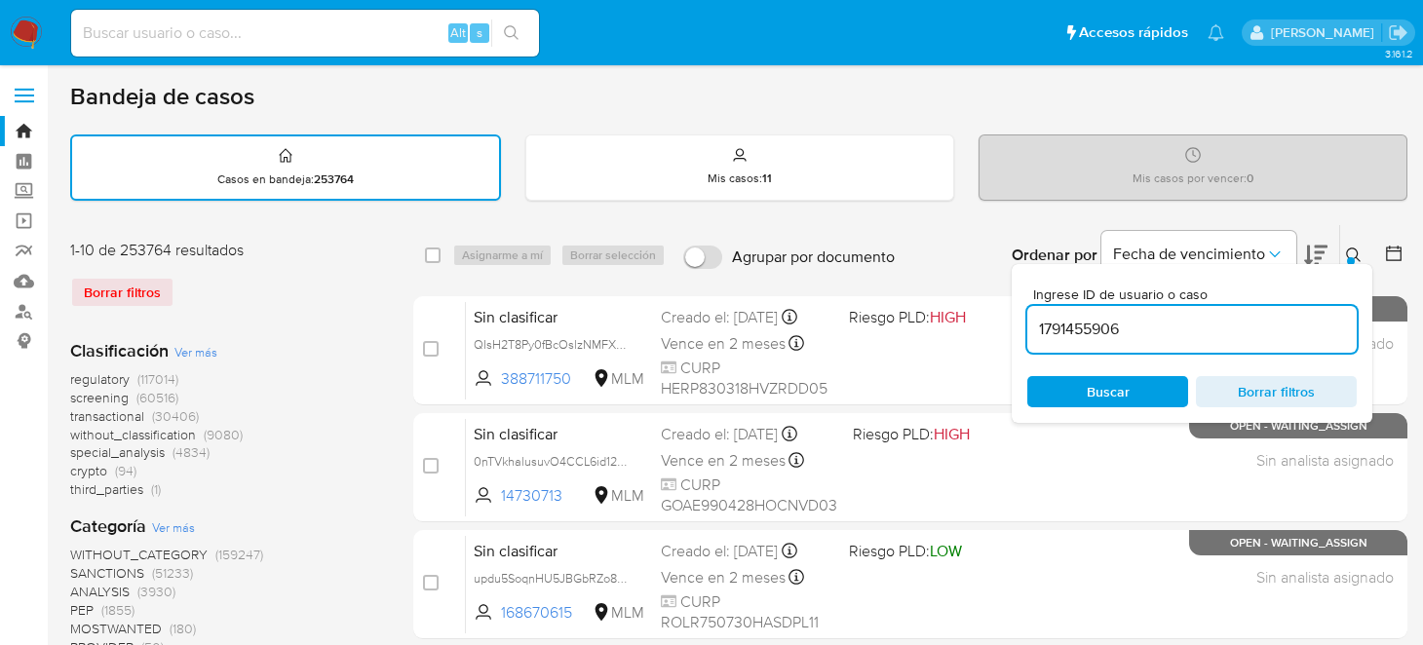
type input "1791455906"
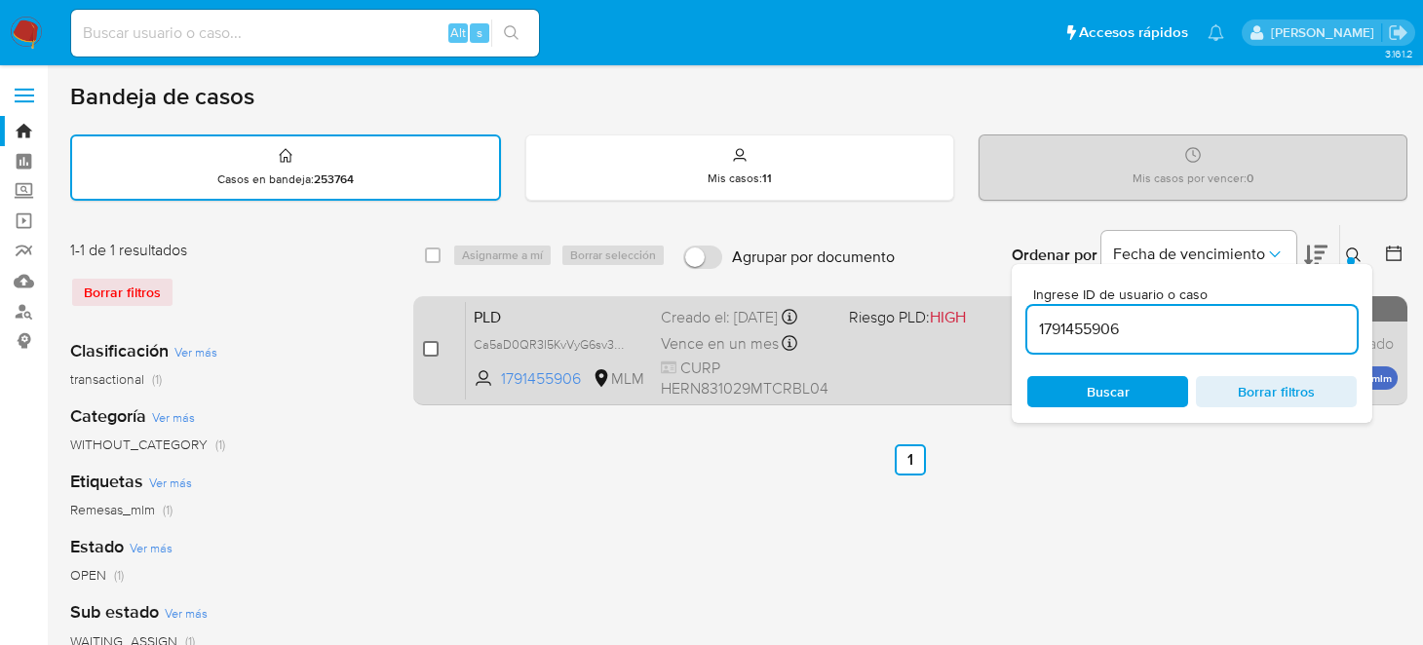
click at [425, 347] on input "checkbox" at bounding box center [431, 349] width 16 height 16
checkbox input "true"
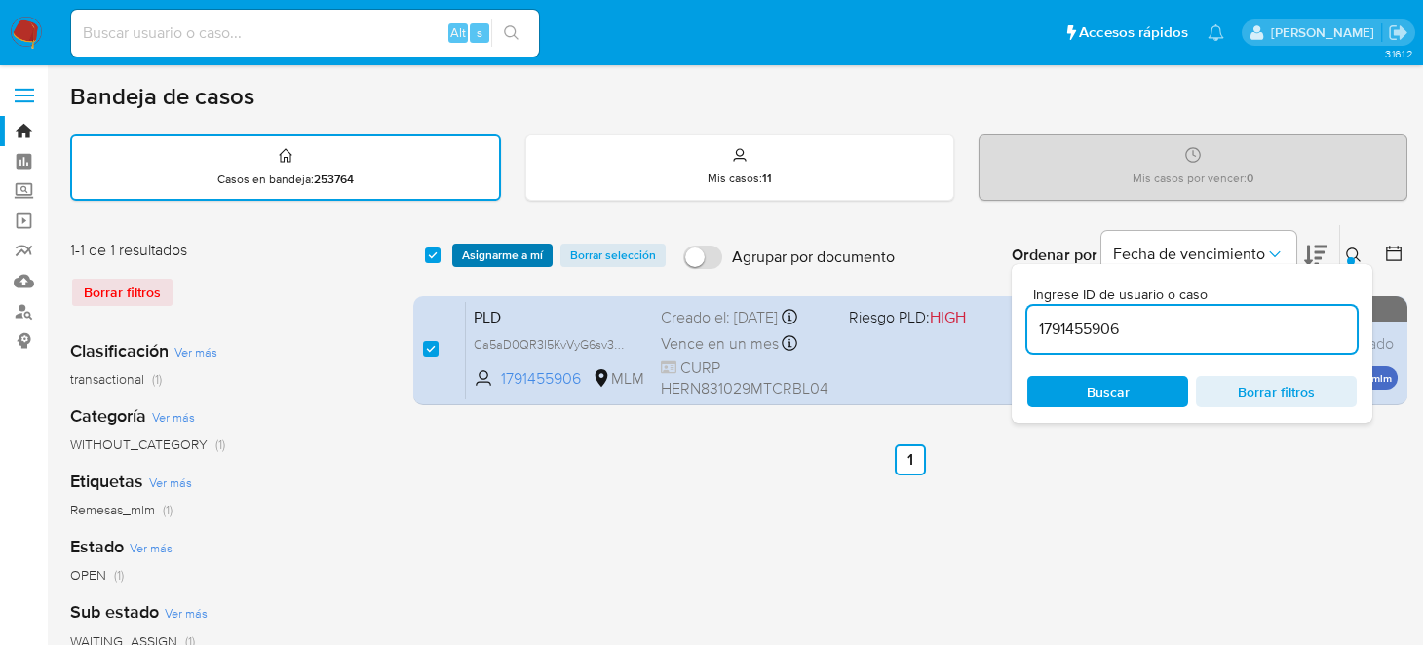
click at [476, 258] on span "Asignarme a mí" at bounding box center [502, 255] width 81 height 19
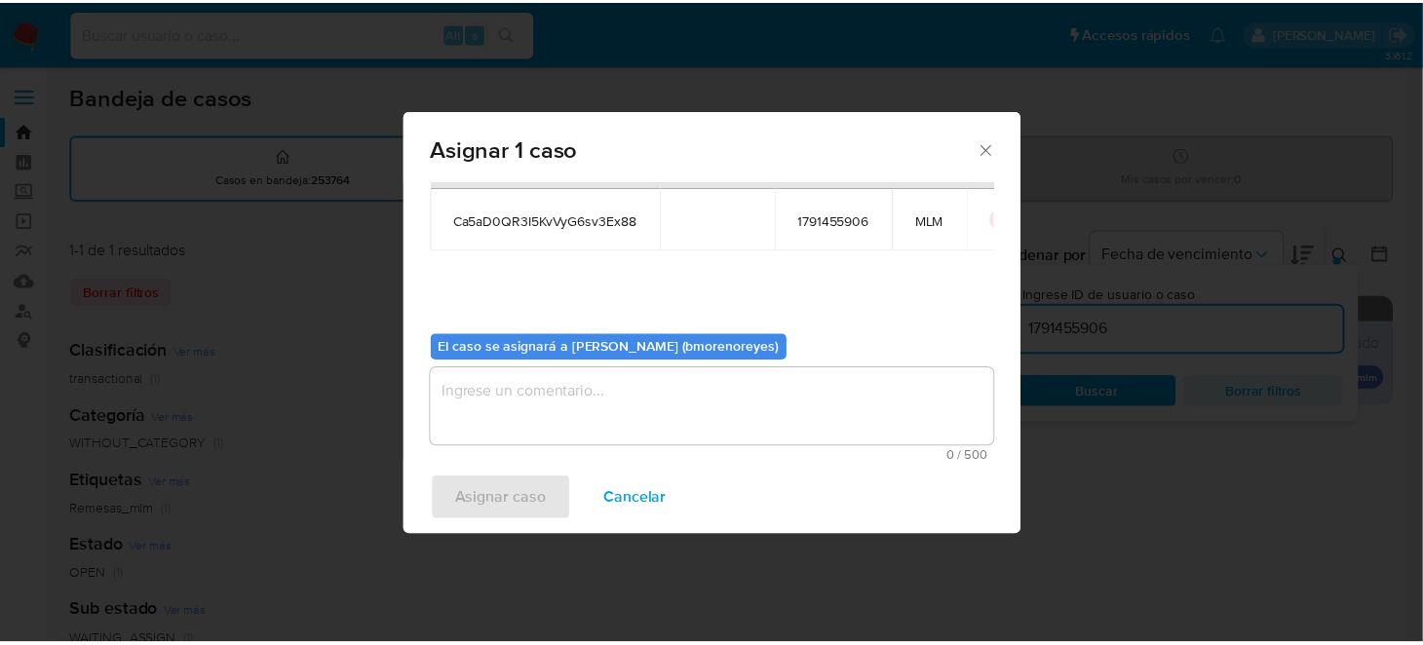
scroll to position [99, 0]
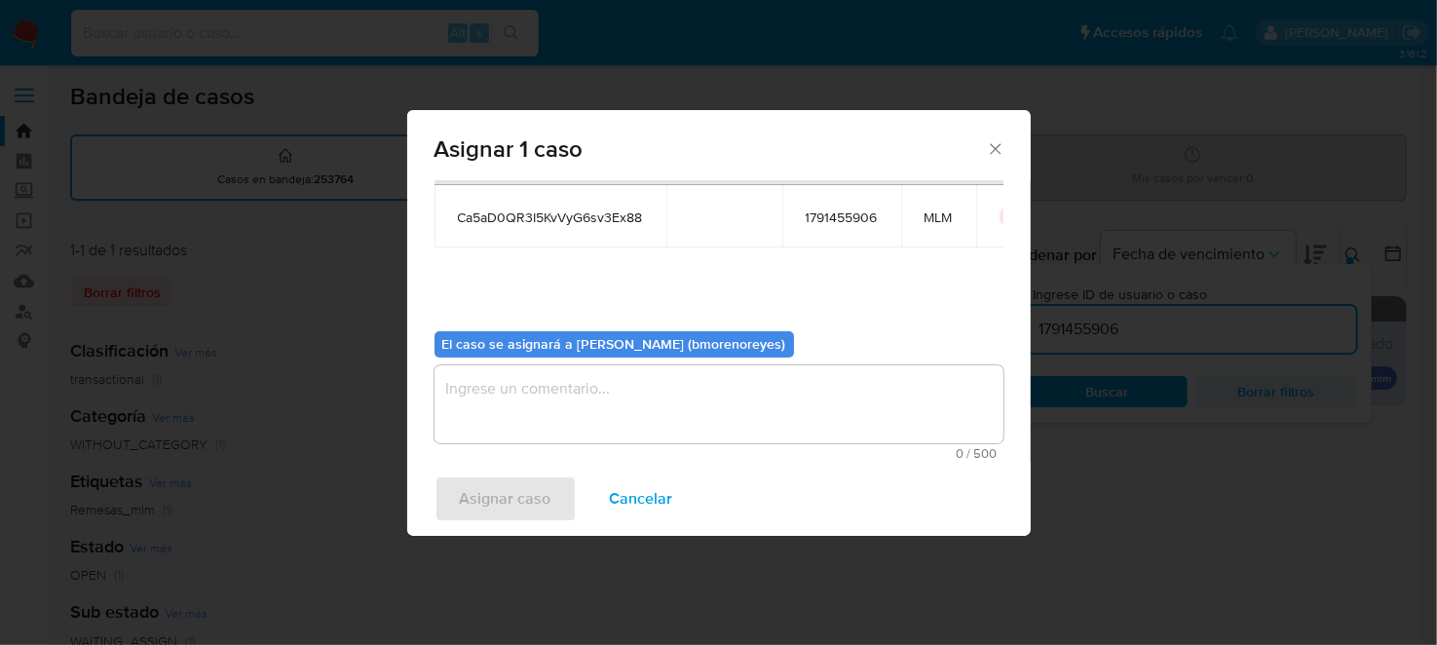
click at [557, 413] on textarea "assign-modal" at bounding box center [719, 404] width 569 height 78
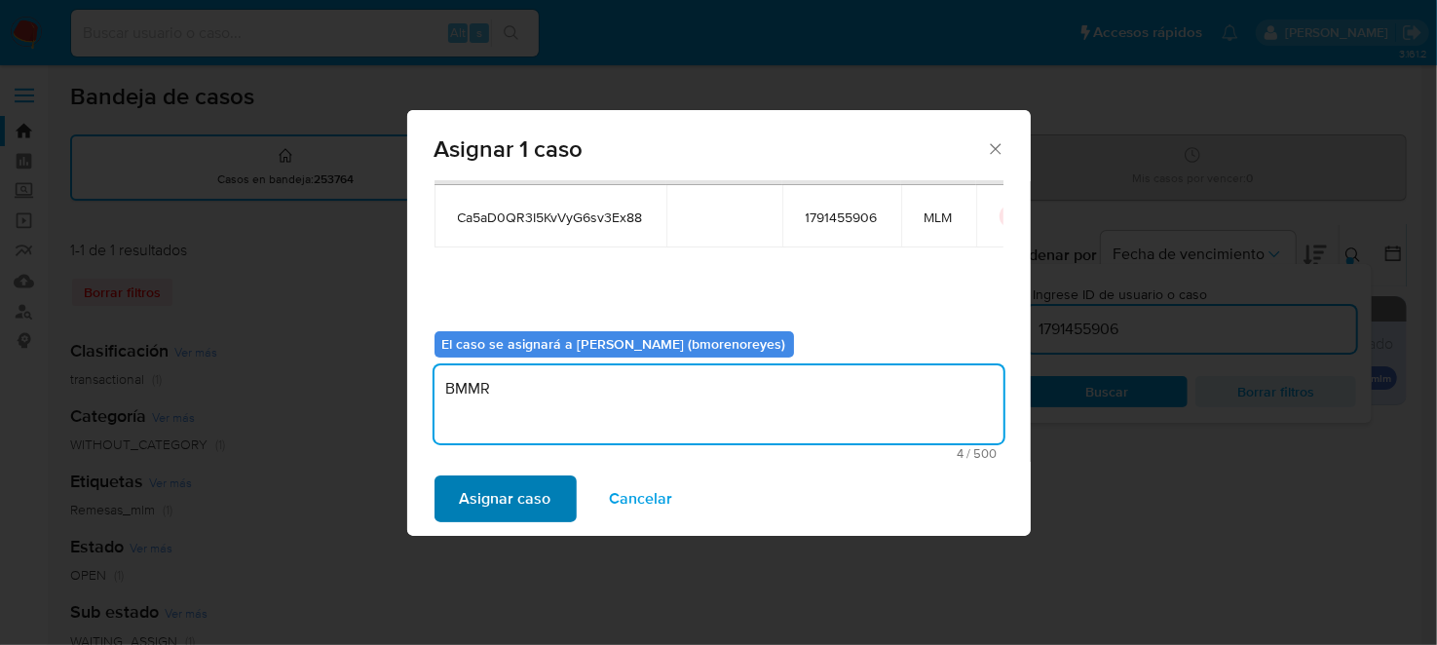
type textarea "BMMR"
click at [515, 486] on span "Asignar caso" at bounding box center [506, 499] width 92 height 43
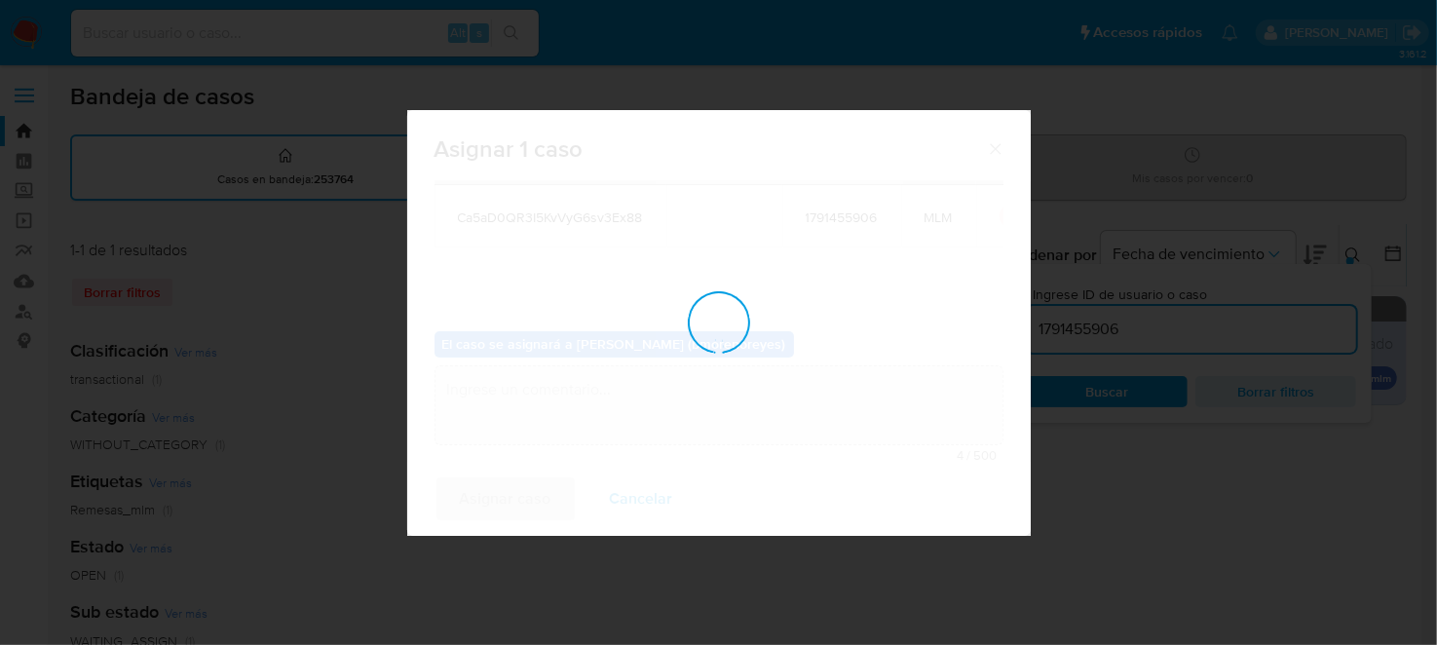
checkbox input "false"
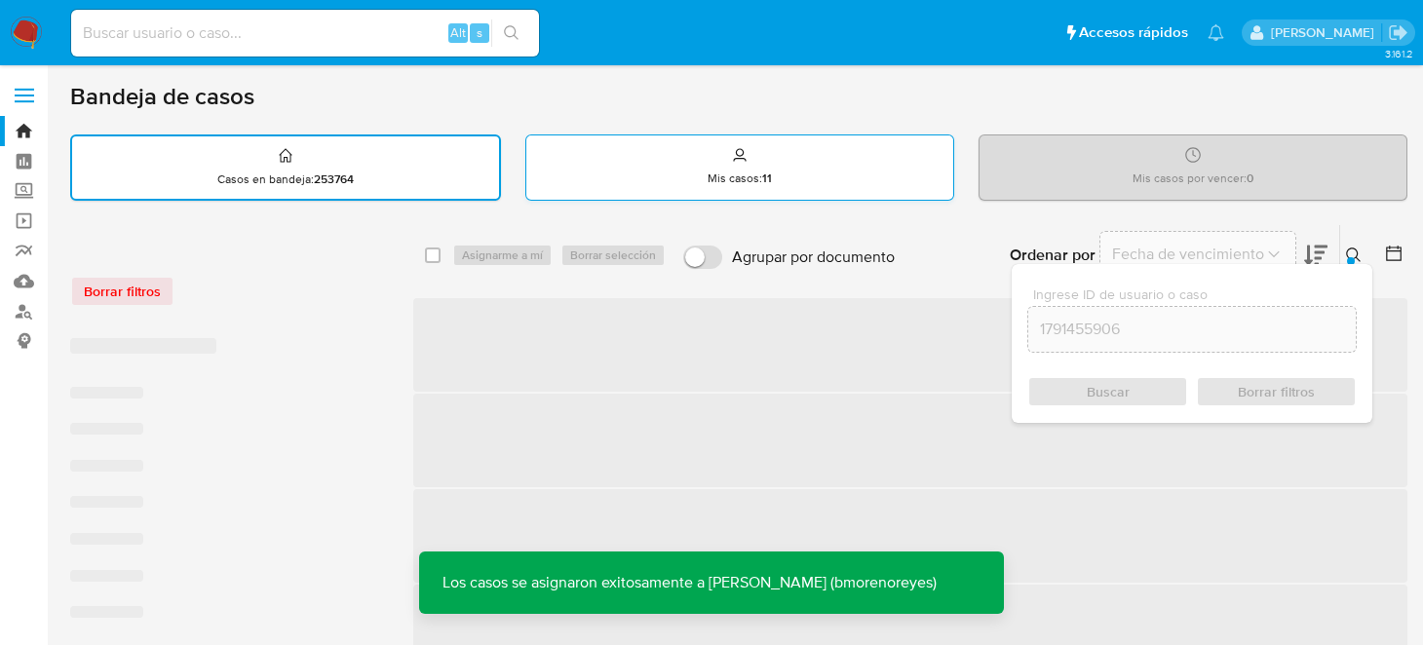
click at [734, 163] on div "Mis casos : 11" at bounding box center [739, 166] width 427 height 62
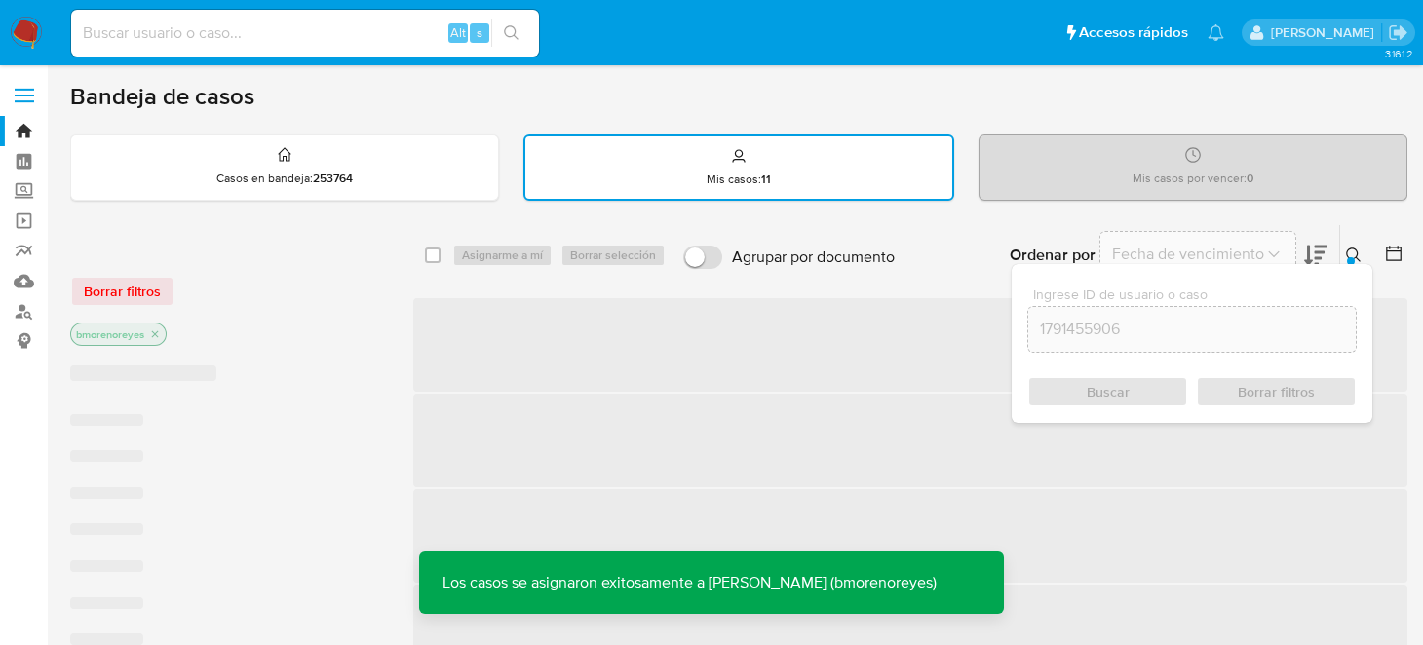
click at [1357, 249] on icon at bounding box center [1353, 255] width 15 height 15
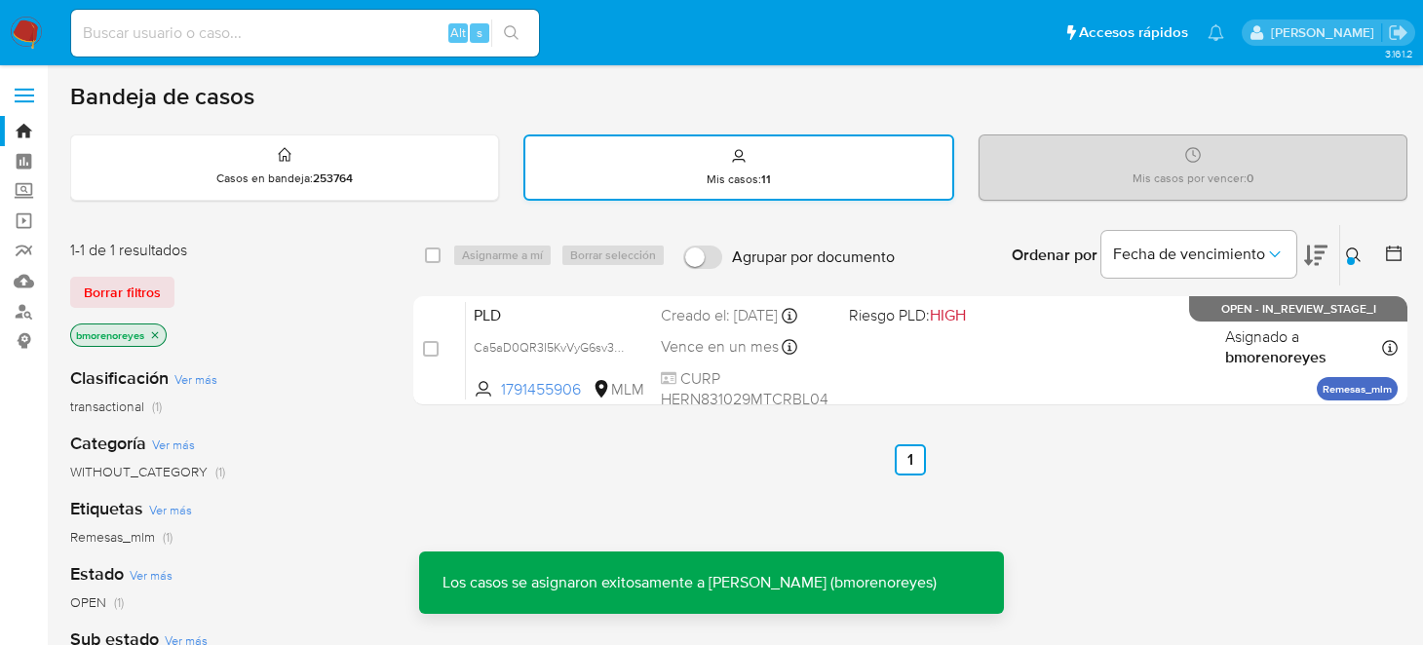
click at [681, 163] on div "Mis casos : 11" at bounding box center [738, 167] width 427 height 62
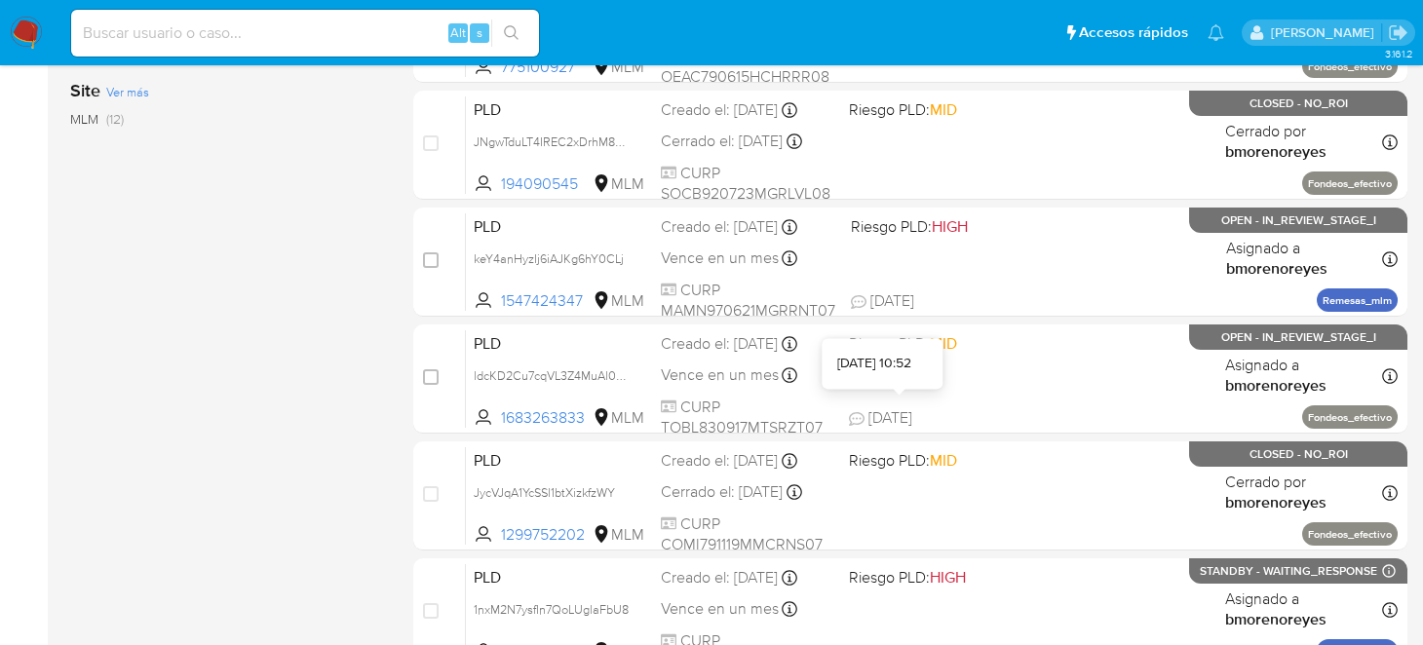
scroll to position [963, 0]
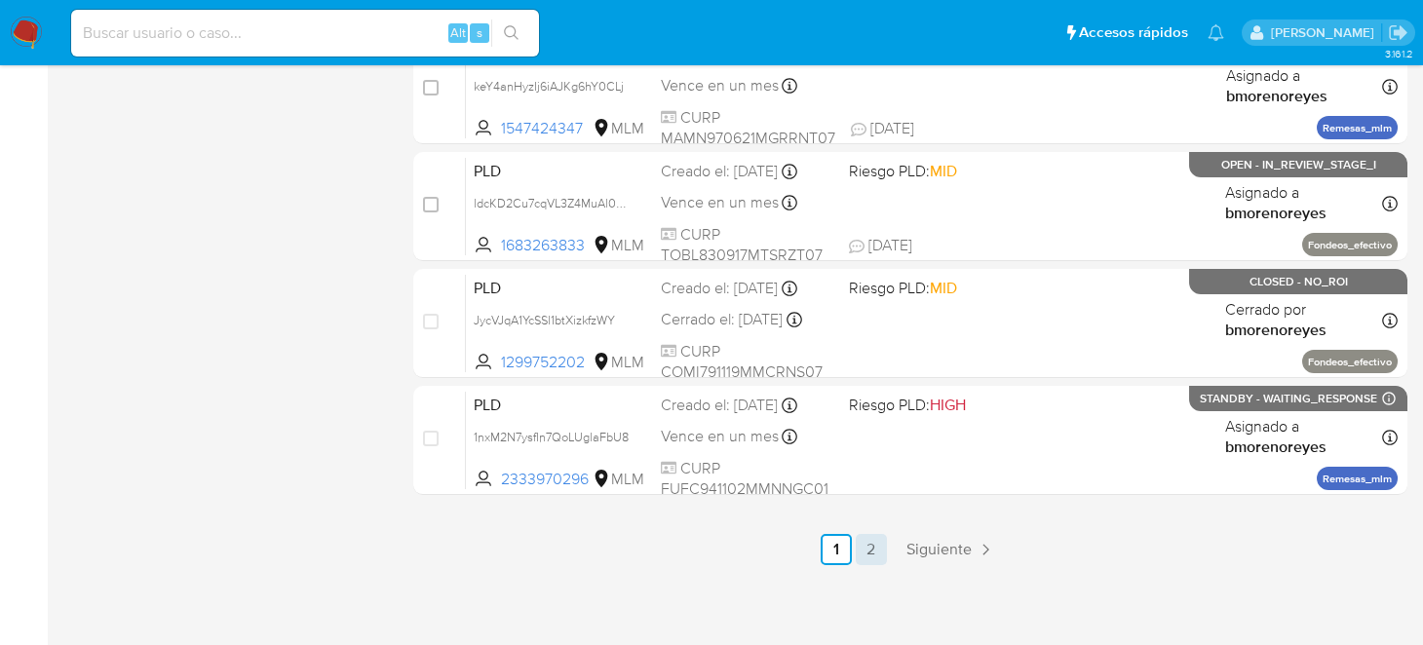
click at [864, 545] on link "2" at bounding box center [871, 549] width 31 height 31
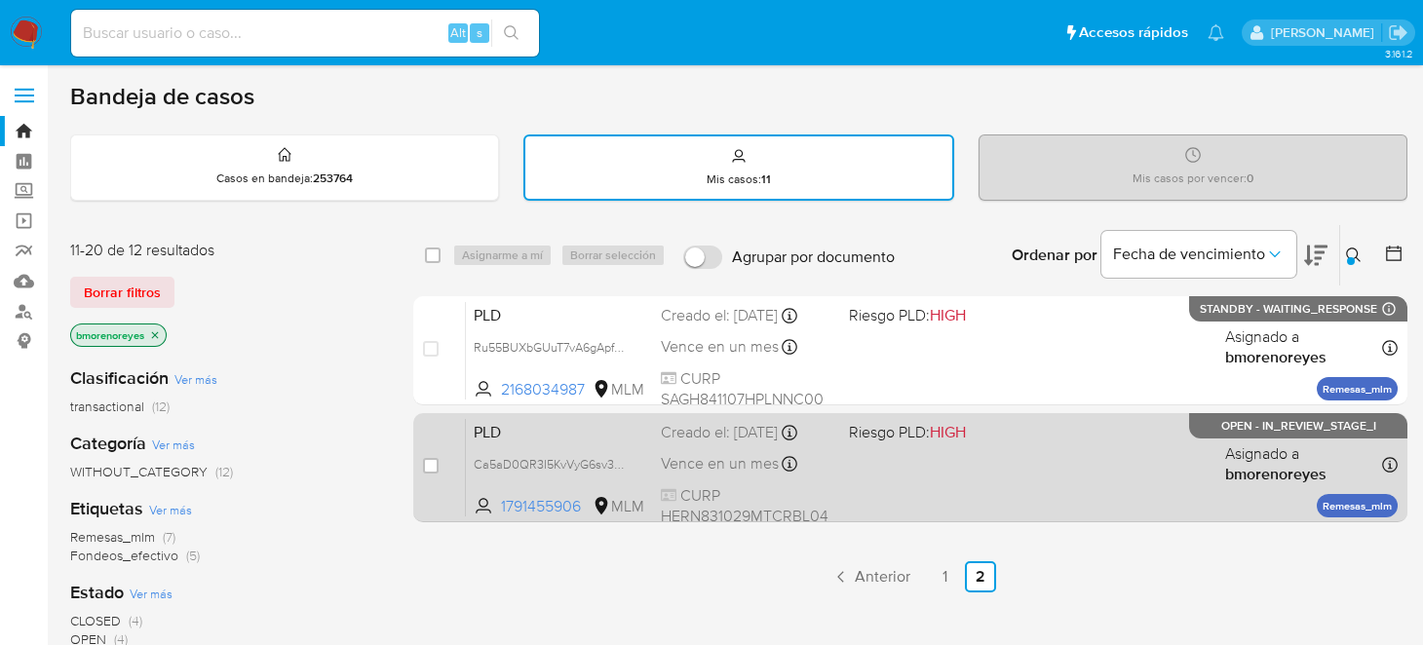
click at [959, 491] on div "PLD Ca5aD0QR3I5KvVyG6sv3Ex88 1791455906 MLM Riesgo PLD: HIGH Creado el: 12/09/2…" at bounding box center [932, 467] width 932 height 98
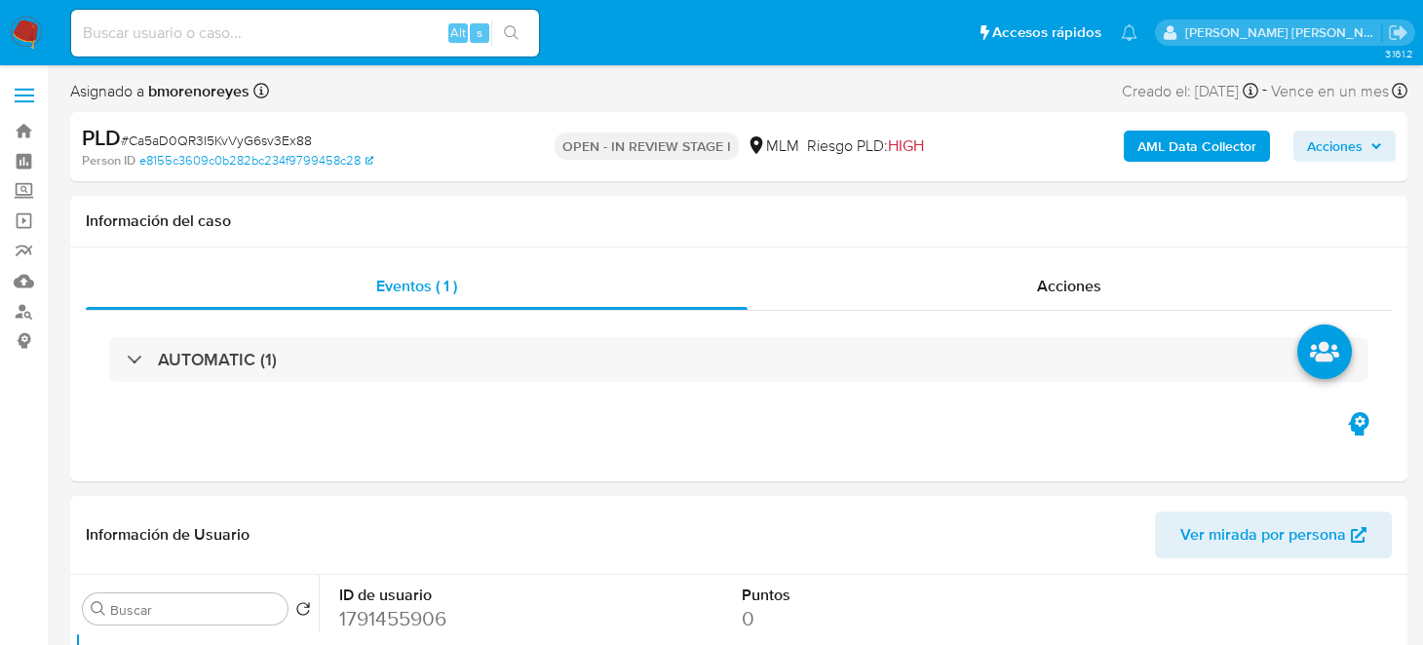
select select "10"
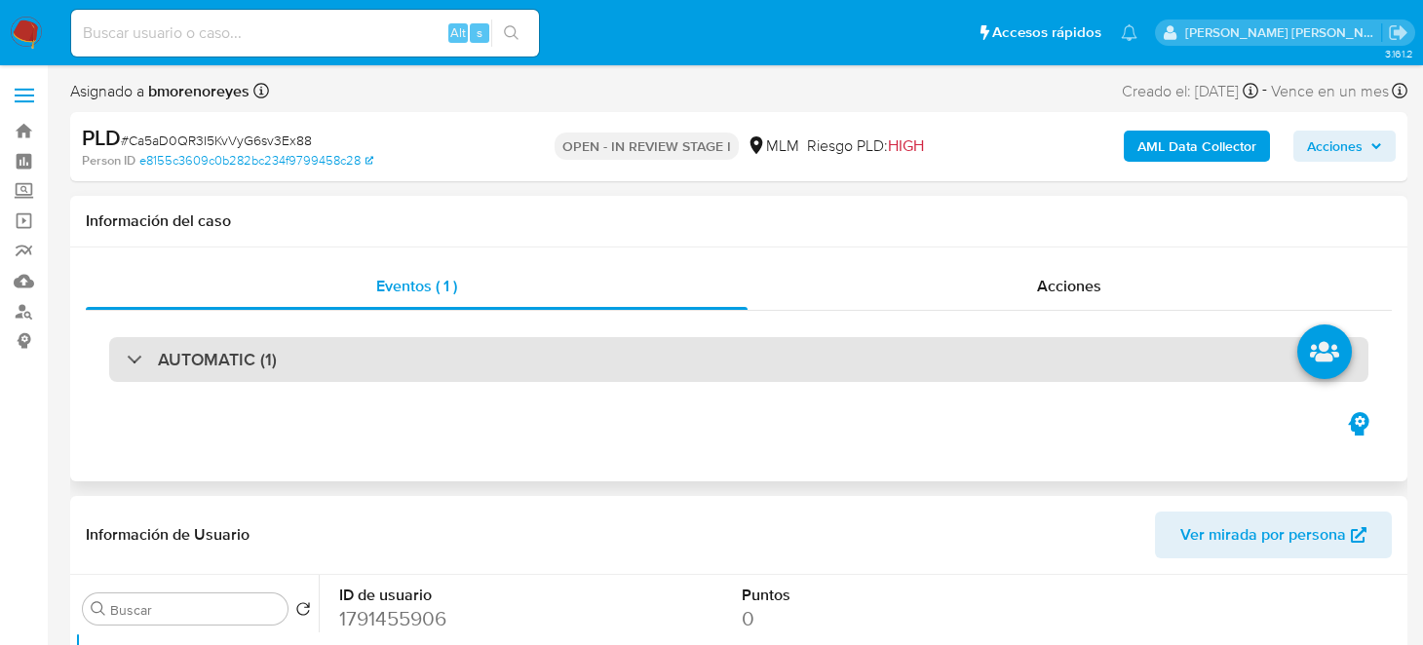
click at [140, 363] on div "AUTOMATIC (1)" at bounding box center [202, 359] width 150 height 21
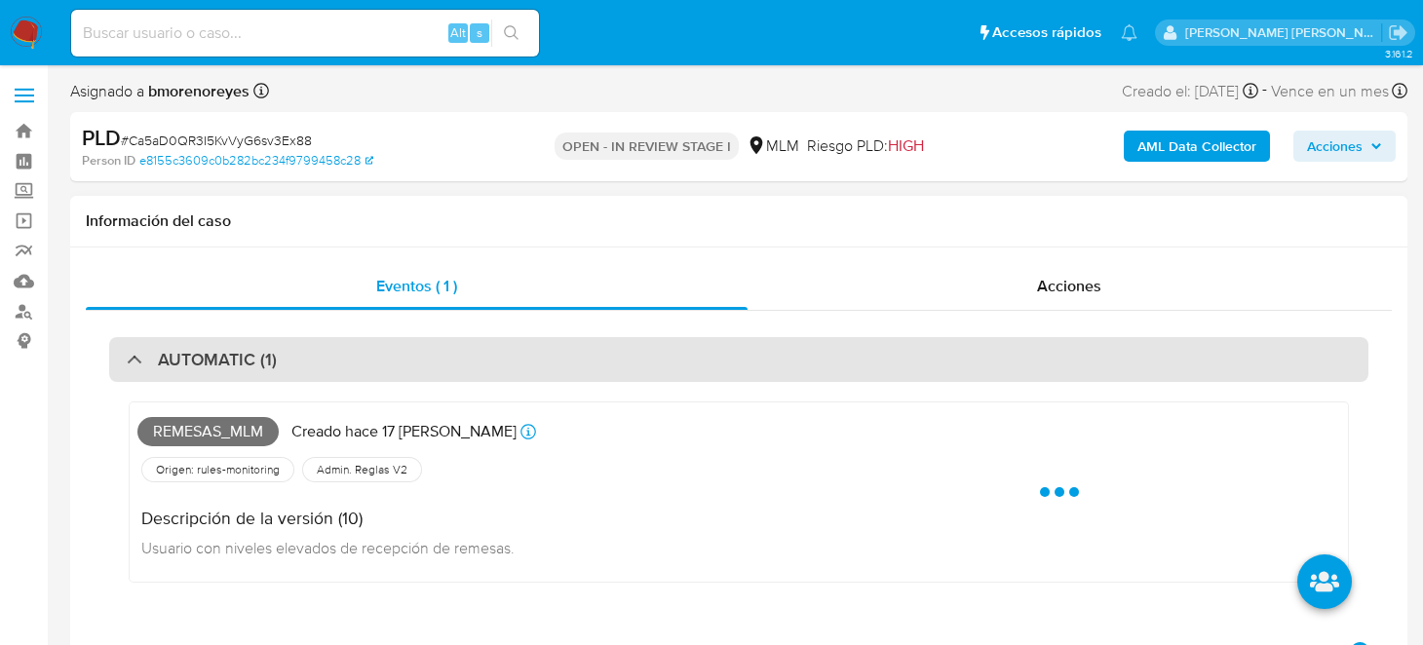
click at [142, 362] on div "AUTOMATIC (1)" at bounding box center [202, 359] width 150 height 21
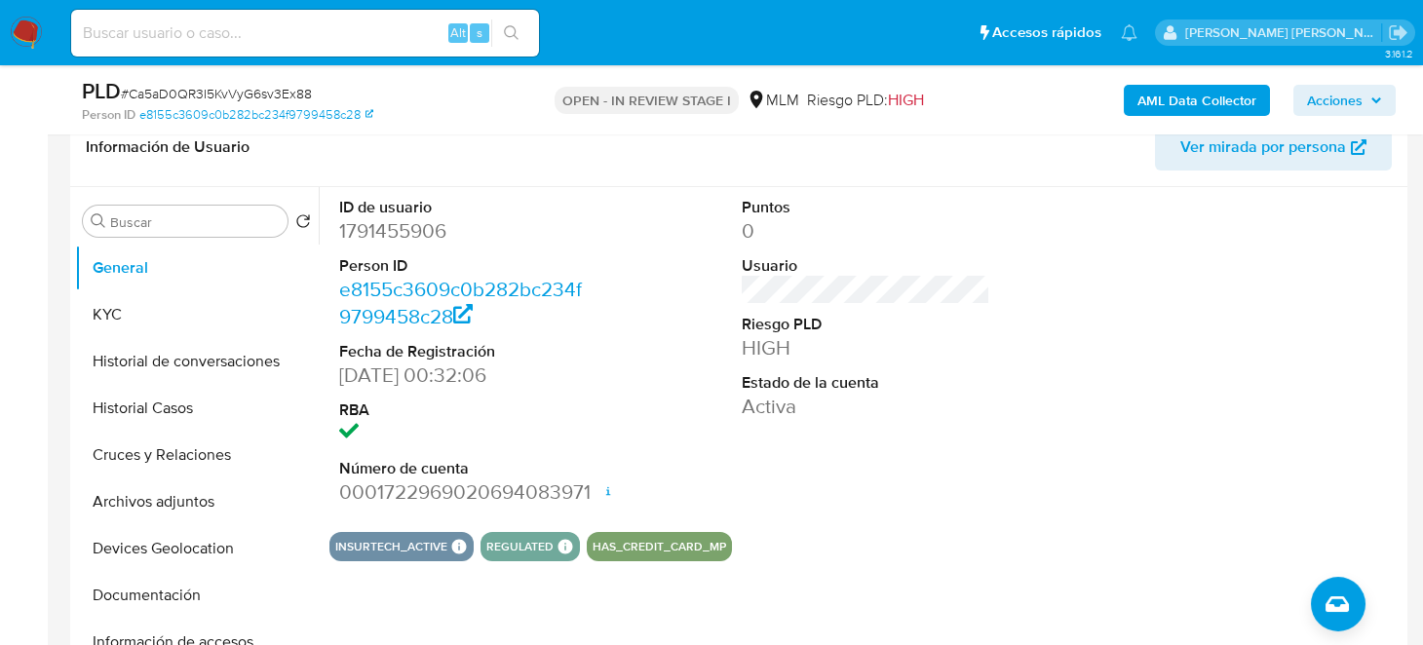
scroll to position [292, 0]
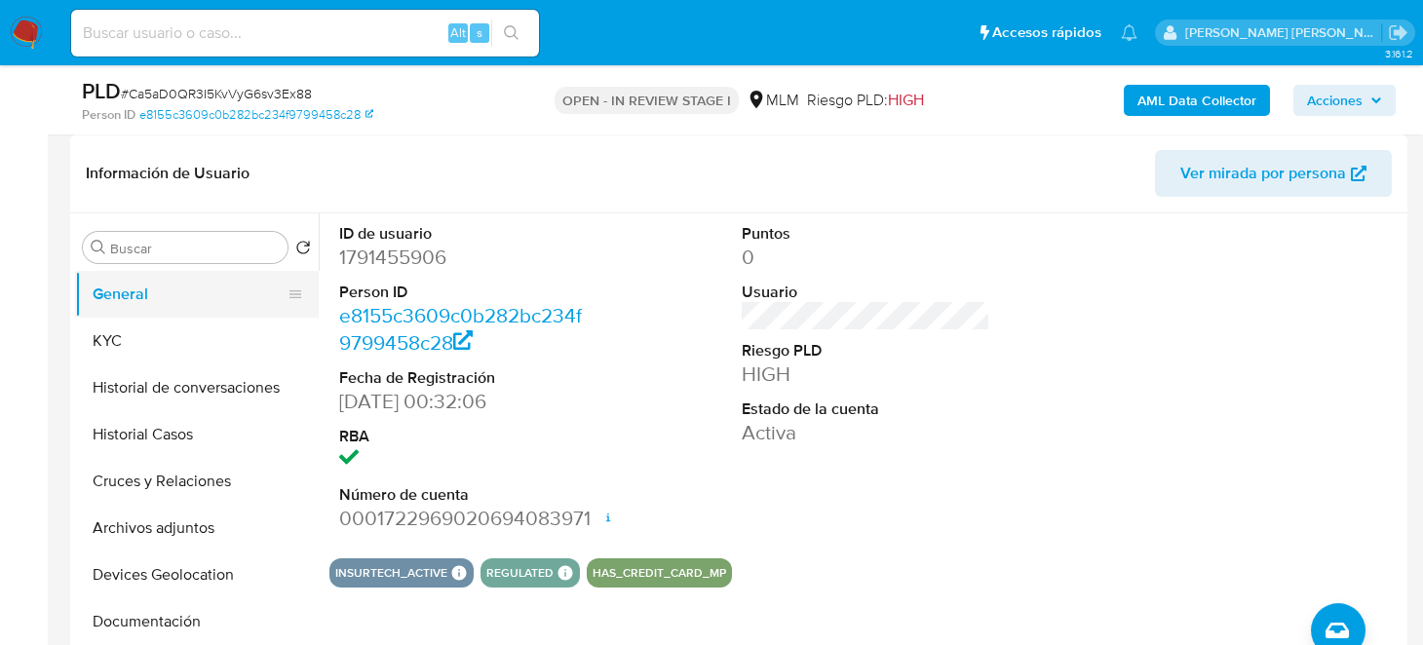
click at [126, 314] on button "General" at bounding box center [189, 294] width 228 height 47
click at [131, 330] on button "KYC" at bounding box center [189, 341] width 228 height 47
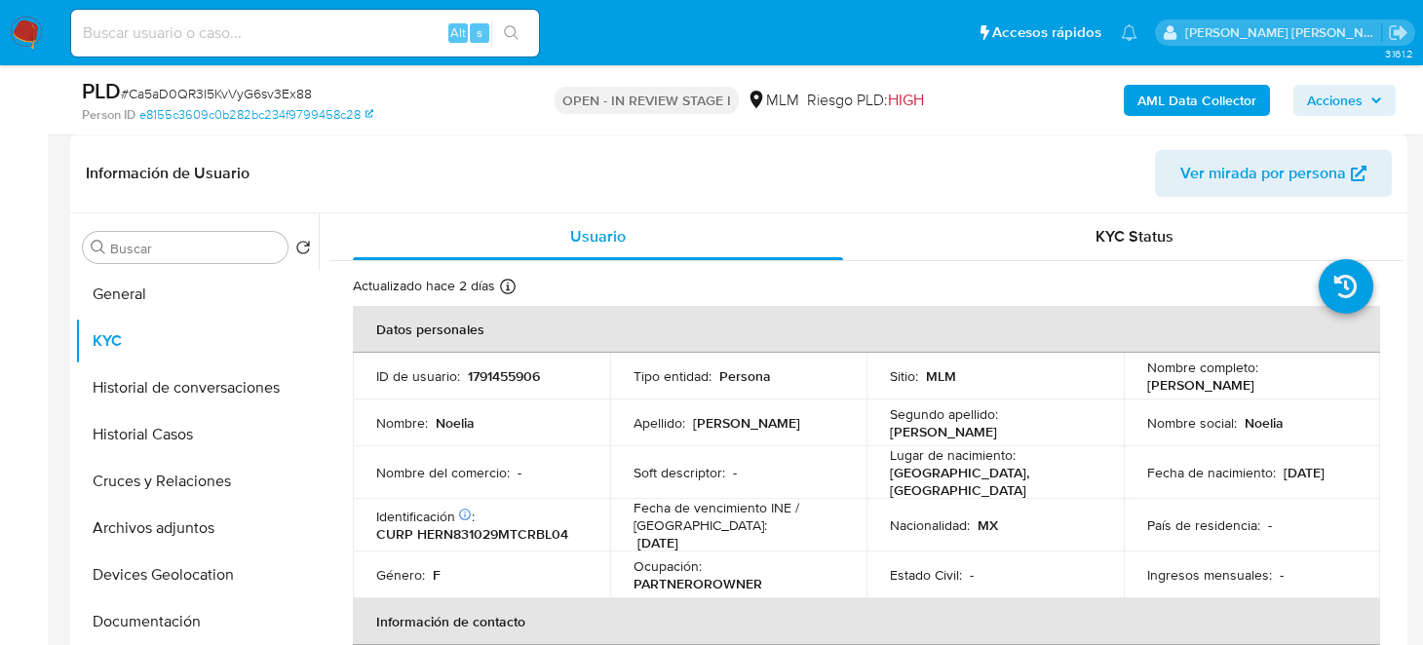
drag, startPoint x: 1393, startPoint y: 223, endPoint x: 1396, endPoint y: 236, distance: 13.0
click at [1396, 236] on div "Usuario KYC Status Actualizado hace 2 [PERSON_NAME] Creado: [DATE] 23:32:12 Act…" at bounding box center [861, 462] width 1084 height 499
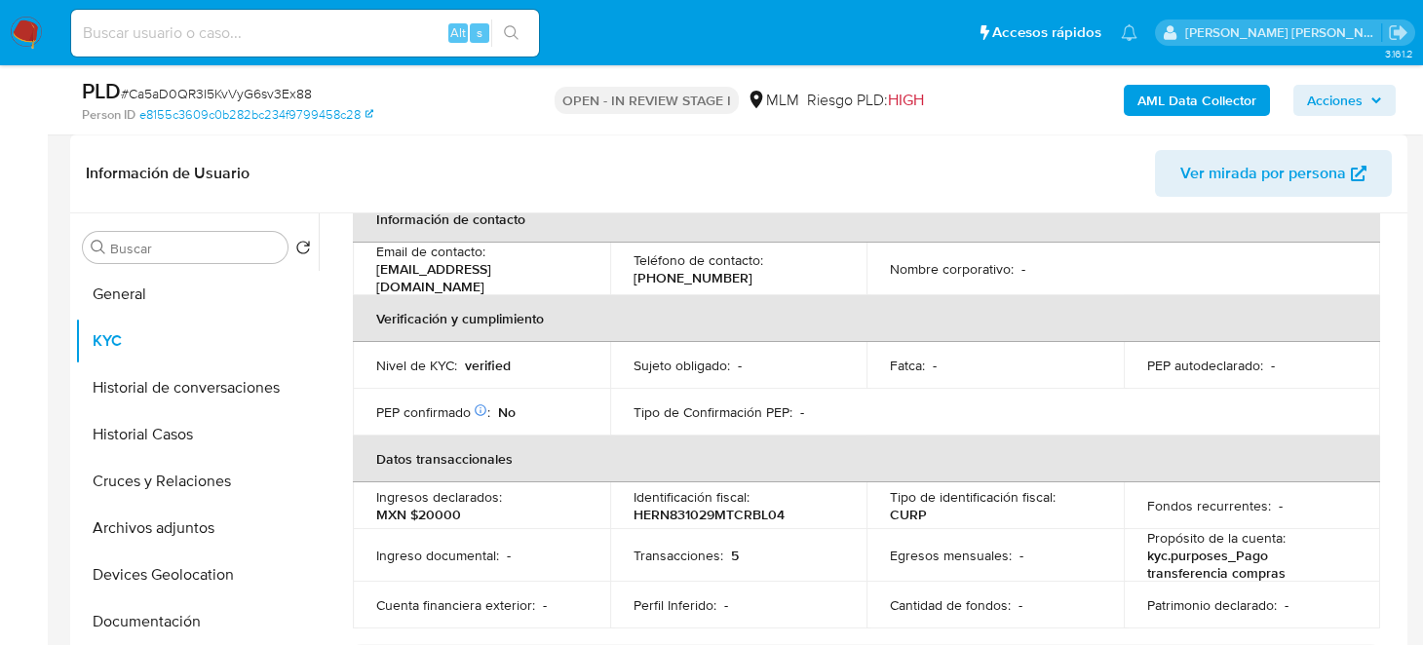
scroll to position [403, 0]
drag, startPoint x: 436, startPoint y: 264, endPoint x: 535, endPoint y: 277, distance: 100.2
click at [535, 277] on td "Email de contacto : [EMAIL_ADDRESS][DOMAIN_NAME]" at bounding box center [481, 268] width 257 height 53
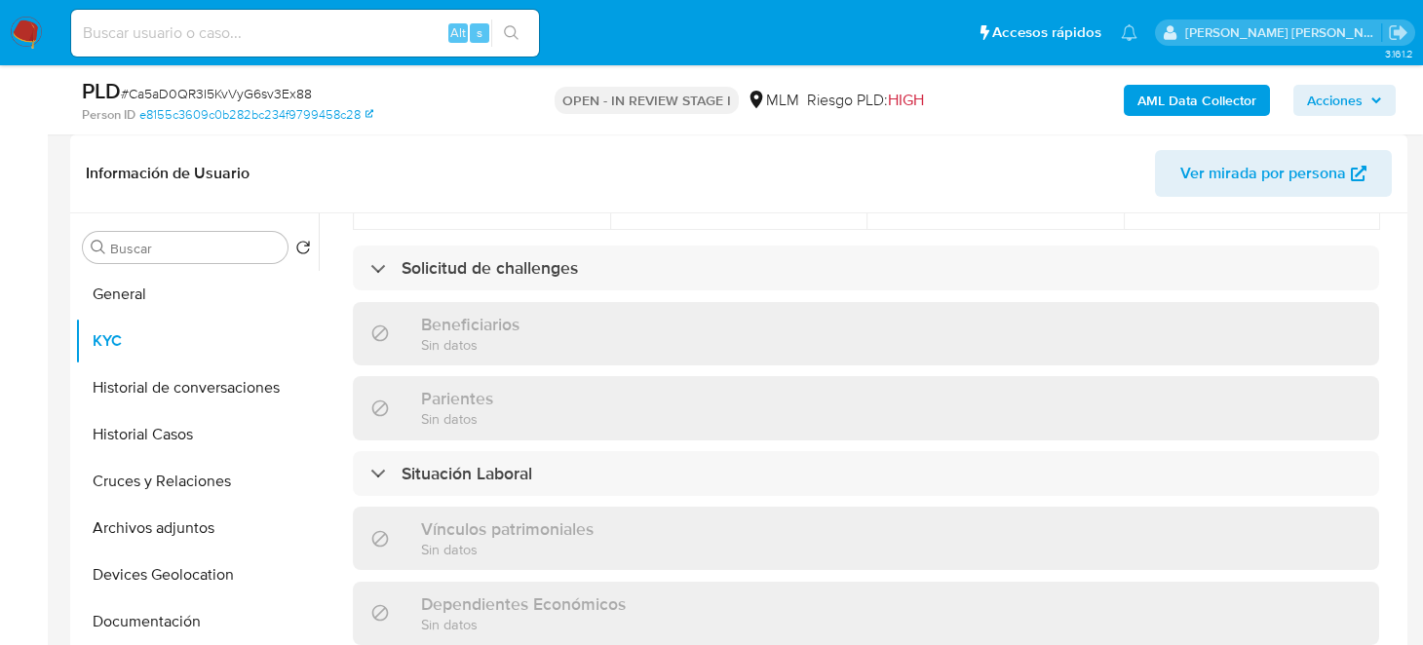
scroll to position [793, 0]
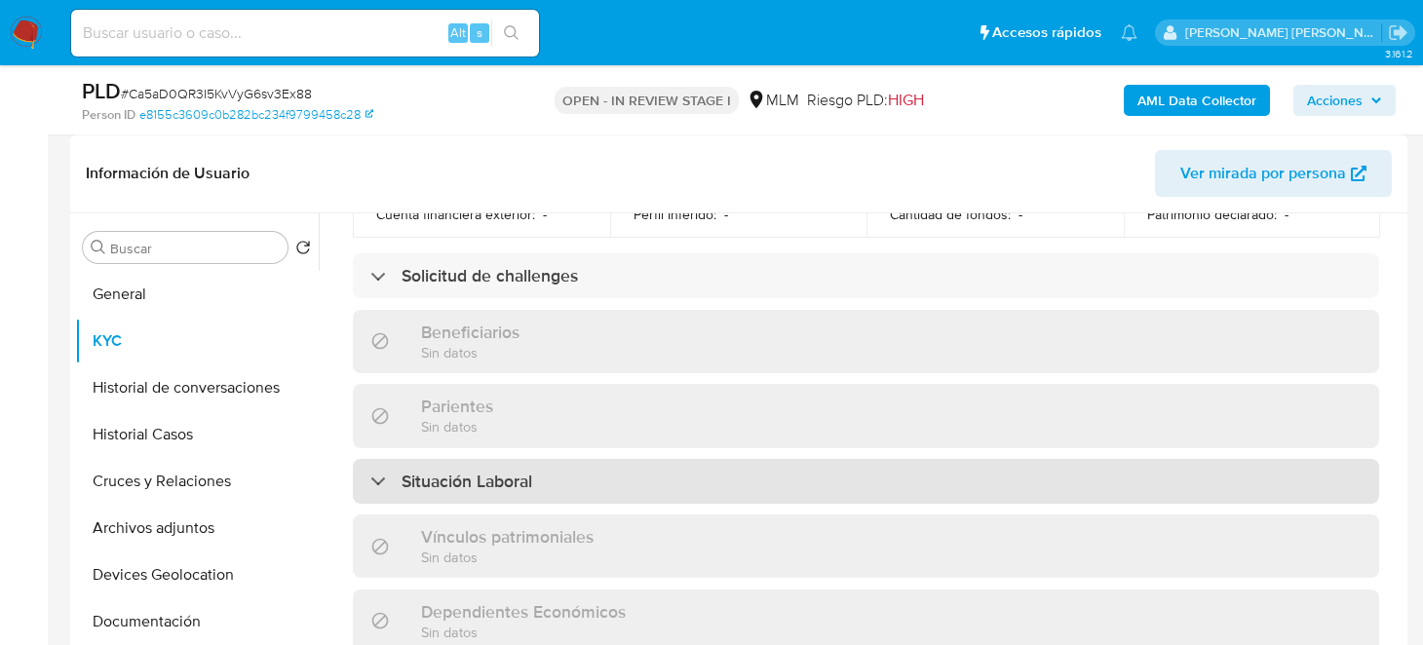
click at [481, 471] on h3 "Situación Laboral" at bounding box center [467, 481] width 131 height 21
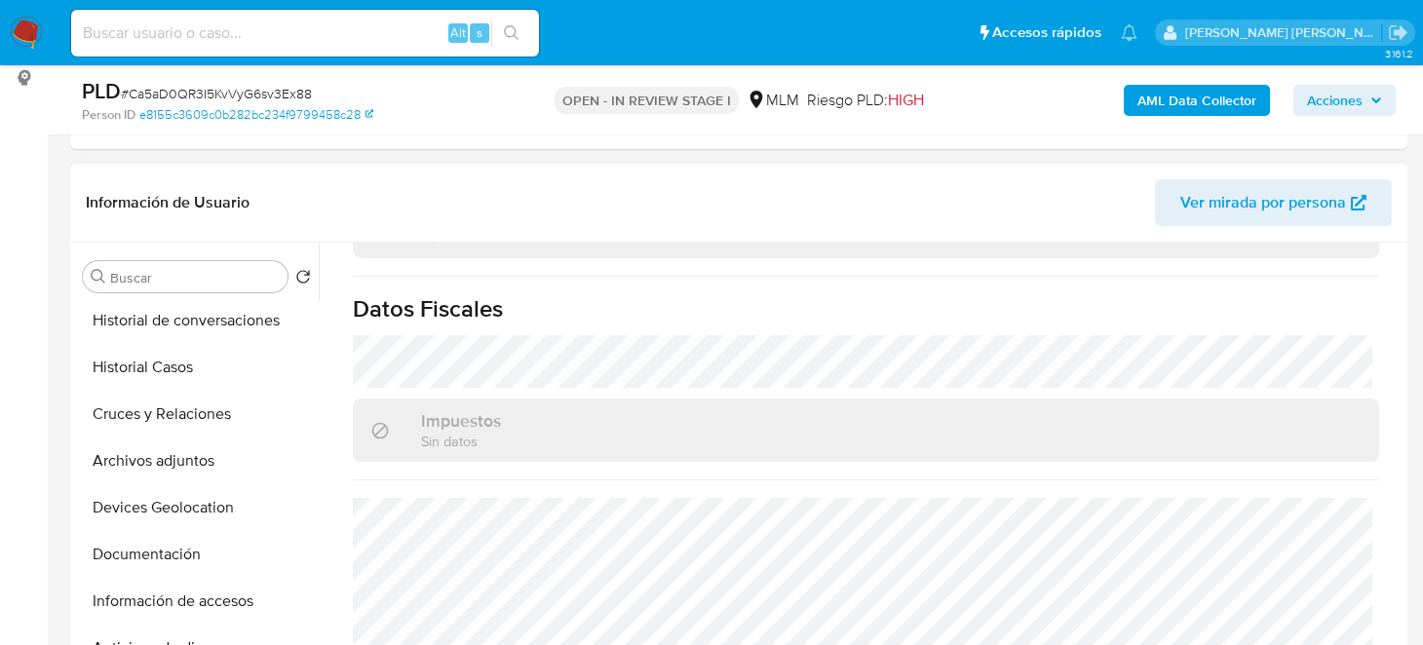
scroll to position [292, 0]
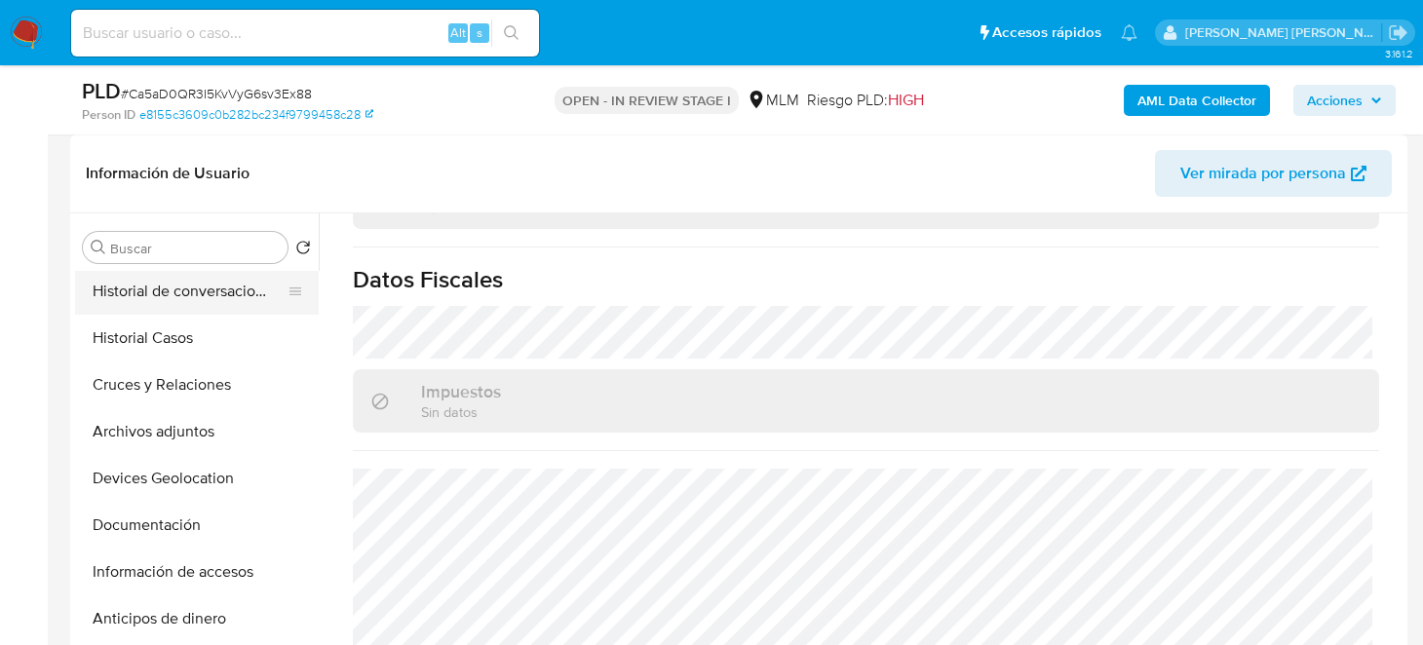
click at [192, 301] on button "Historial de conversaciones" at bounding box center [189, 291] width 228 height 47
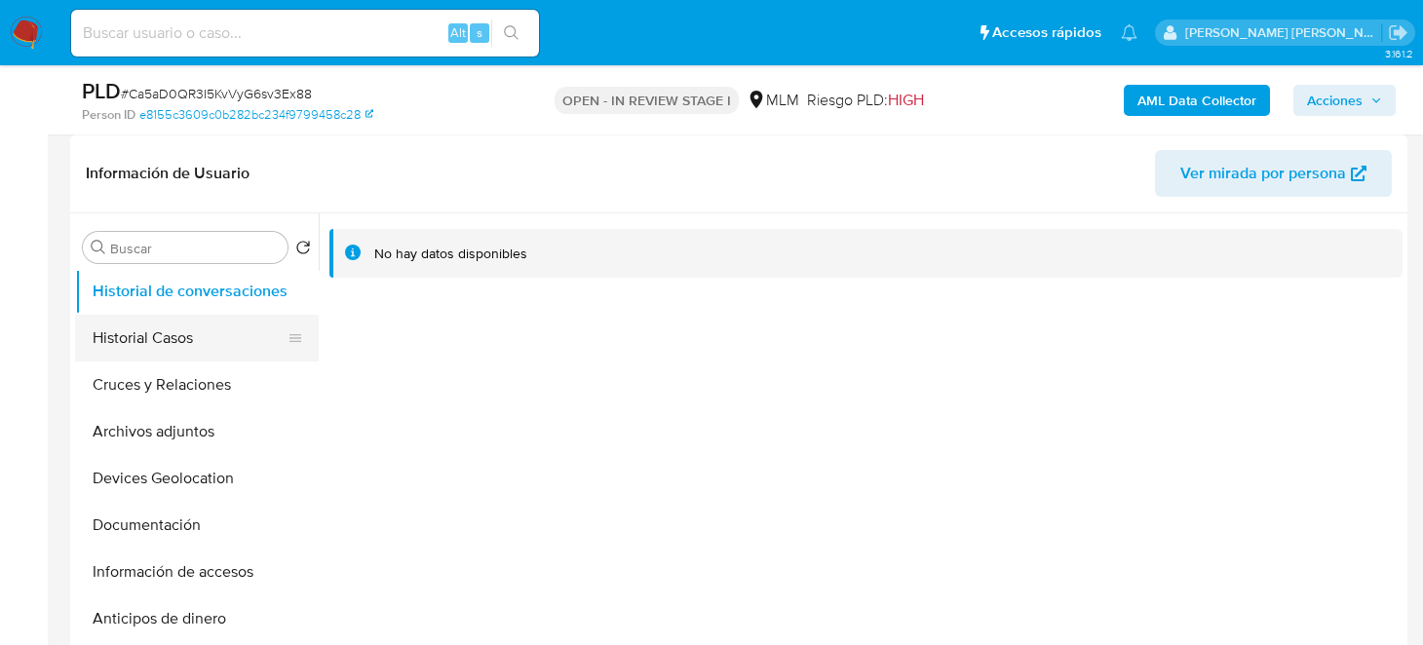
click at [168, 340] on button "Historial Casos" at bounding box center [189, 338] width 228 height 47
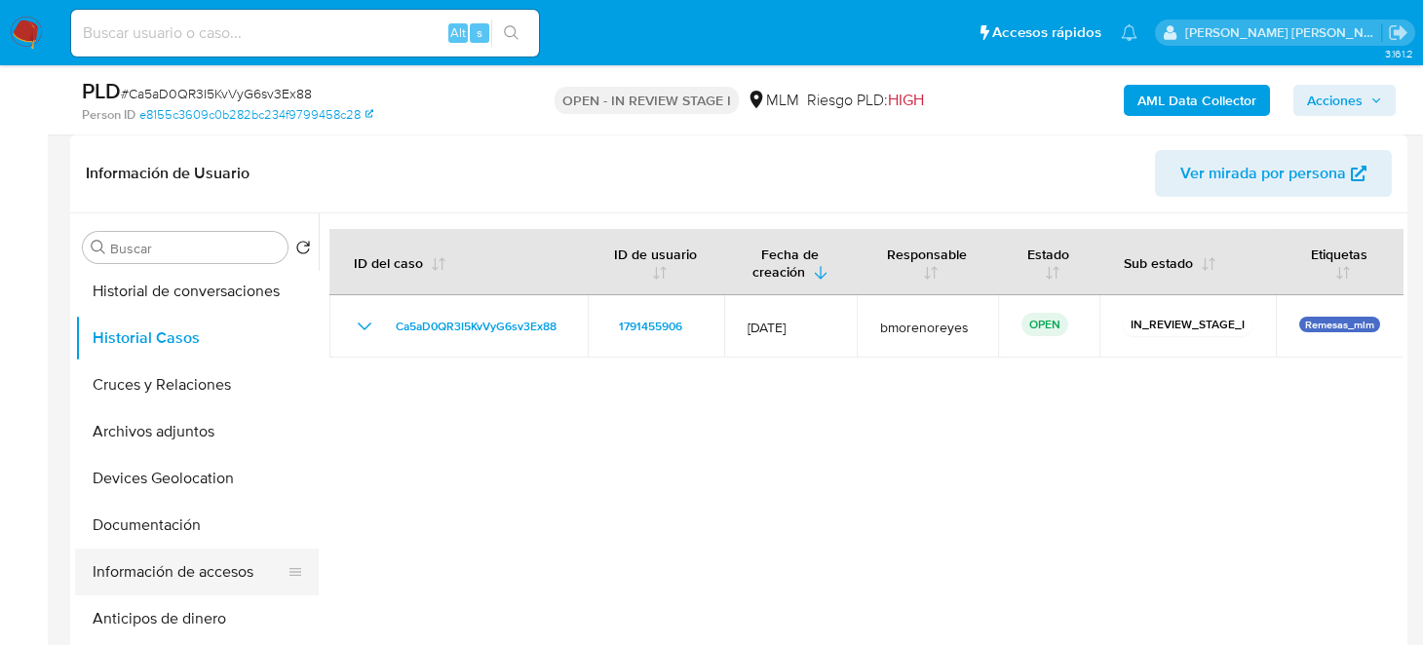
click at [210, 569] on button "Información de accesos" at bounding box center [189, 572] width 228 height 47
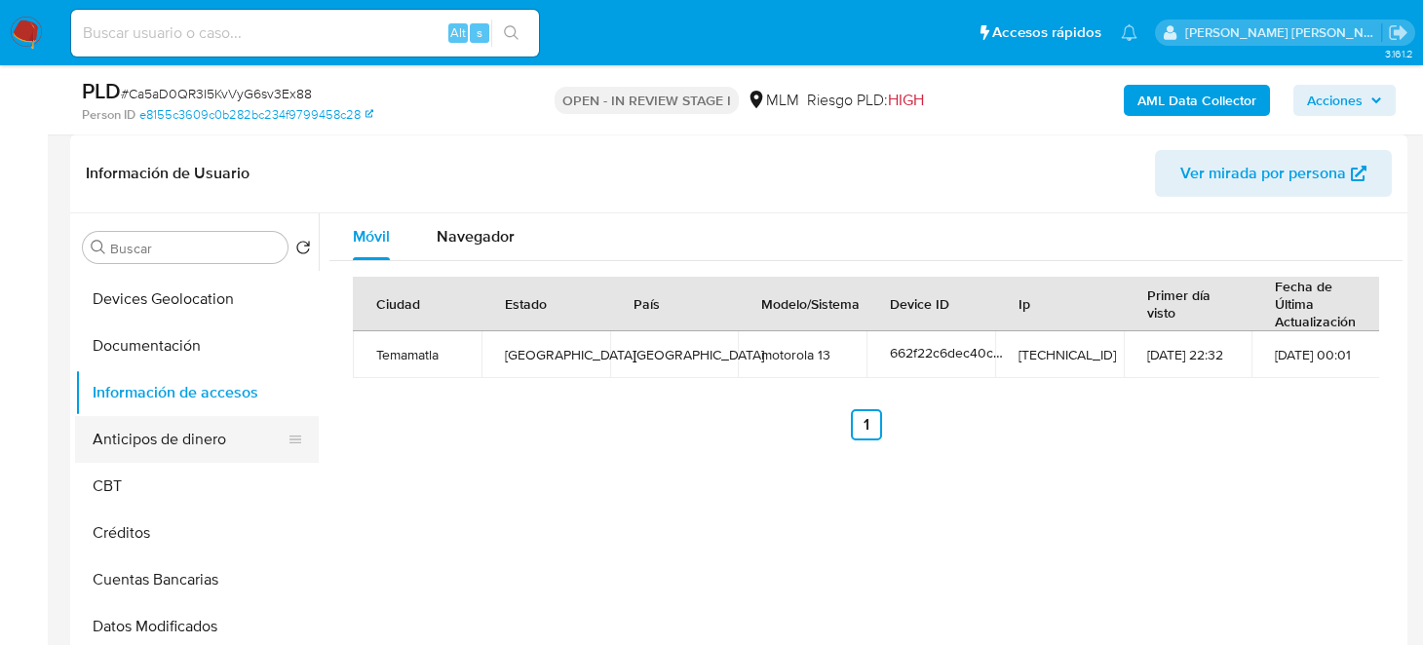
scroll to position [194, 0]
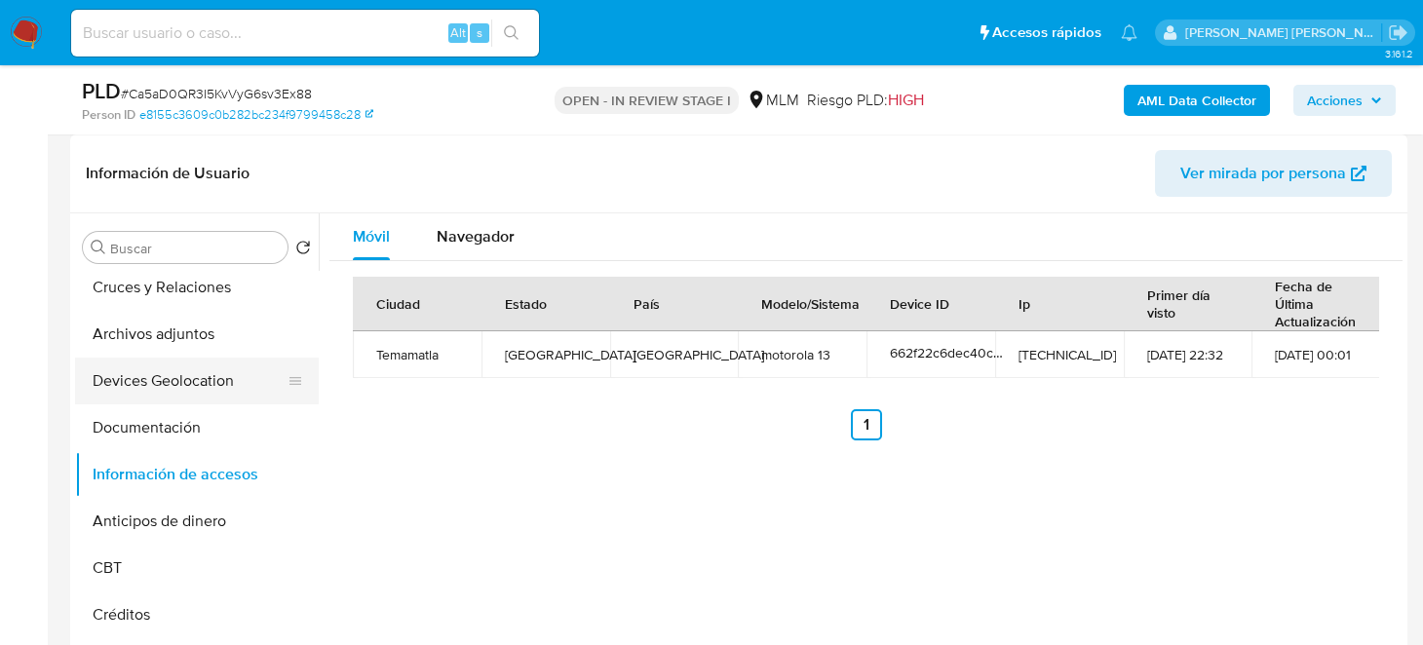
click at [188, 378] on button "Devices Geolocation" at bounding box center [189, 381] width 228 height 47
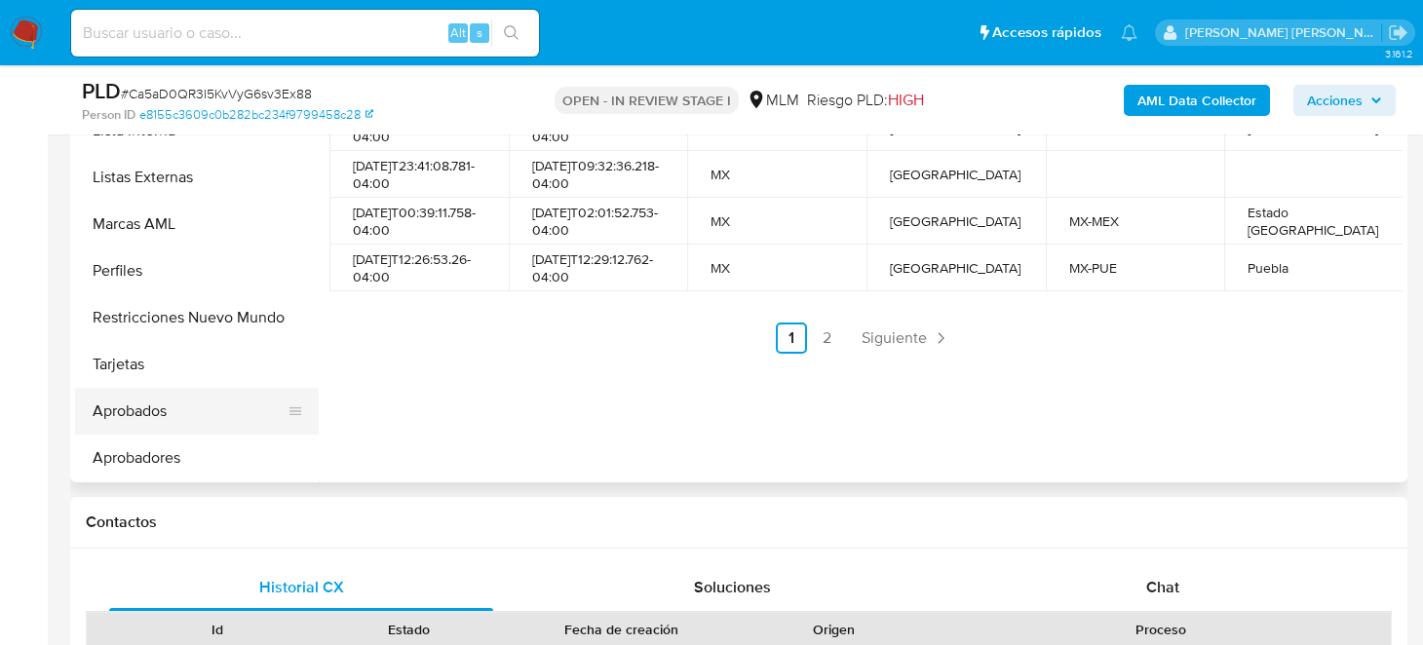
scroll to position [584, 0]
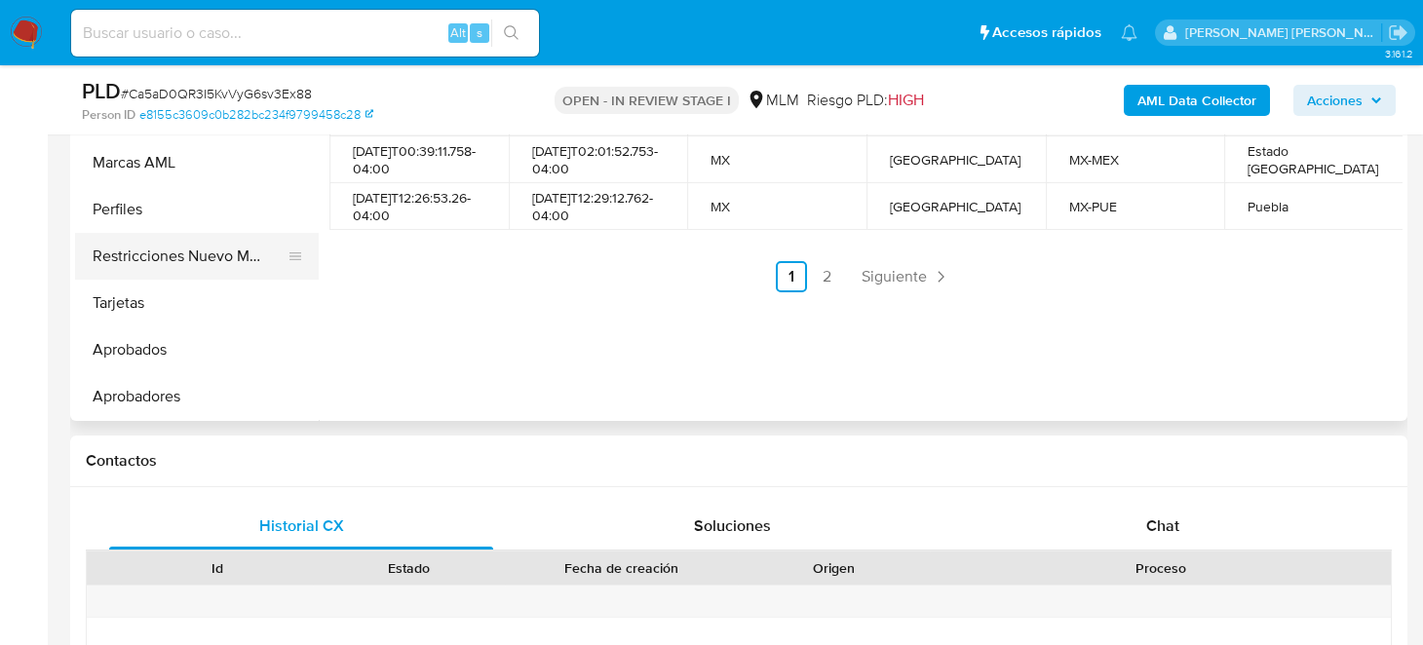
click at [210, 259] on button "Restricciones Nuevo Mundo" at bounding box center [189, 256] width 228 height 47
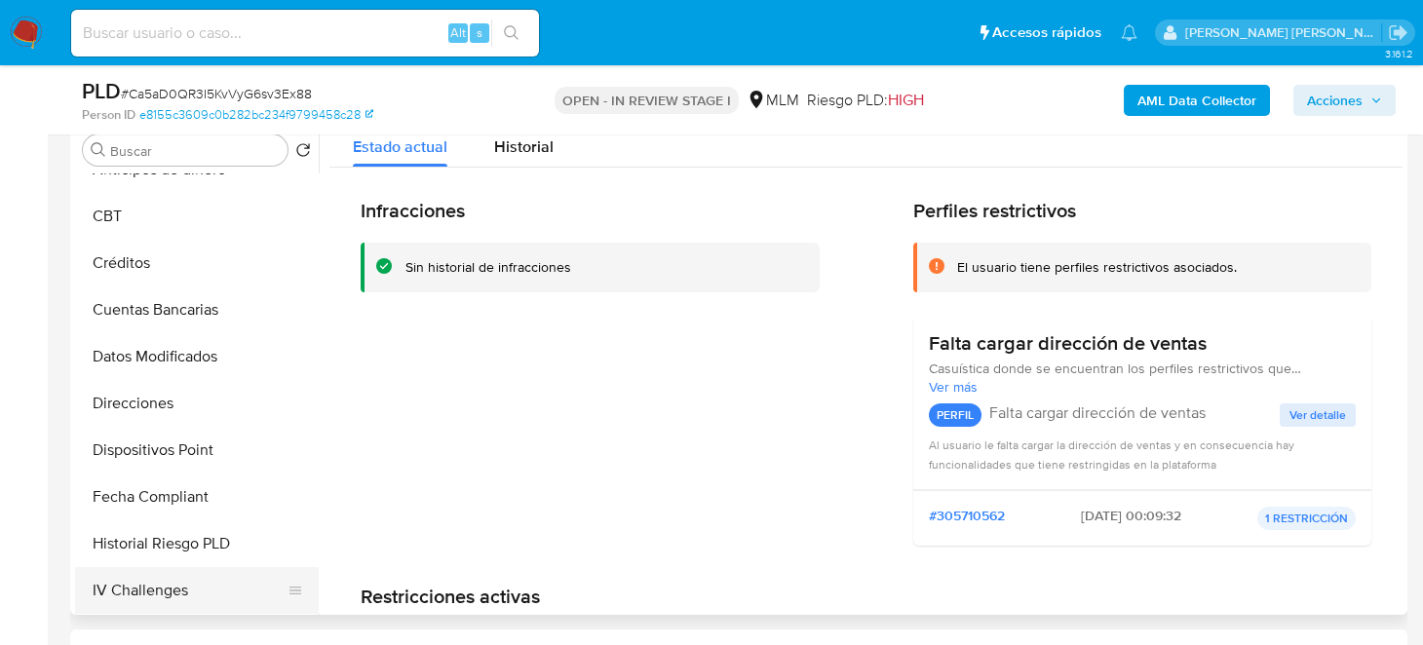
scroll to position [429, 0]
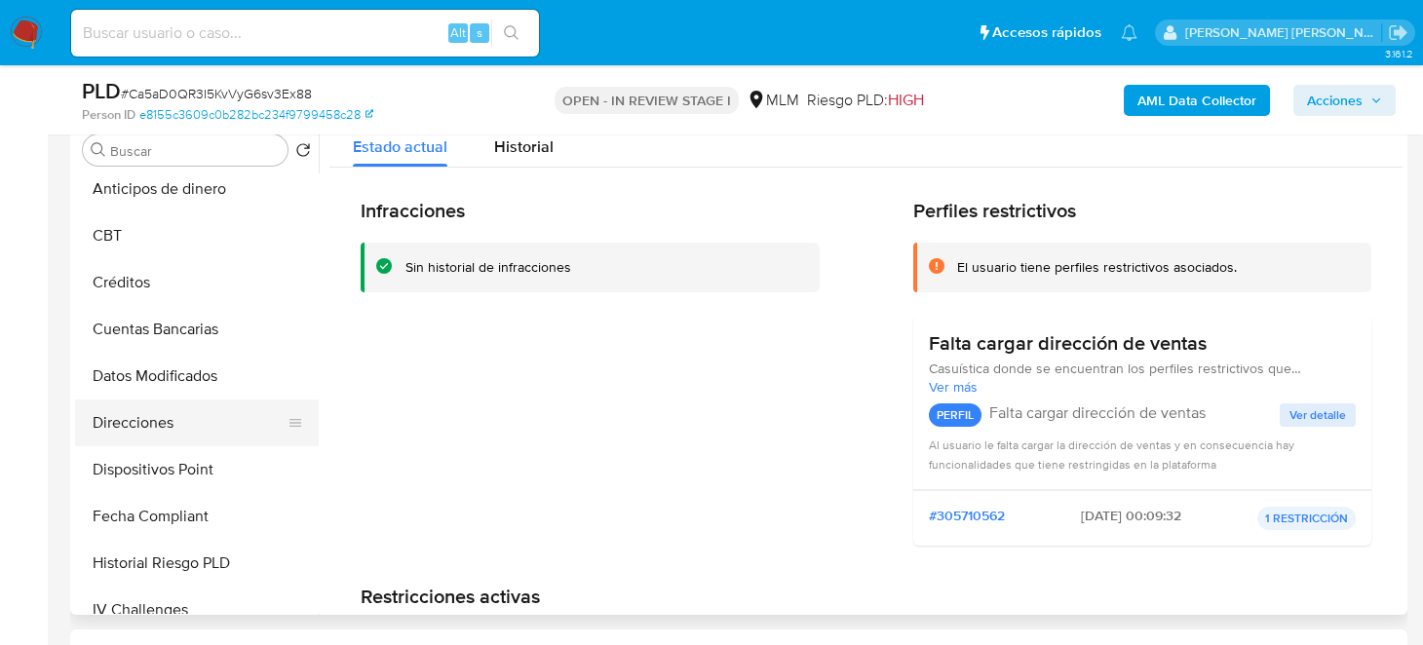
click at [210, 420] on button "Direcciones" at bounding box center [189, 423] width 228 height 47
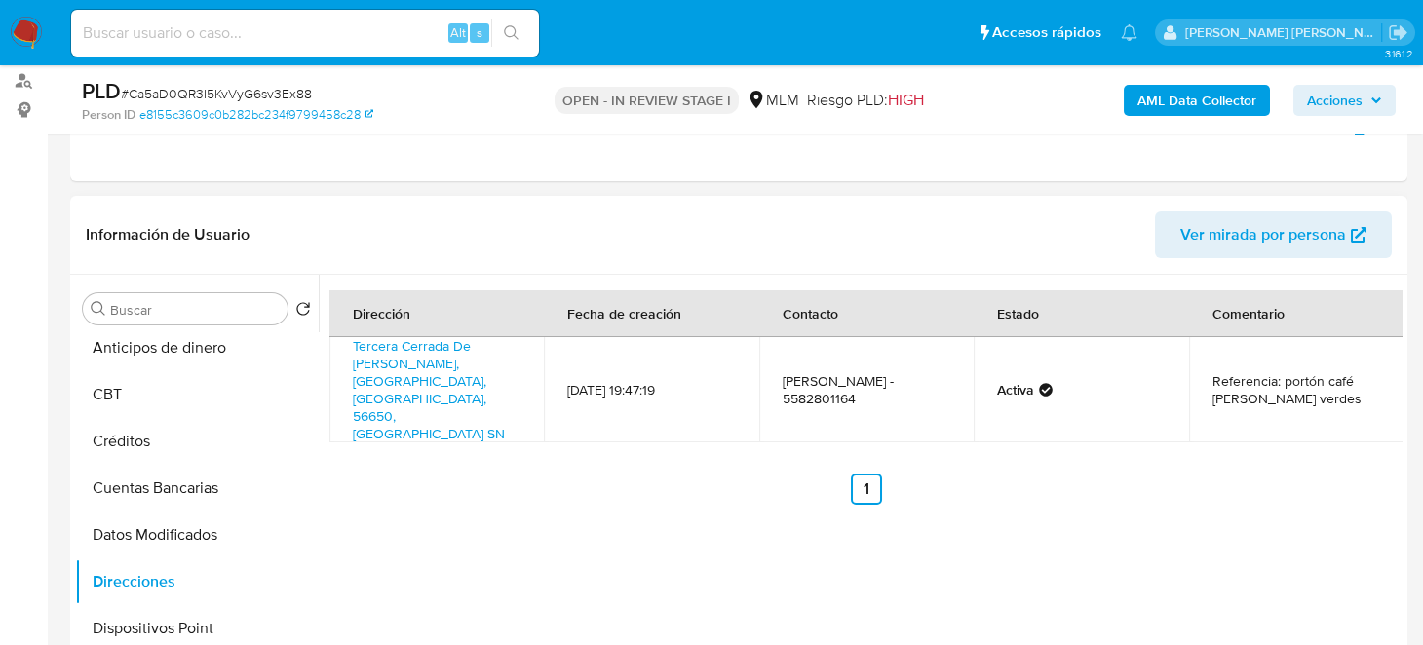
scroll to position [292, 0]
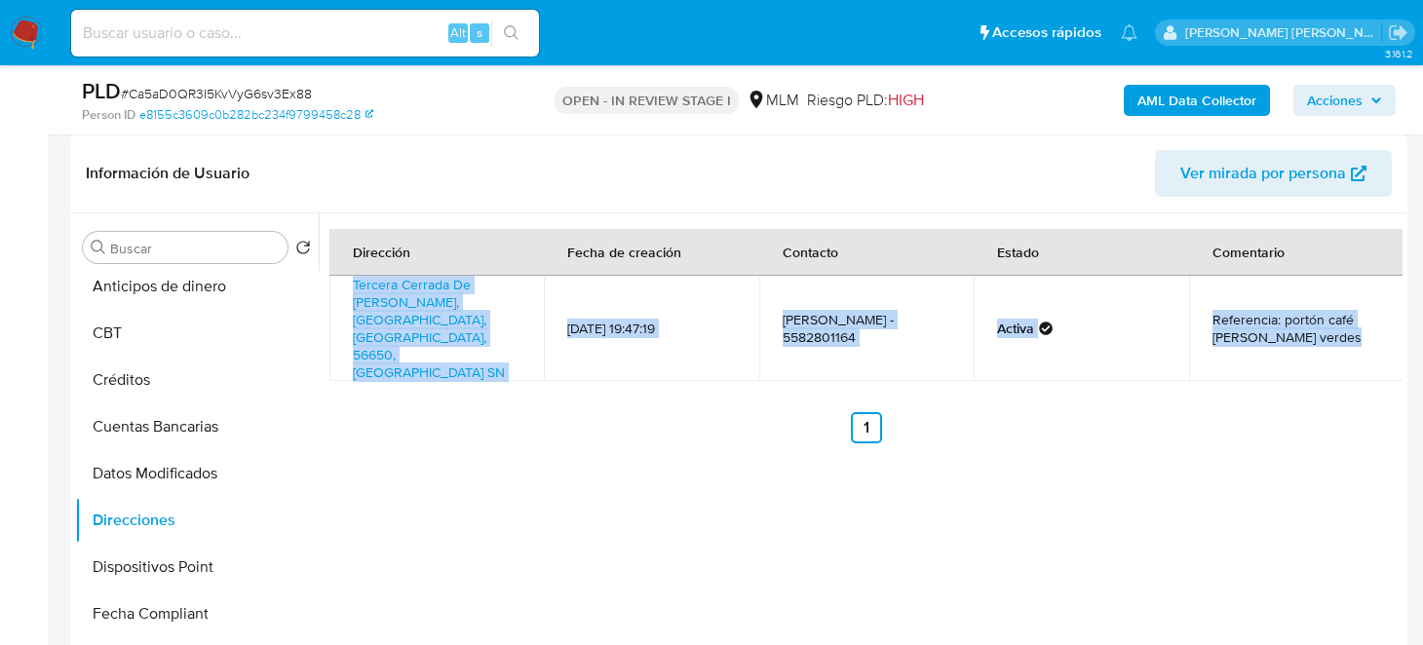
drag, startPoint x: 396, startPoint y: 291, endPoint x: 454, endPoint y: 345, distance: 79.3
click at [453, 345] on div "Dirección Fecha de creación Contacto Estado Comentario Tercera Cerrada De [PERS…" at bounding box center [865, 336] width 1073 height 214
click at [431, 412] on ul "Anterior 1 Siguiente" at bounding box center [865, 427] width 1073 height 31
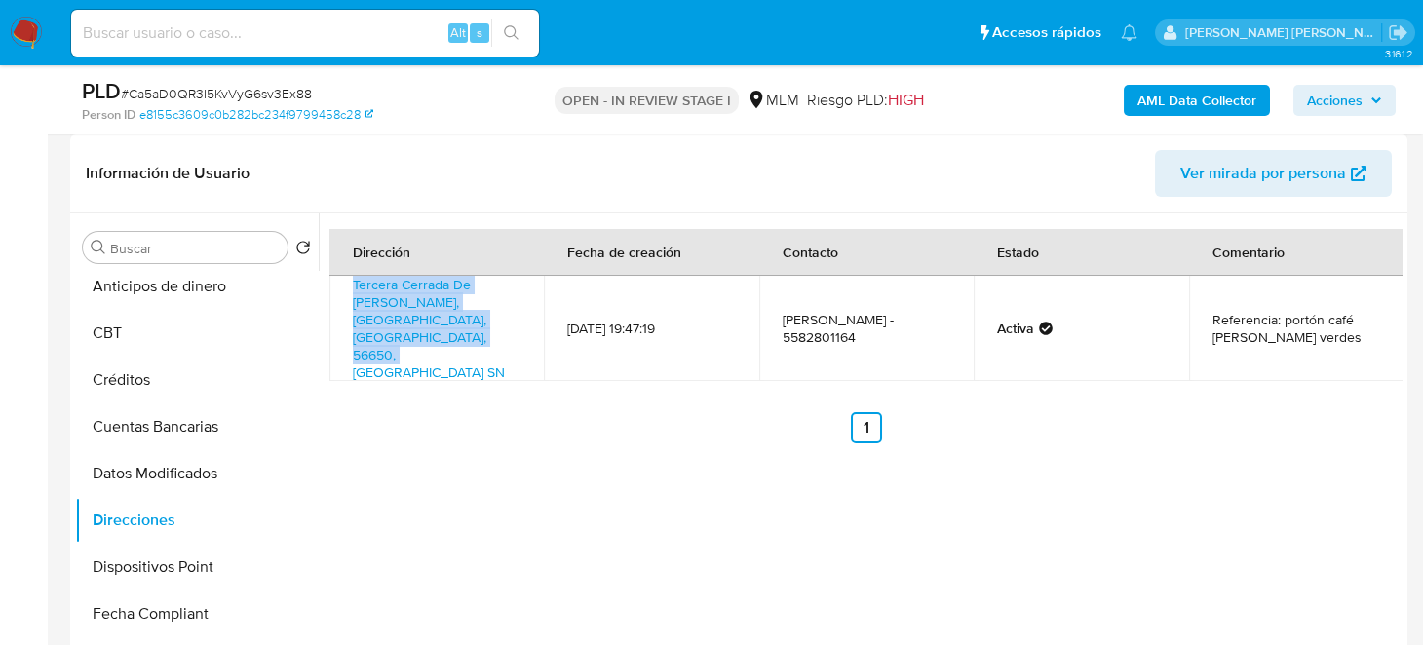
drag, startPoint x: 422, startPoint y: 337, endPoint x: 341, endPoint y: 288, distance: 94.4
click at [335, 291] on td "Tercera Cerrada De [PERSON_NAME], [GEOGRAPHIC_DATA], [GEOGRAPHIC_DATA], 56650, …" at bounding box center [436, 328] width 214 height 105
copy link "Tercera Cerrada De [PERSON_NAME], [GEOGRAPHIC_DATA], [GEOGRAPHIC_DATA], 56650, …"
click at [670, 478] on div "Dirección Fecha de creación Contacto Estado Comentario Tercera Cerrada De [PERS…" at bounding box center [861, 462] width 1084 height 499
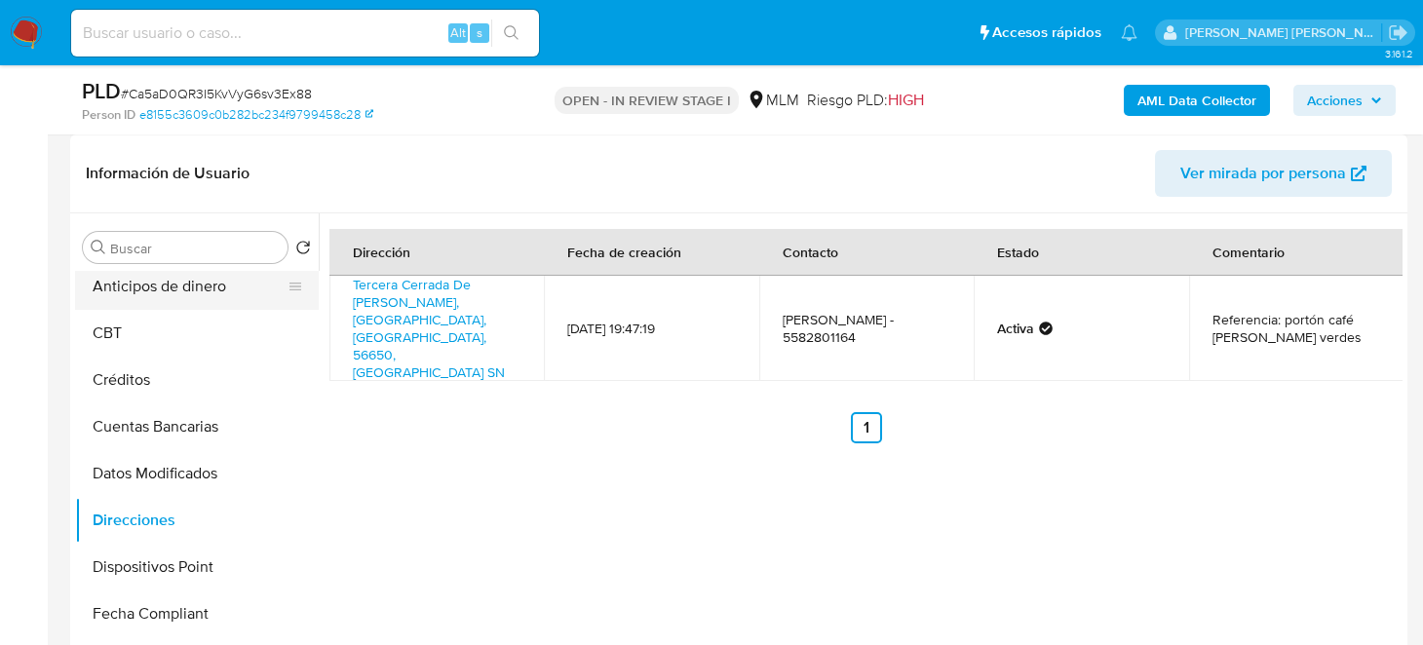
click at [287, 304] on div at bounding box center [295, 286] width 16 height 43
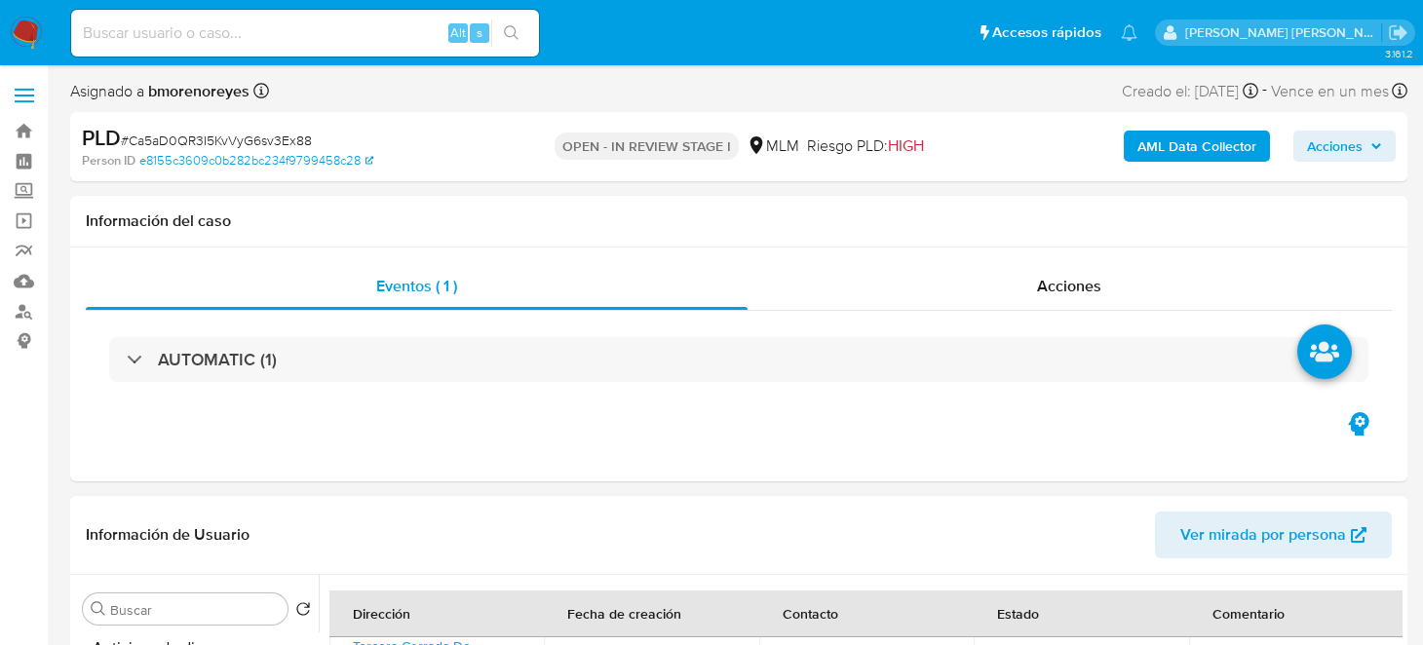
scroll to position [486, 0]
